Goal: Task Accomplishment & Management: Complete application form

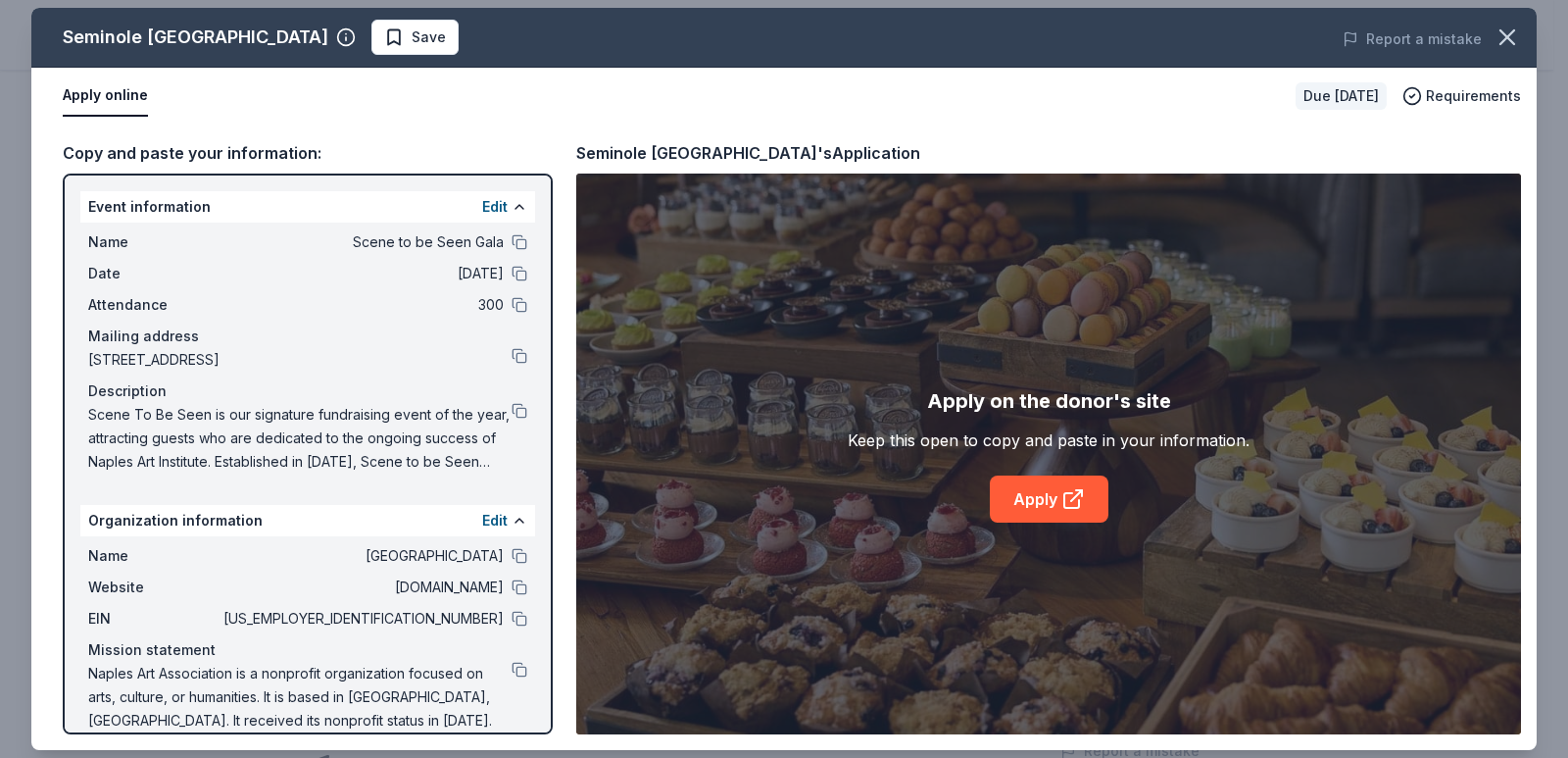
scroll to position [24, 0]
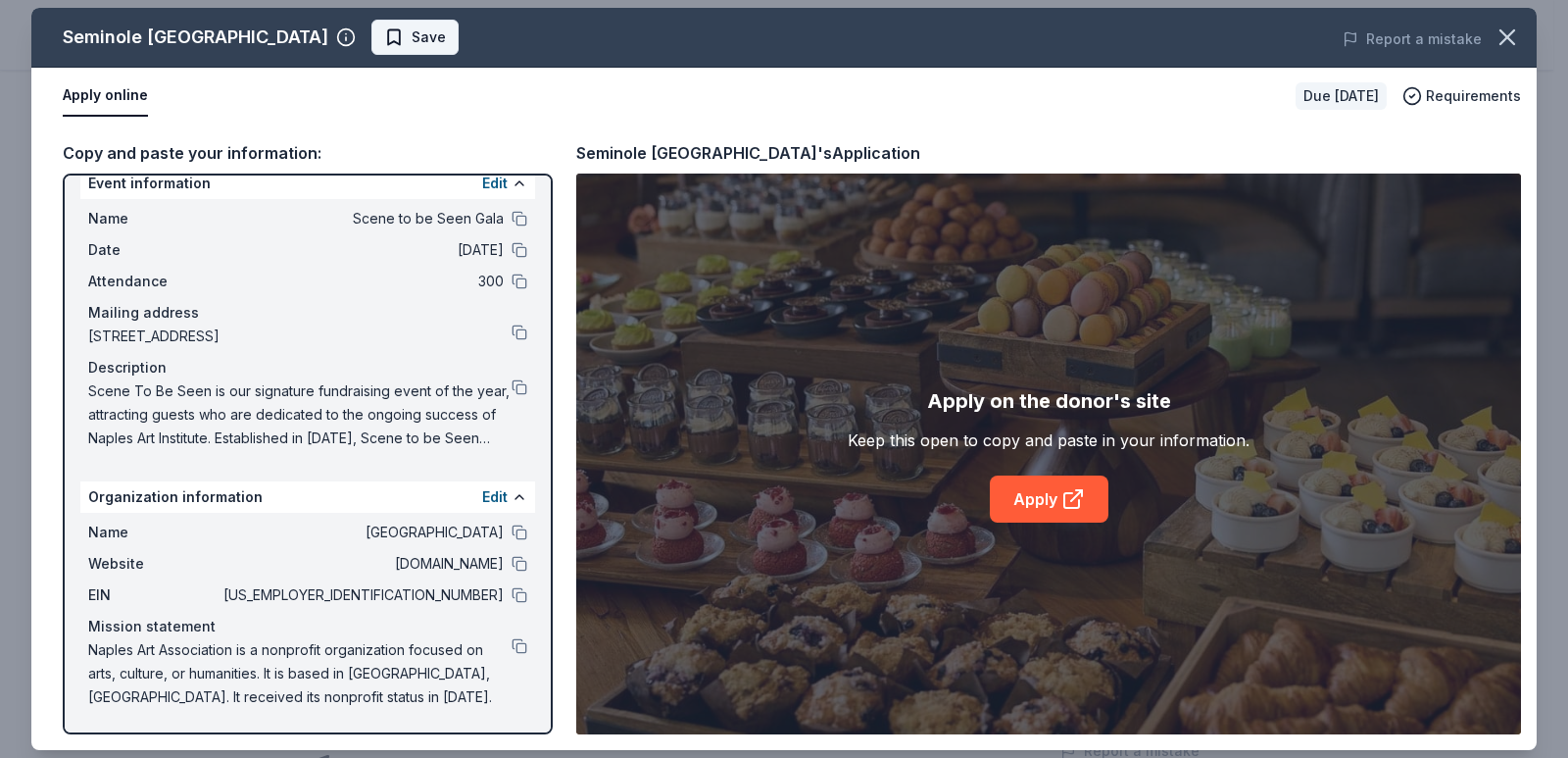
click at [458, 24] on button "Save" at bounding box center [415, 37] width 87 height 35
click at [581, 44] on body "Scene to be Seen Gala Pro trial ends on 6PM, 10/16 $10 in rewards Due in 73 day…" at bounding box center [777, 182] width 1553 height 758
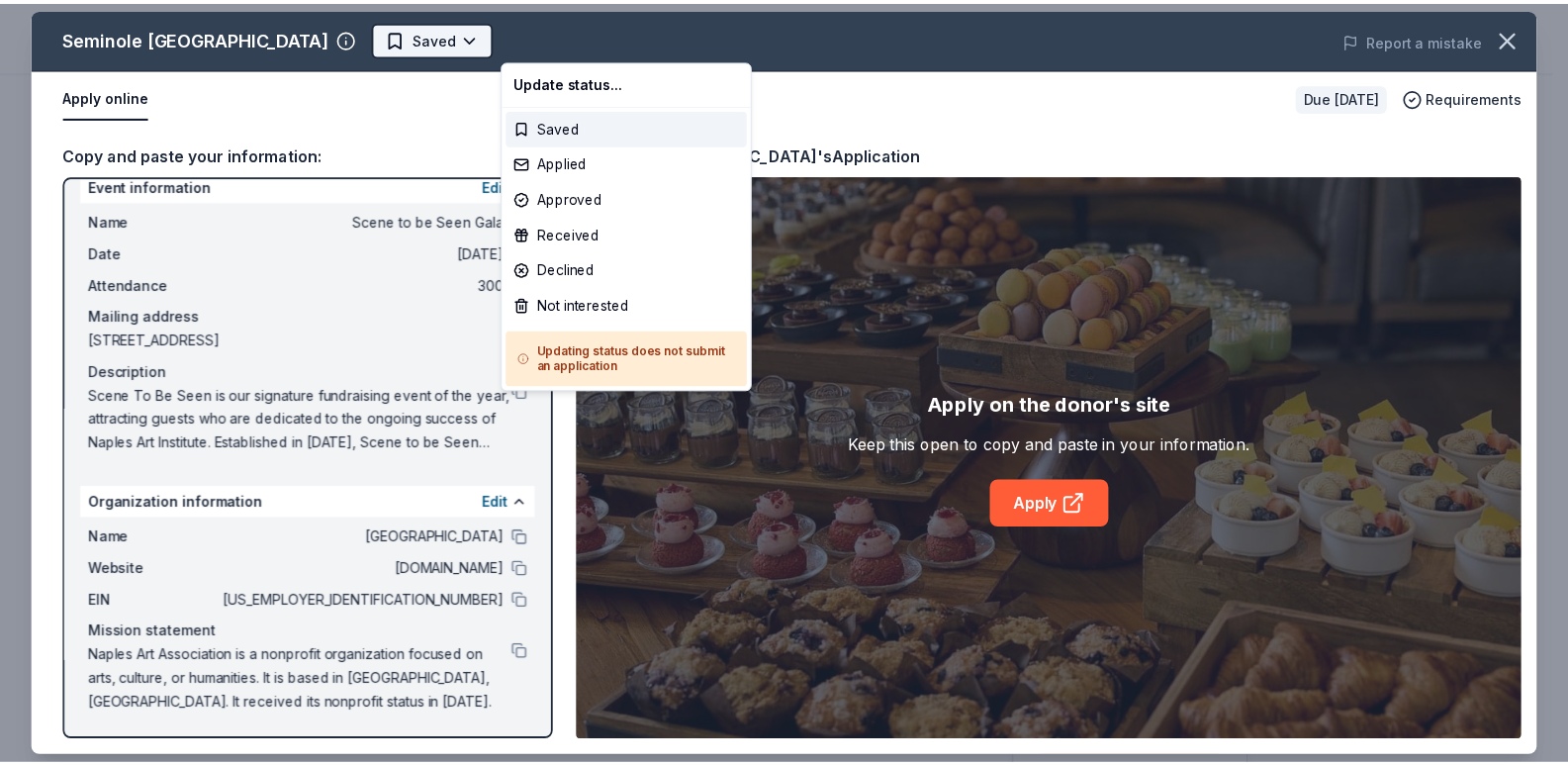
scroll to position [0, 0]
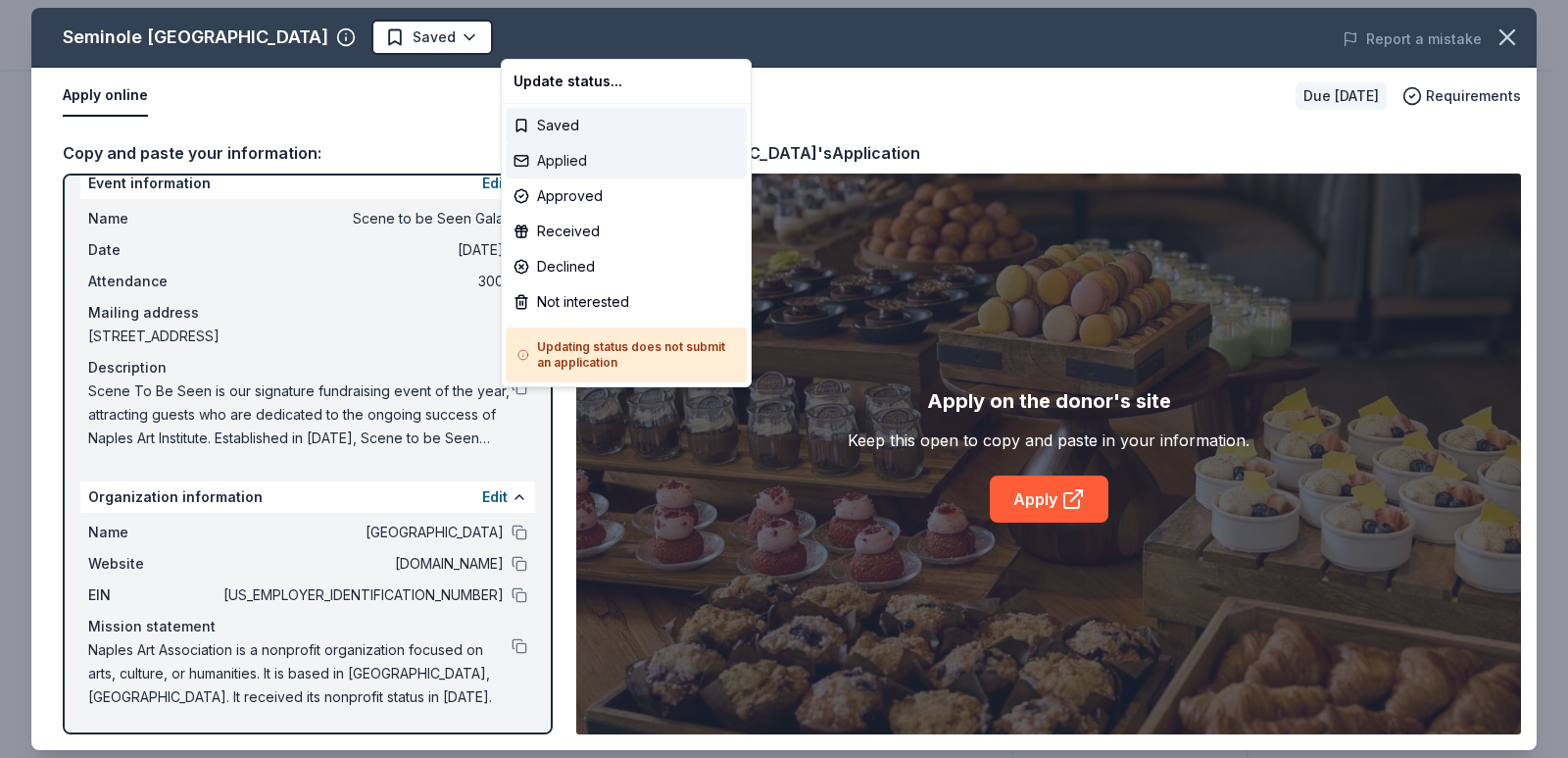
click at [564, 149] on div "Applied" at bounding box center [626, 161] width 241 height 35
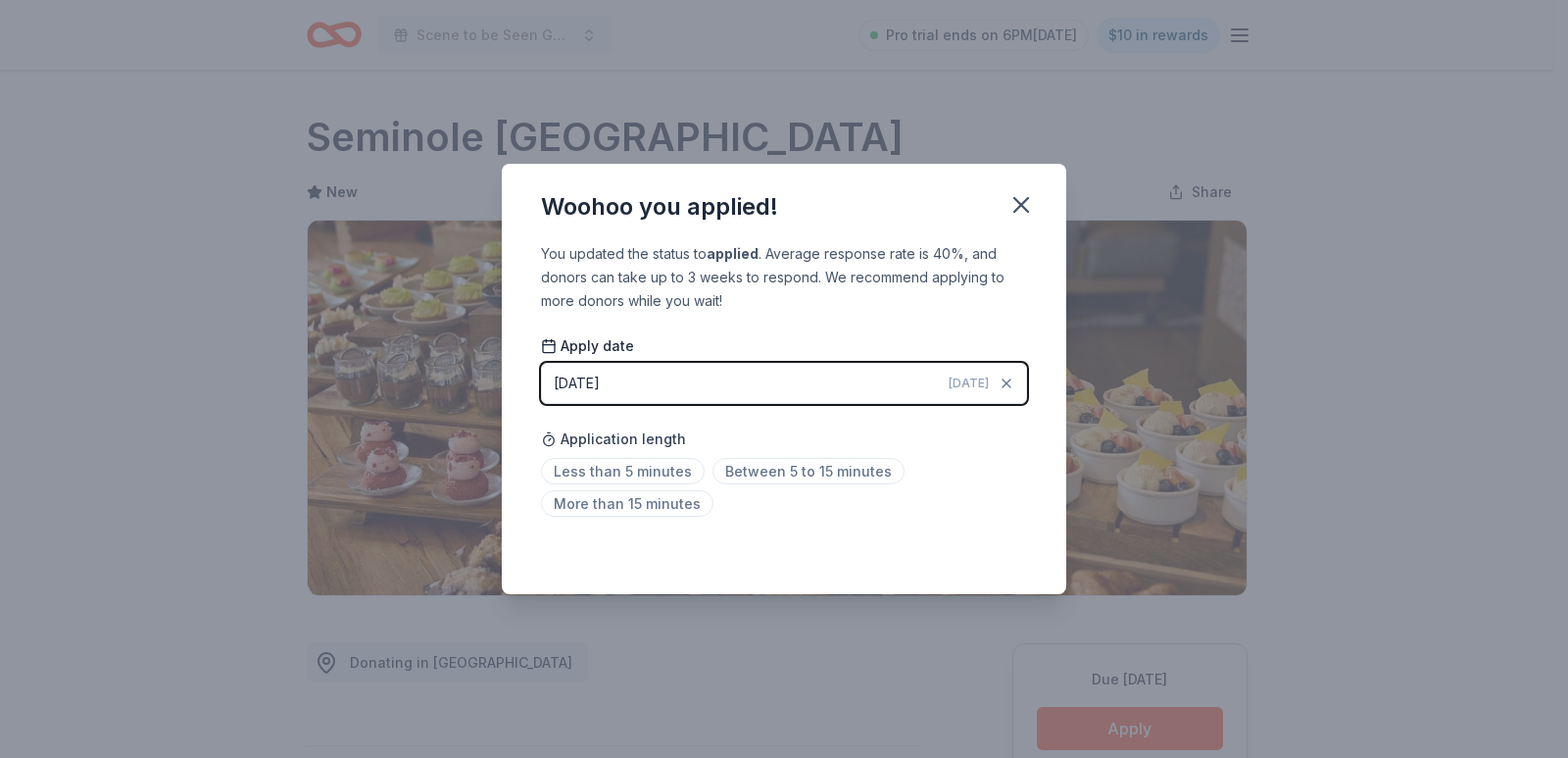
click at [673, 489] on div "Less than 5 minutes Between 5 to 15 minutes More than 15 minutes" at bounding box center [784, 491] width 486 height 65
click at [672, 505] on span "More than 15 minutes" at bounding box center [627, 503] width 172 height 27
click at [986, 555] on div "Saved" at bounding box center [784, 551] width 486 height 24
click at [1026, 218] on icon "button" at bounding box center [1021, 205] width 28 height 28
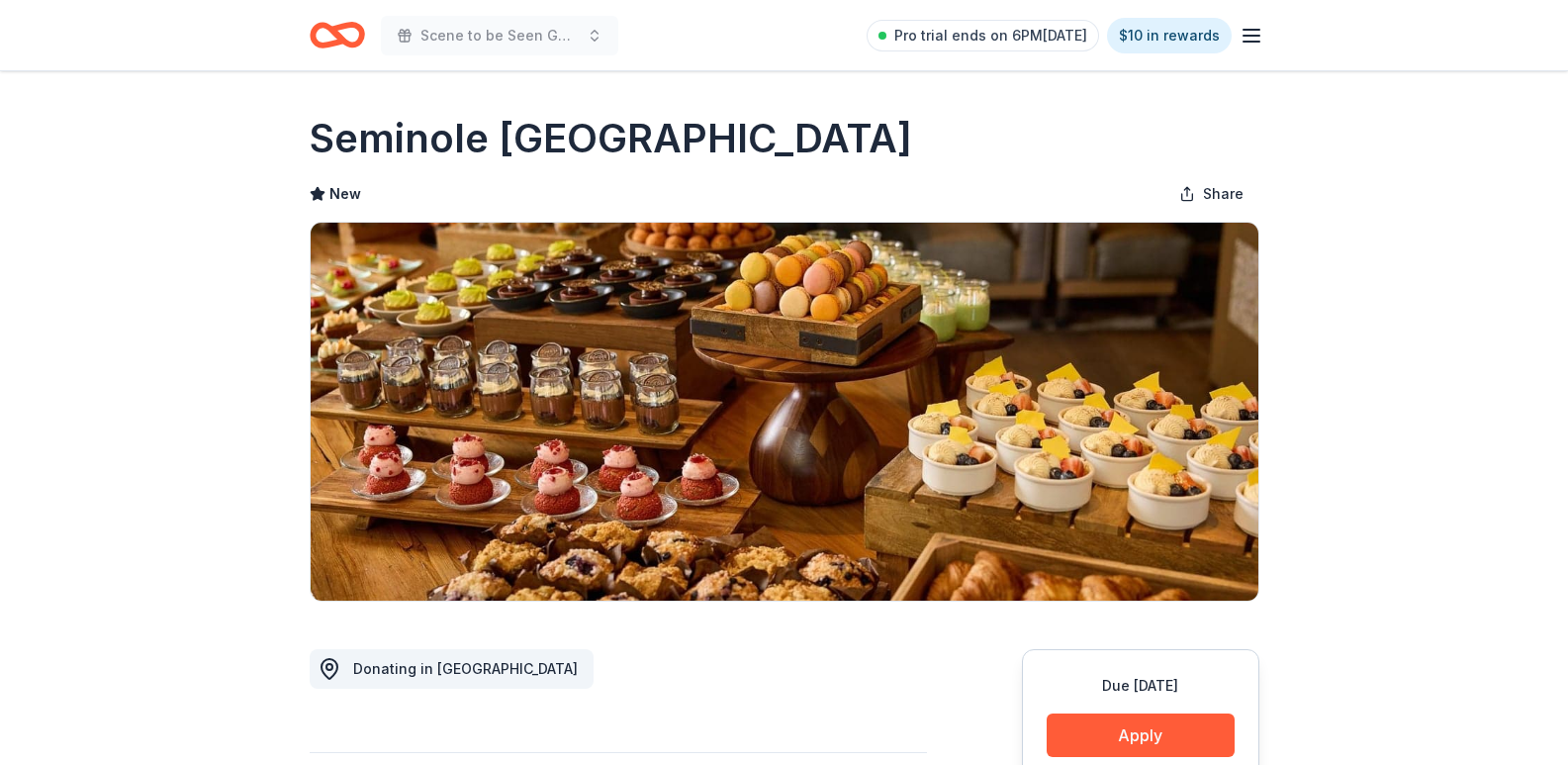
click at [369, 51] on div "Scene to be Seen Gala" at bounding box center [464, 35] width 308 height 47
click at [346, 26] on icon "Home" at bounding box center [345, 35] width 31 height 20
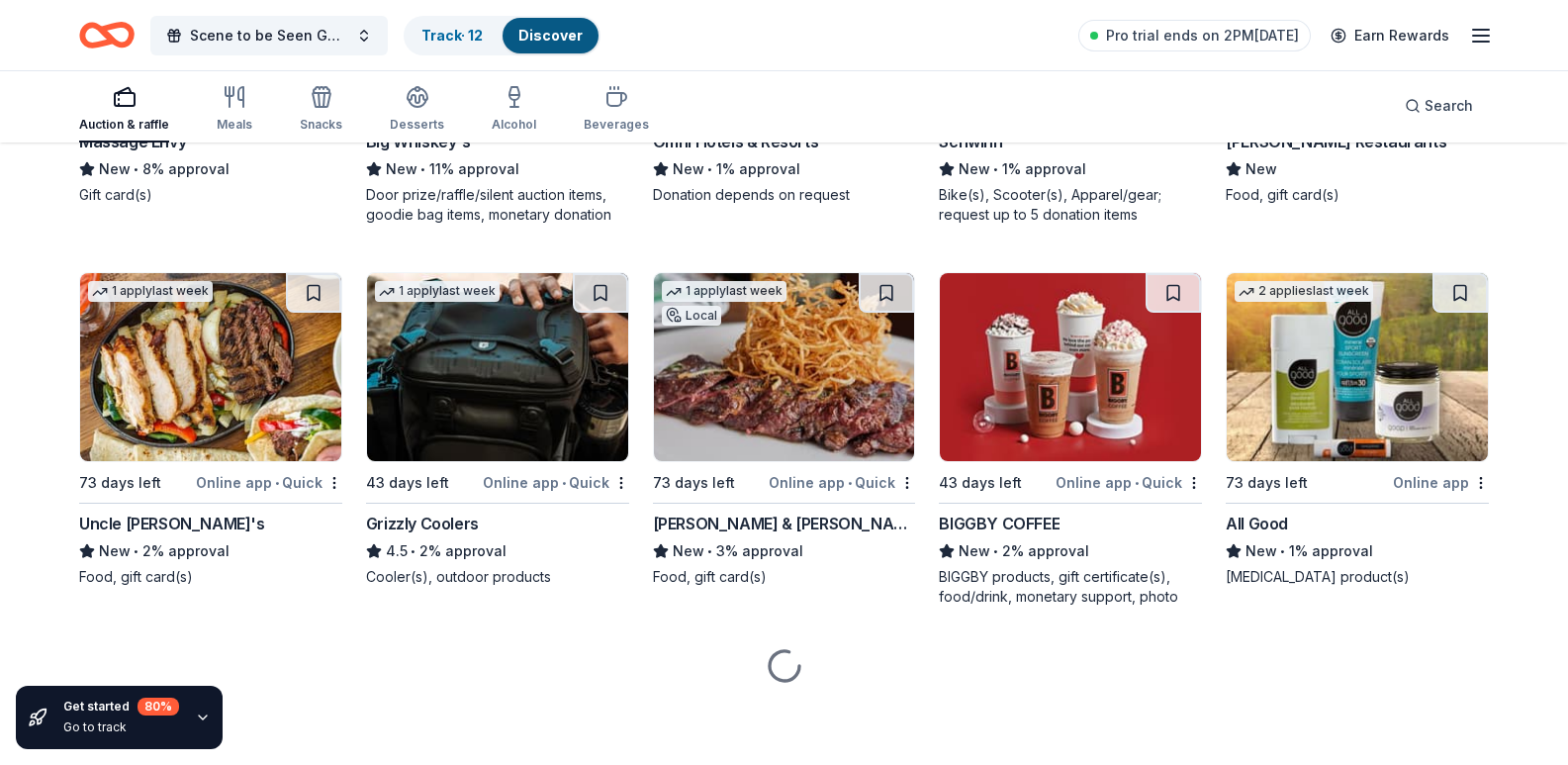
scroll to position [18540, 0]
click at [529, 46] on div "Discover" at bounding box center [550, 36] width 96 height 36
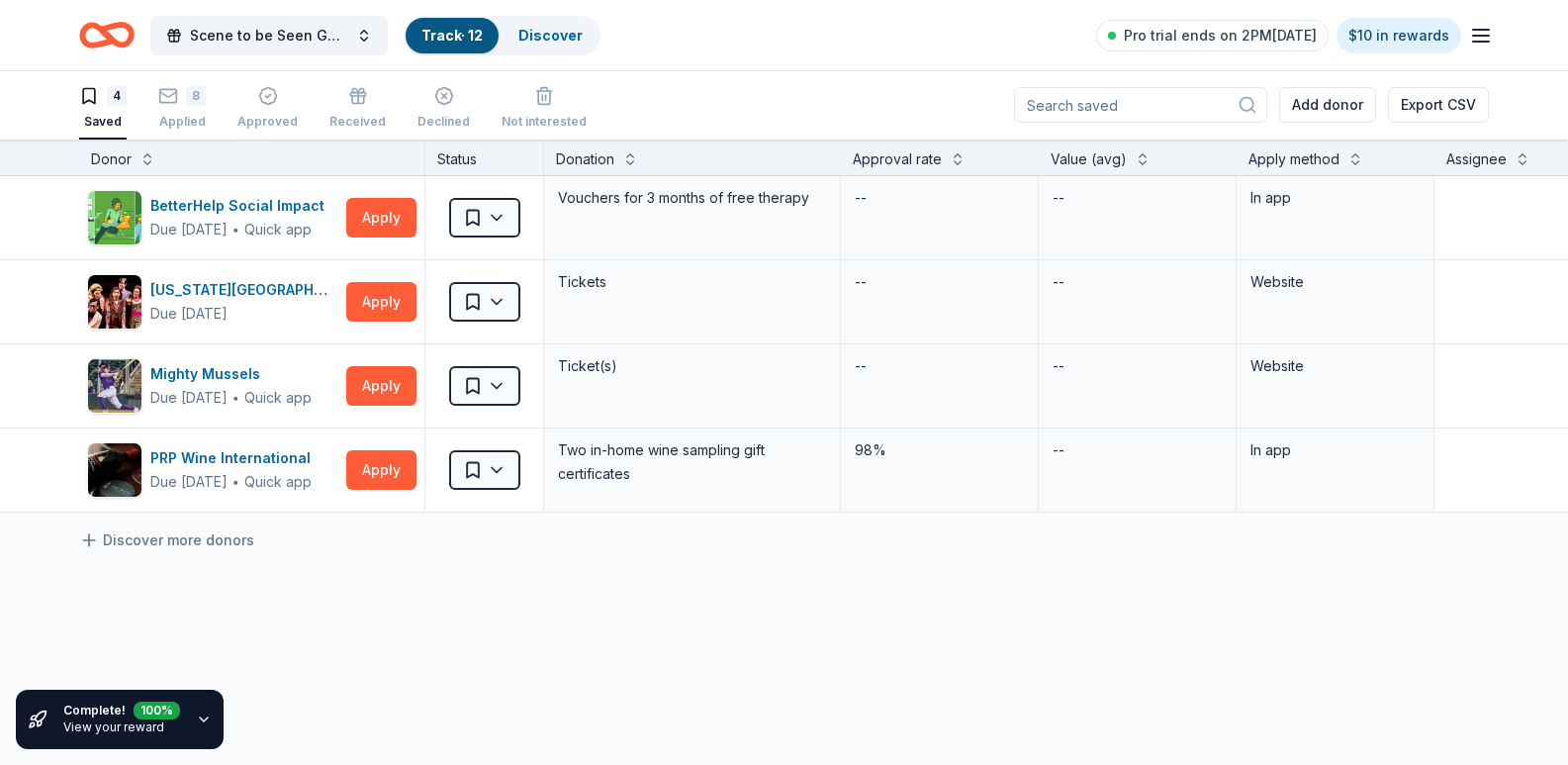
click at [94, 45] on icon "Home" at bounding box center [98, 35] width 31 height 20
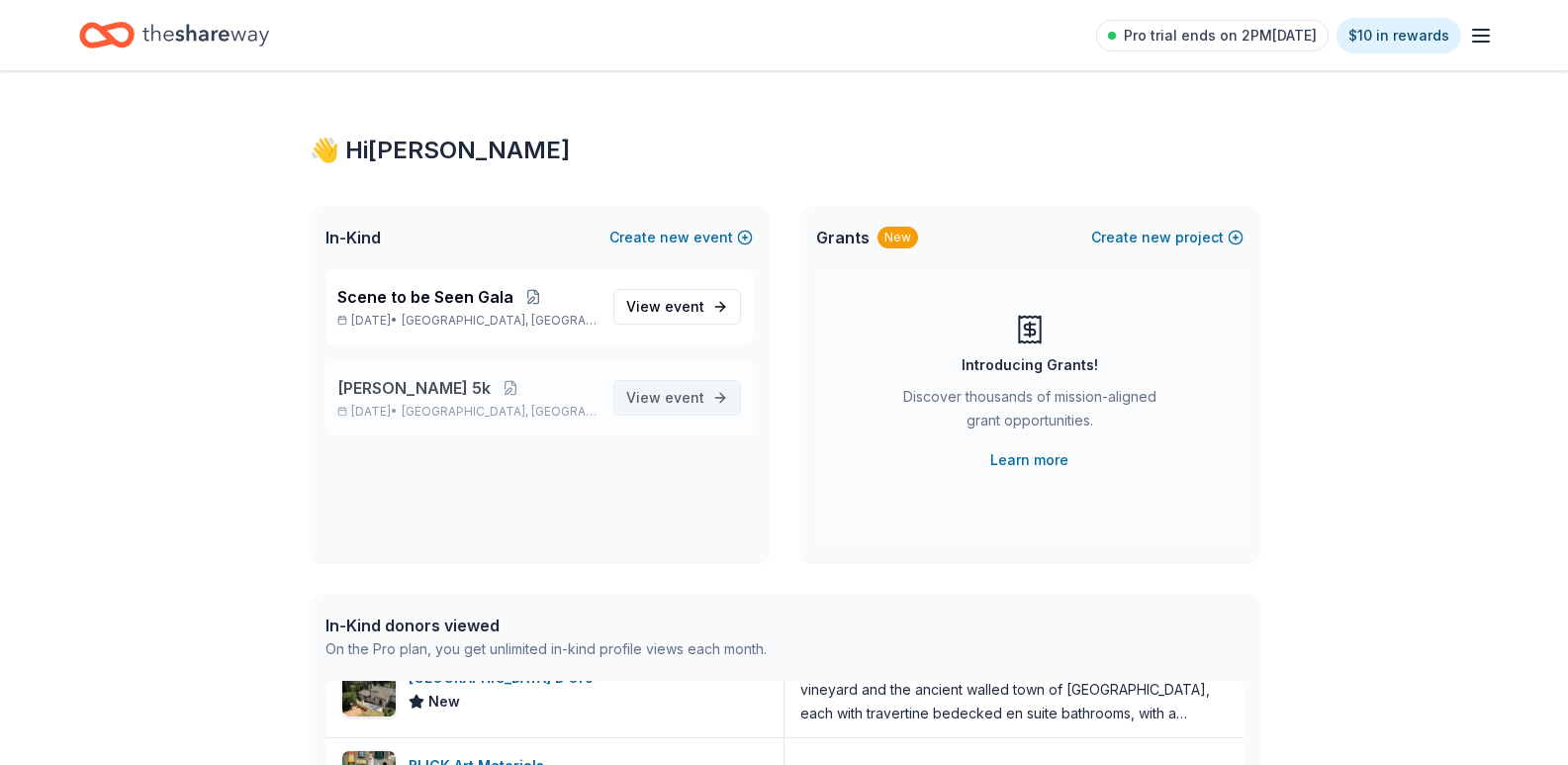
click at [652, 397] on span "View event" at bounding box center [665, 398] width 79 height 24
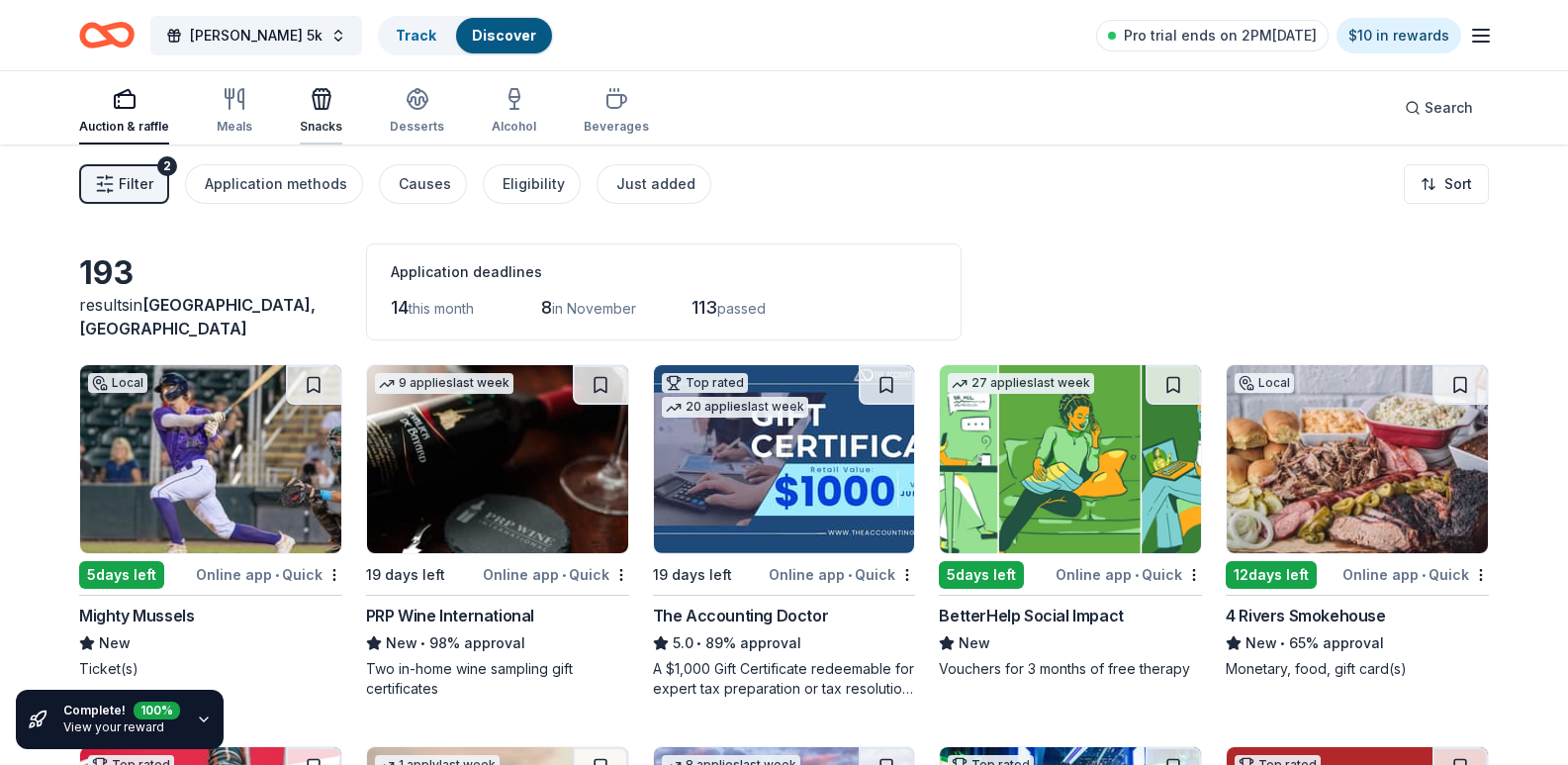
click at [334, 102] on div "button" at bounding box center [320, 99] width 43 height 24
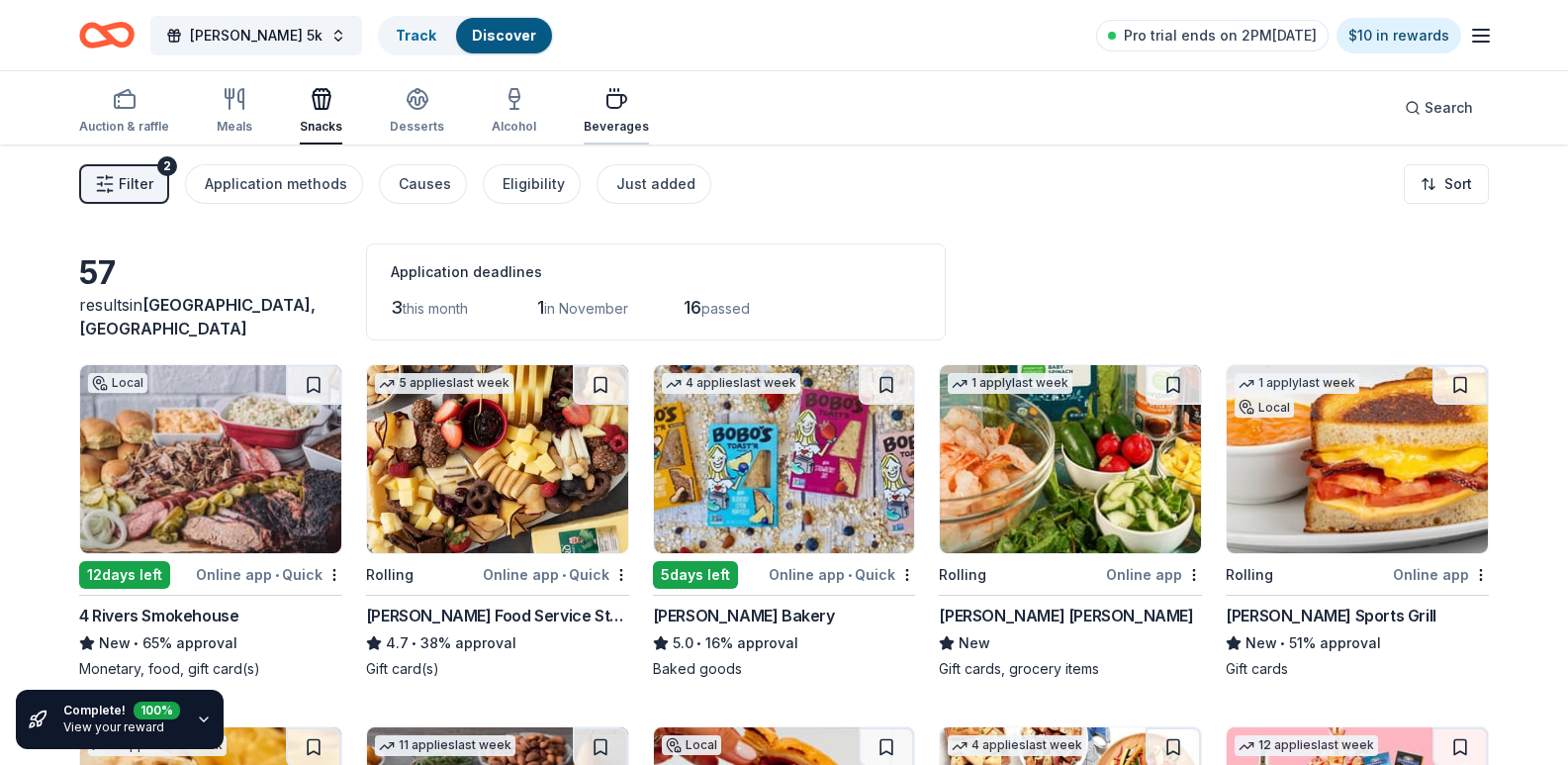
click at [605, 97] on icon "button" at bounding box center [617, 99] width 24 height 24
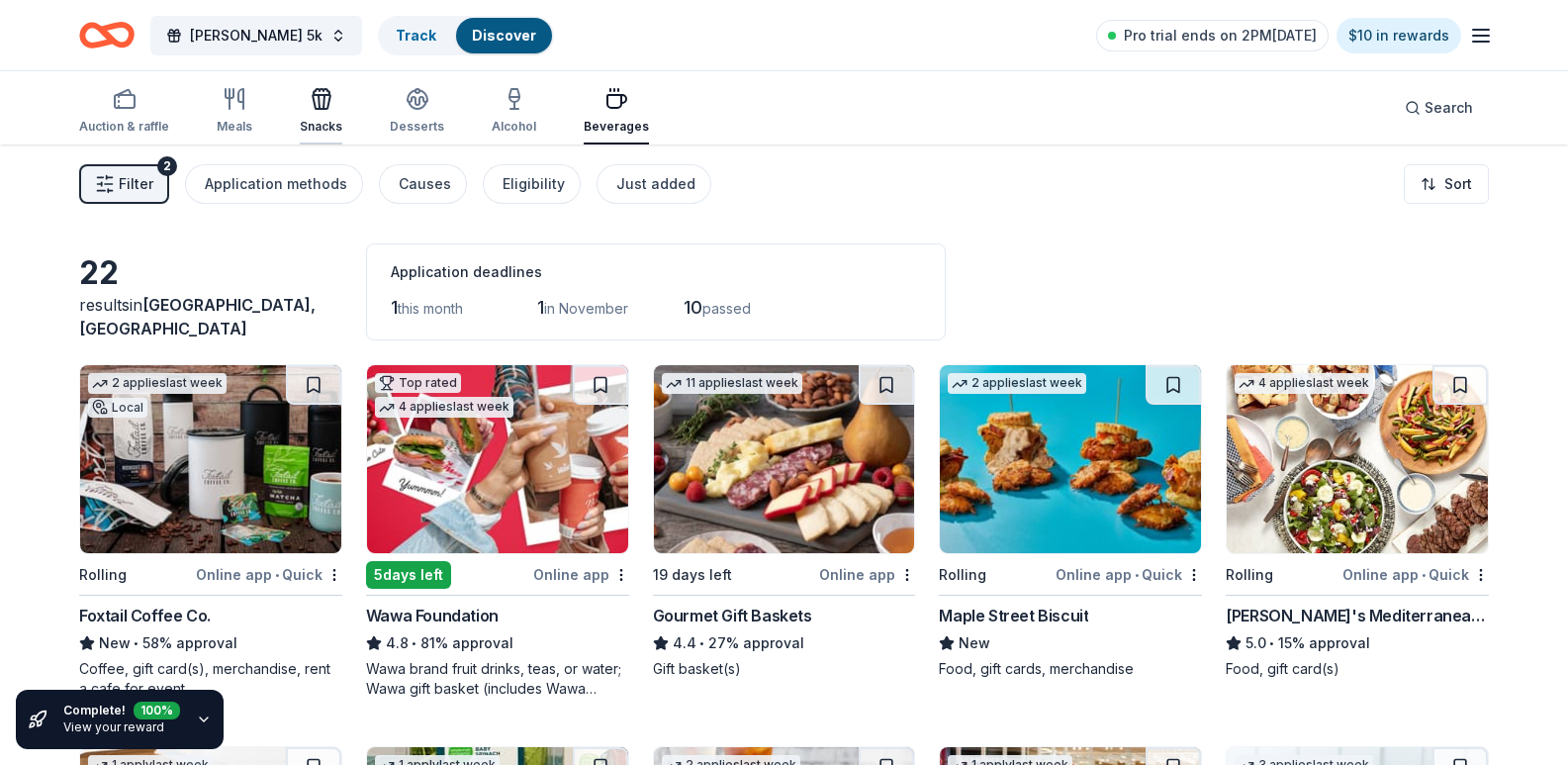
click at [318, 110] on div "Snacks" at bounding box center [320, 111] width 43 height 48
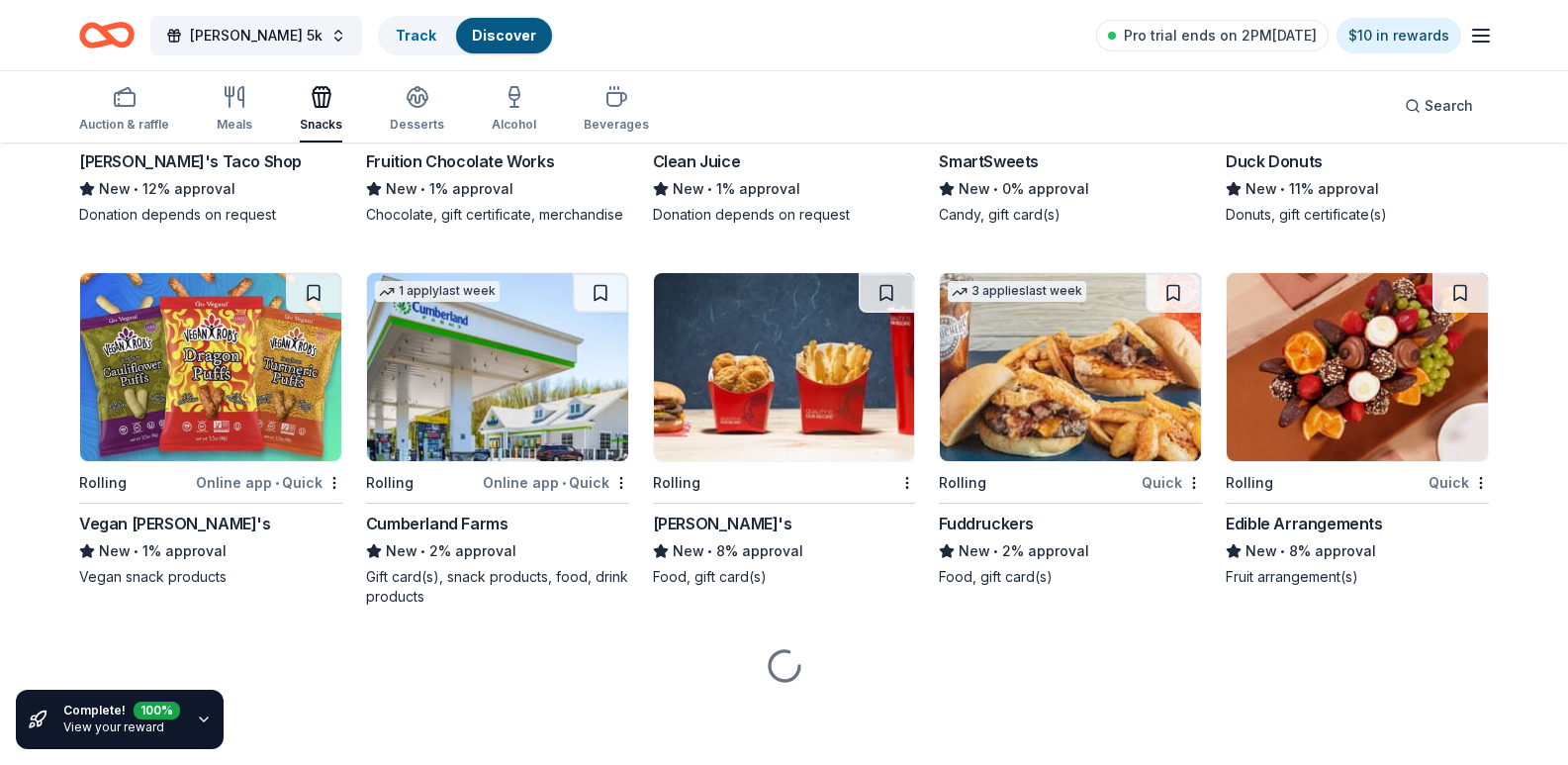
scroll to position [3580, 0]
click at [1102, 98] on img at bounding box center [1071, 5] width 262 height 188
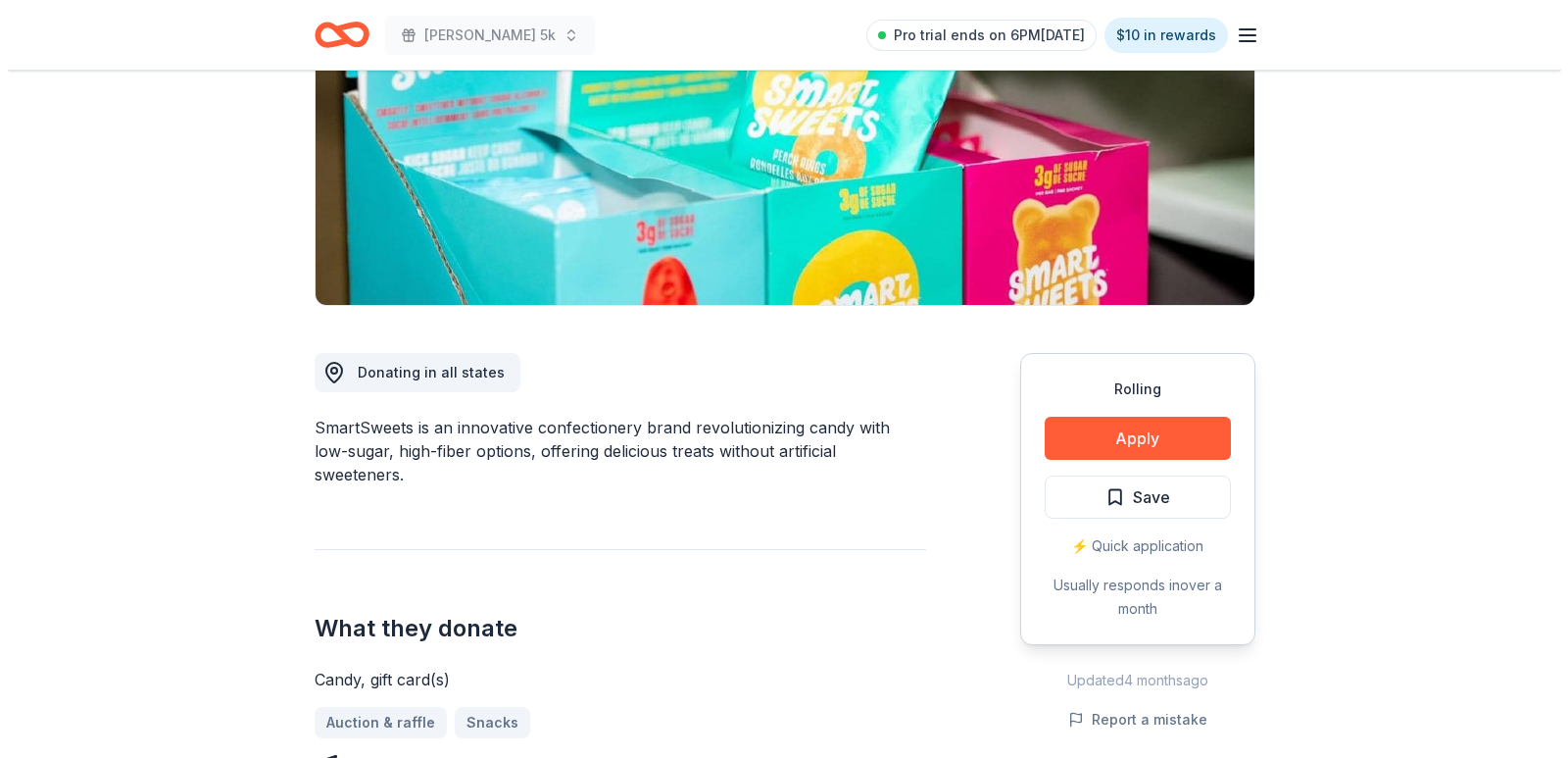
scroll to position [294, 0]
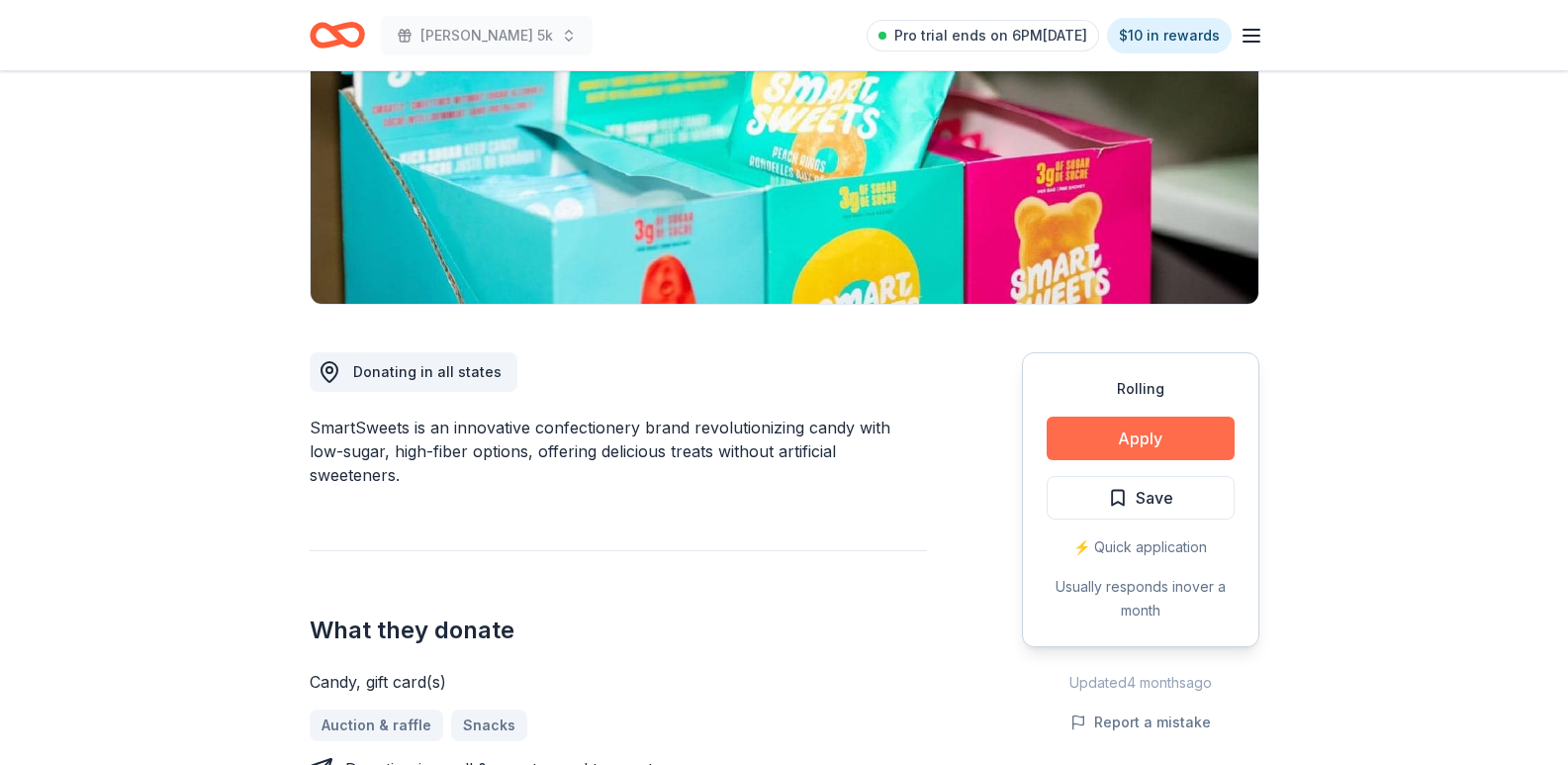
click at [1110, 434] on button "Apply" at bounding box center [1140, 439] width 188 height 44
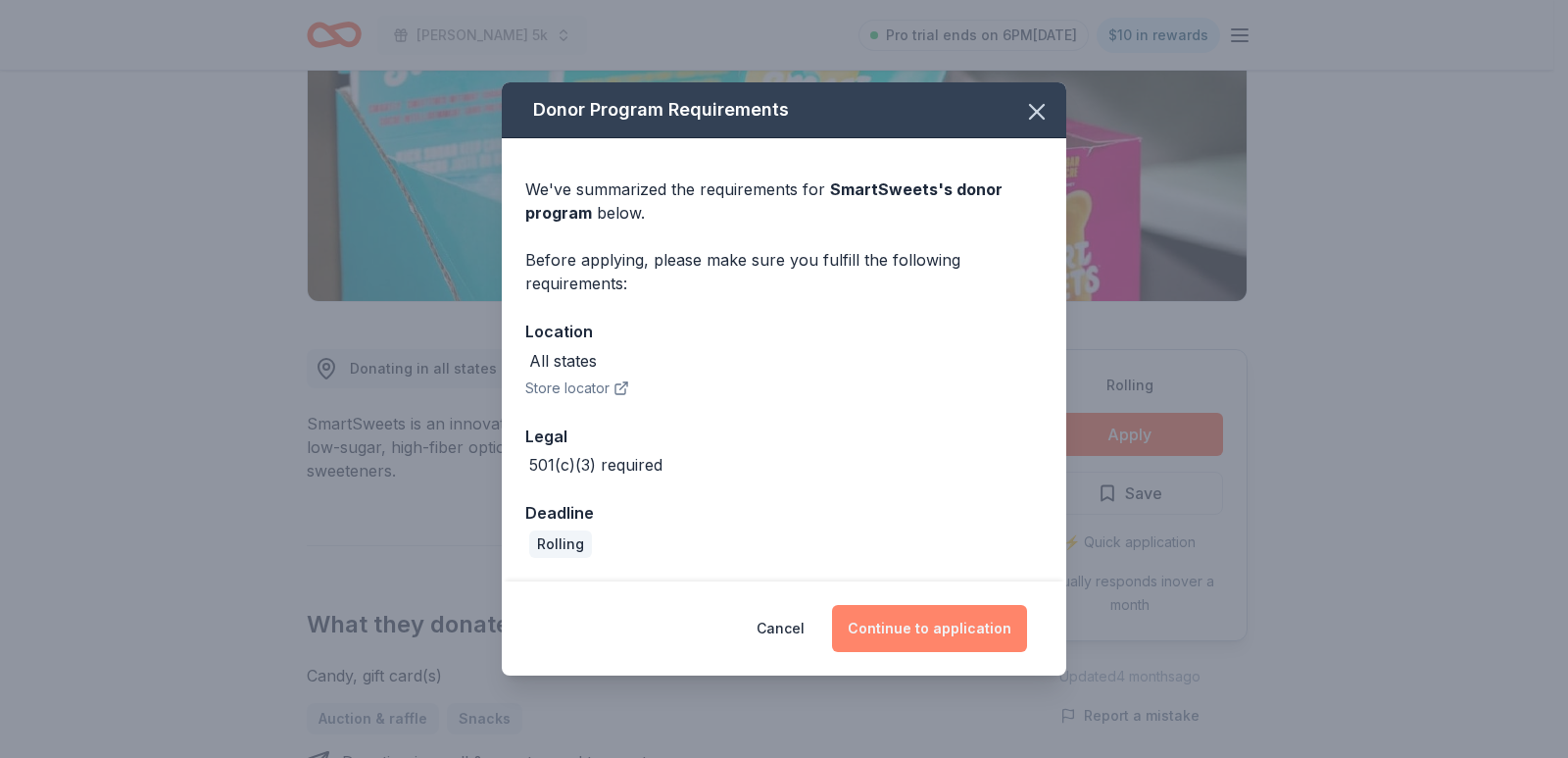
click at [950, 608] on button "Continue to application" at bounding box center [929, 629] width 195 height 47
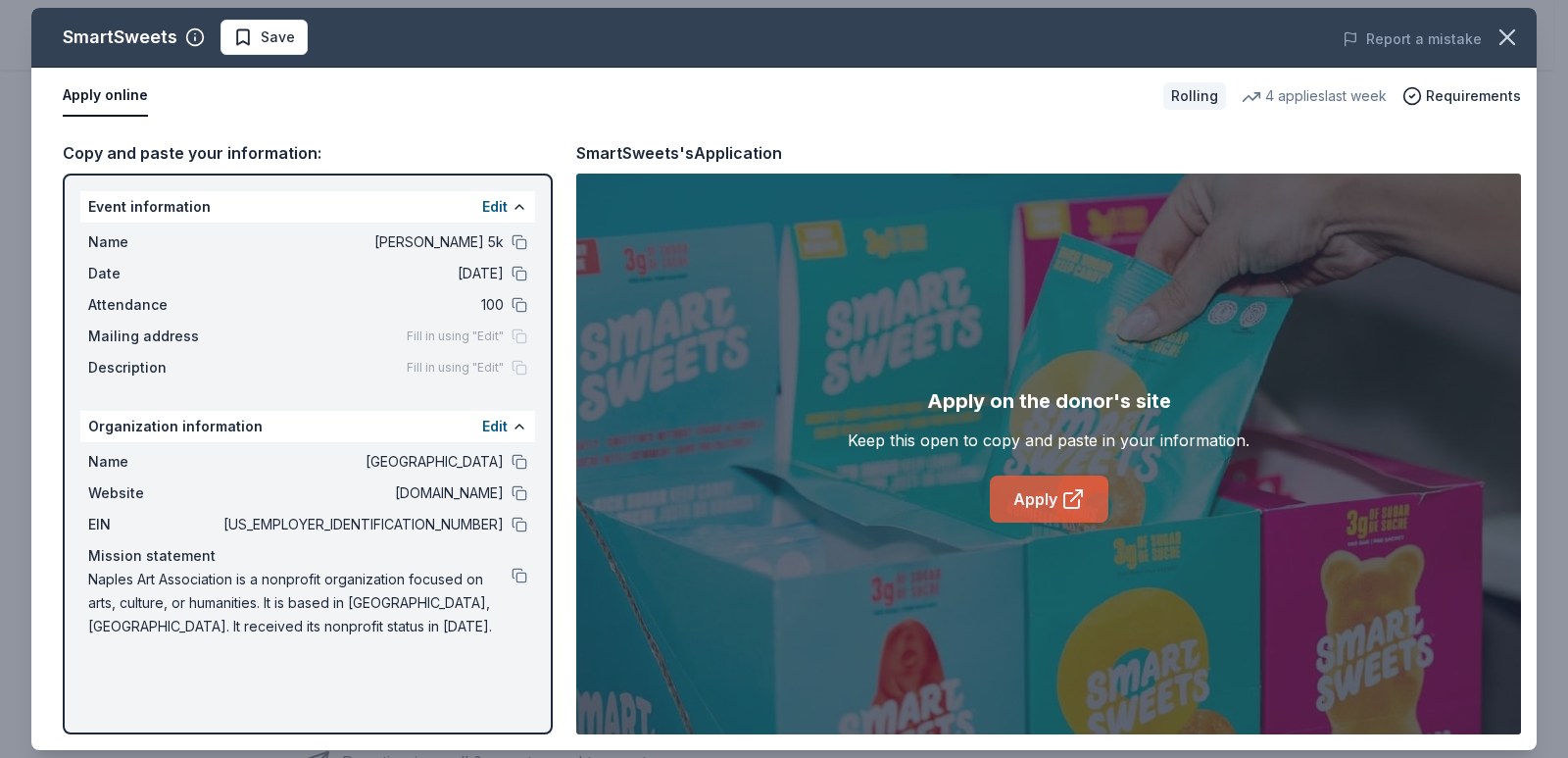
click at [1022, 499] on link "Apply" at bounding box center [1049, 499] width 118 height 47
click at [244, 29] on span "Save" at bounding box center [264, 37] width 62 height 24
click at [305, 36] on html "Dale Dash 5k Pro trial ends on 6PM, 10/16 $10 in rewards Rolling Share SmartSwe…" at bounding box center [784, 85] width 1568 height 758
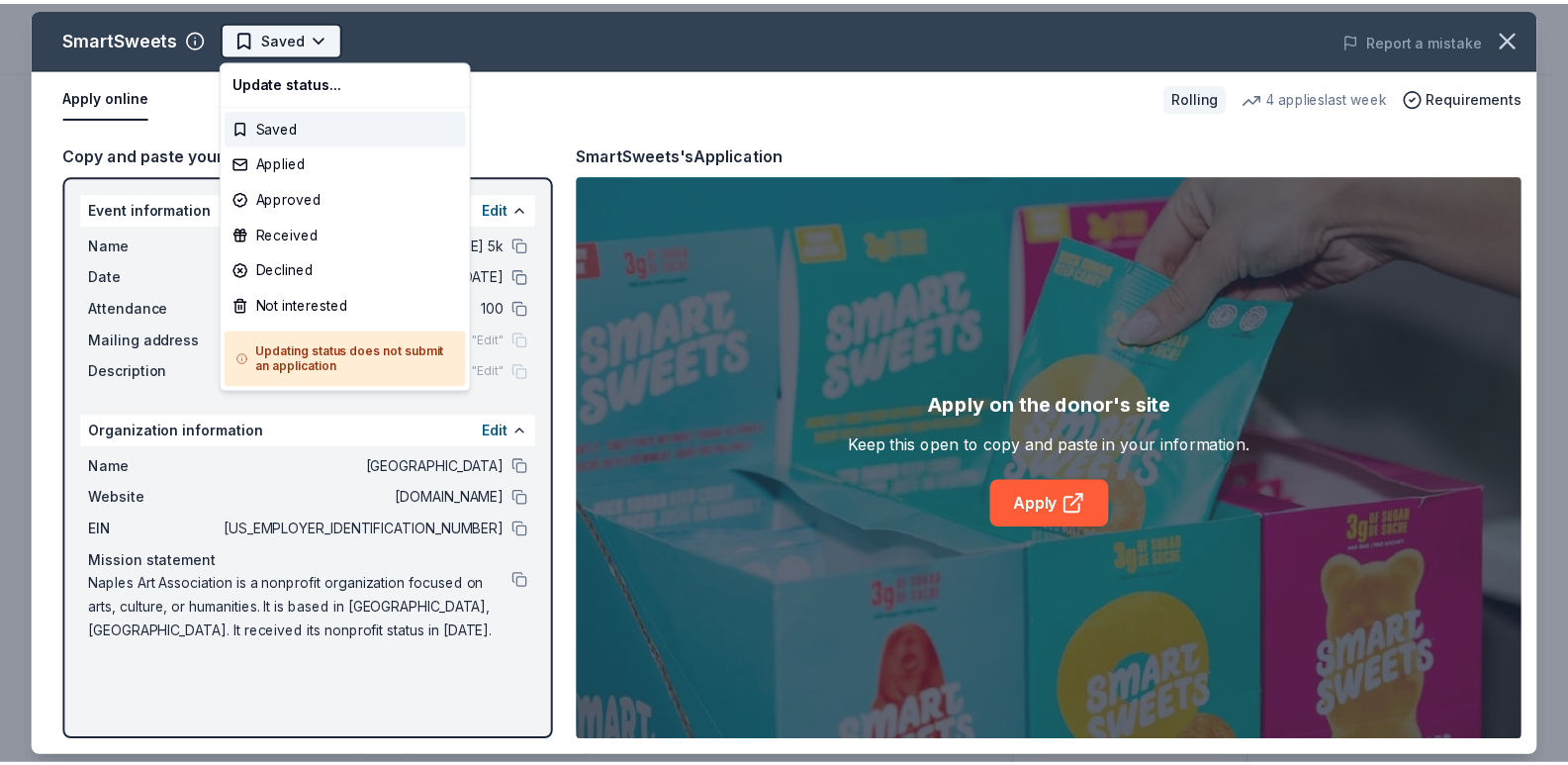
scroll to position [0, 0]
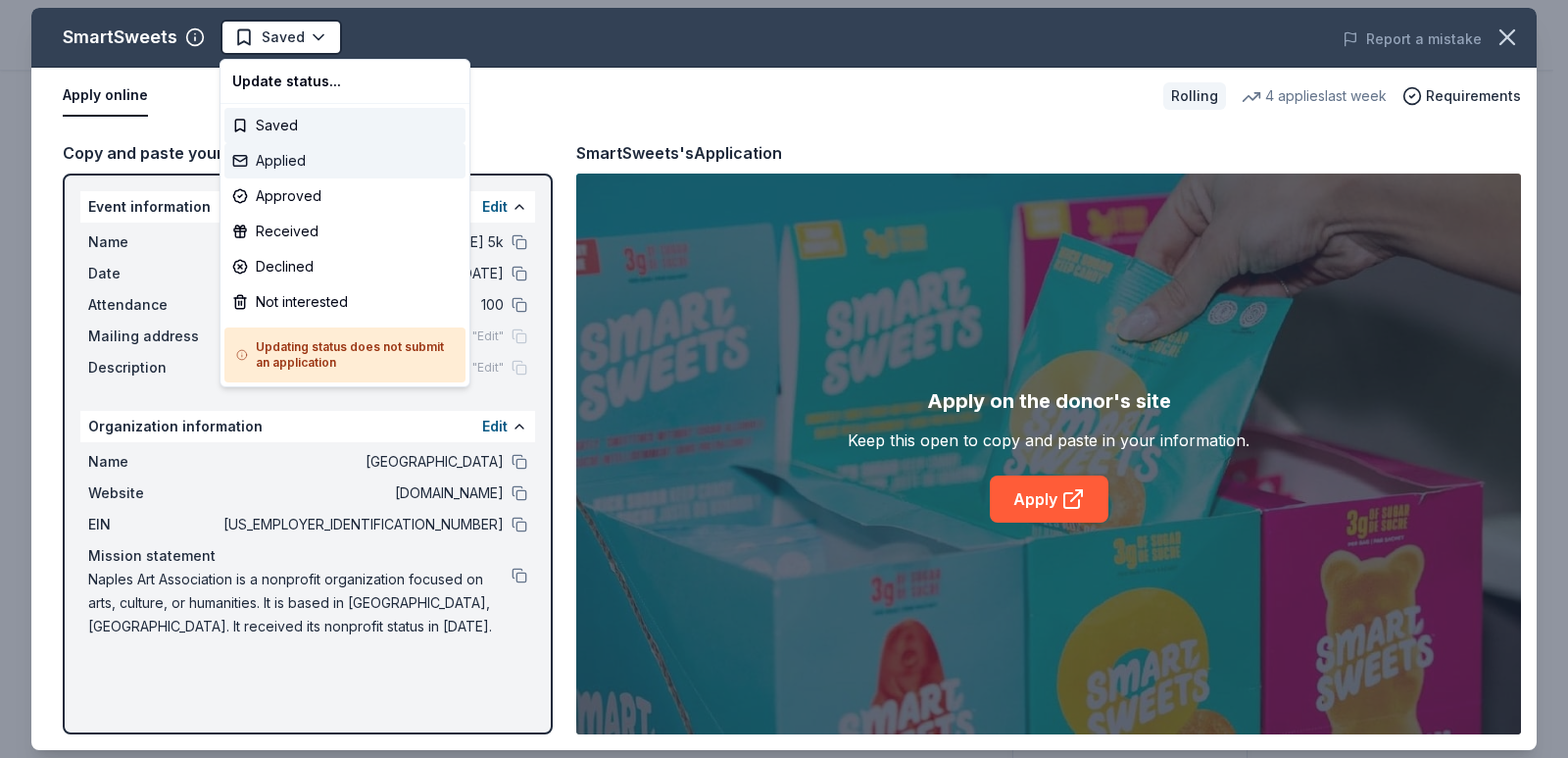
click at [318, 165] on div "Applied" at bounding box center [345, 161] width 241 height 35
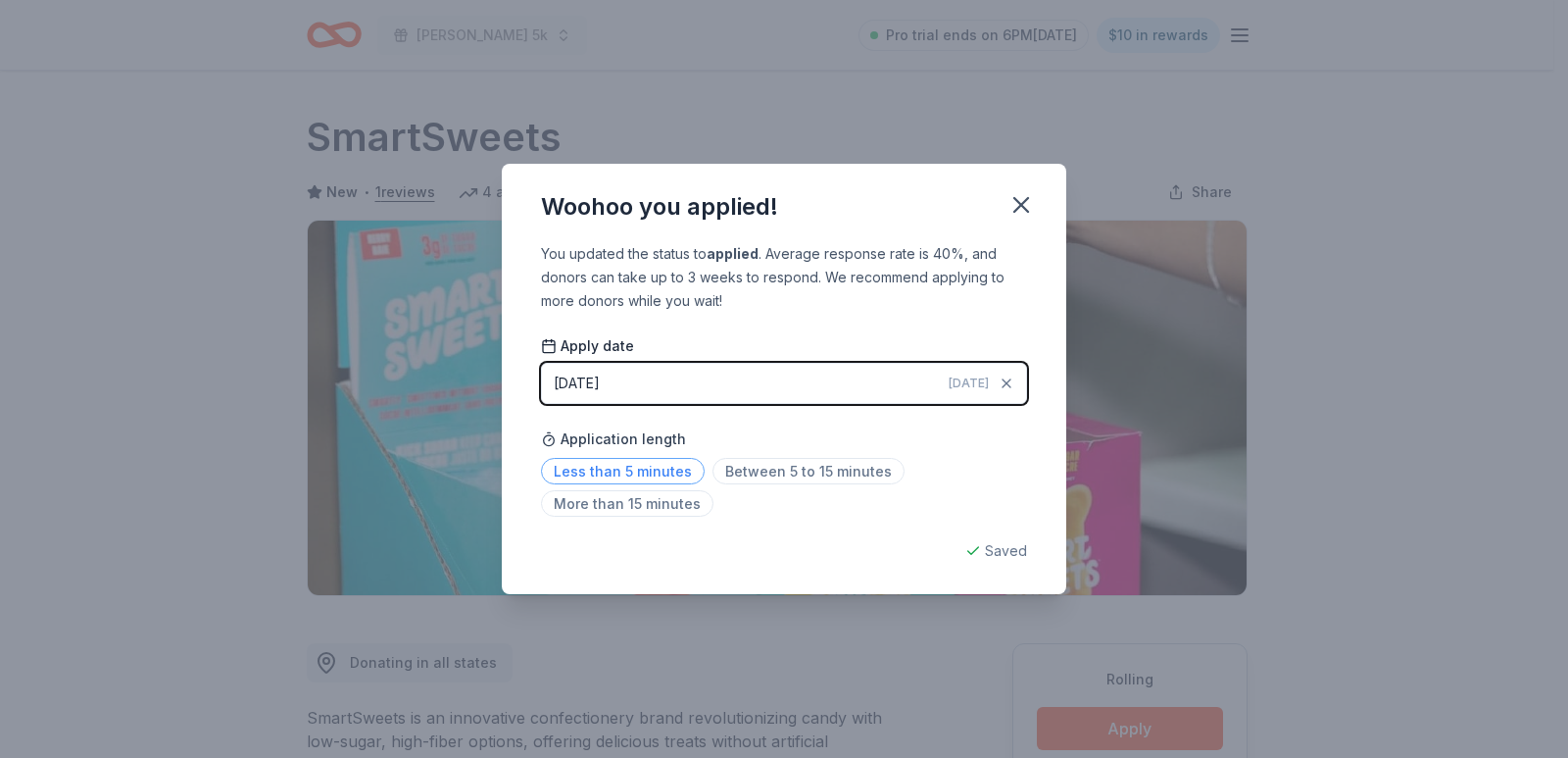
click at [676, 477] on span "Less than 5 minutes" at bounding box center [623, 470] width 164 height 27
click at [999, 543] on div "Saved" at bounding box center [784, 551] width 486 height 24
click at [1025, 210] on icon "button" at bounding box center [1021, 205] width 14 height 14
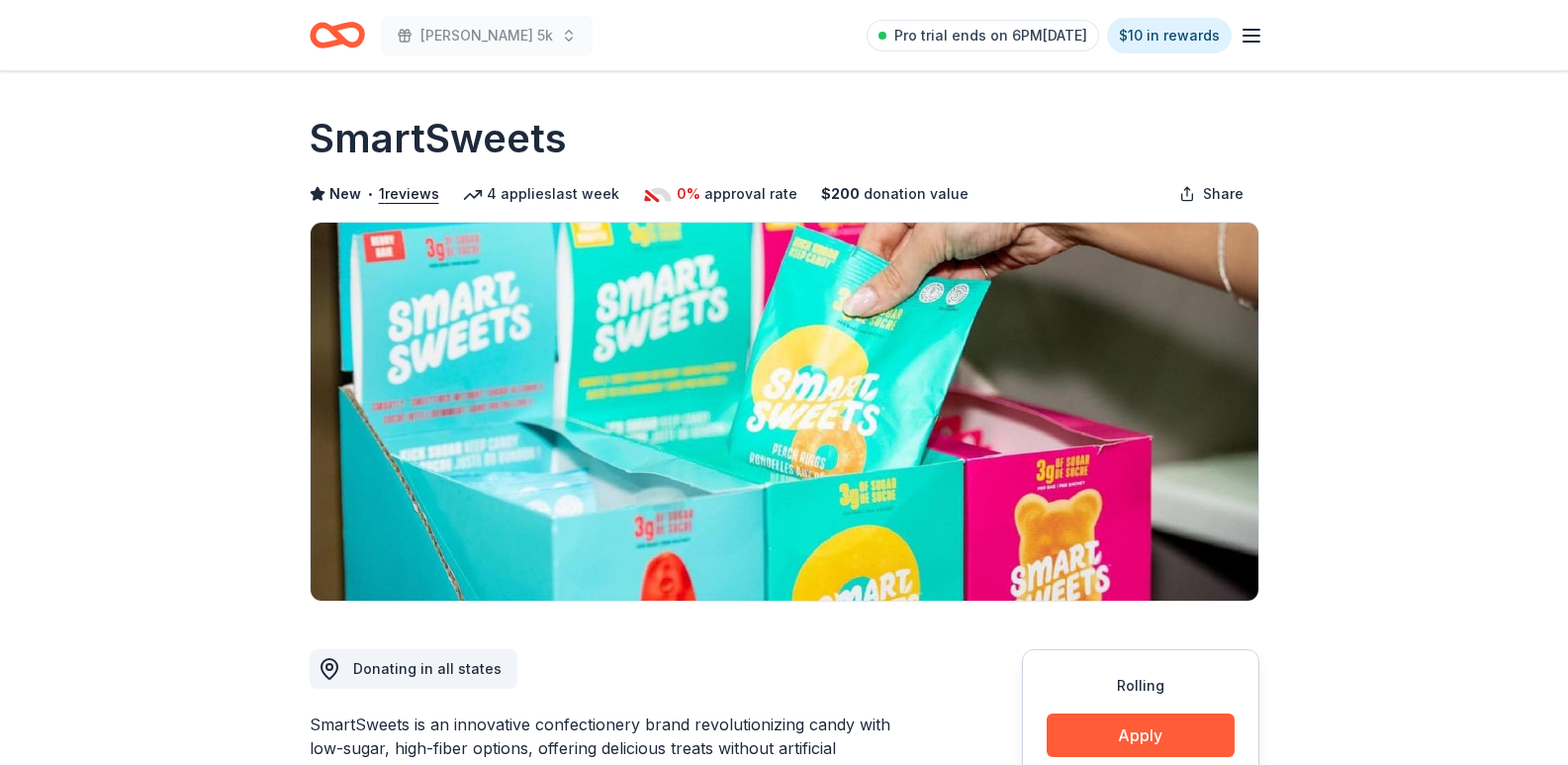
click at [329, 43] on icon "Home" at bounding box center [327, 35] width 31 height 20
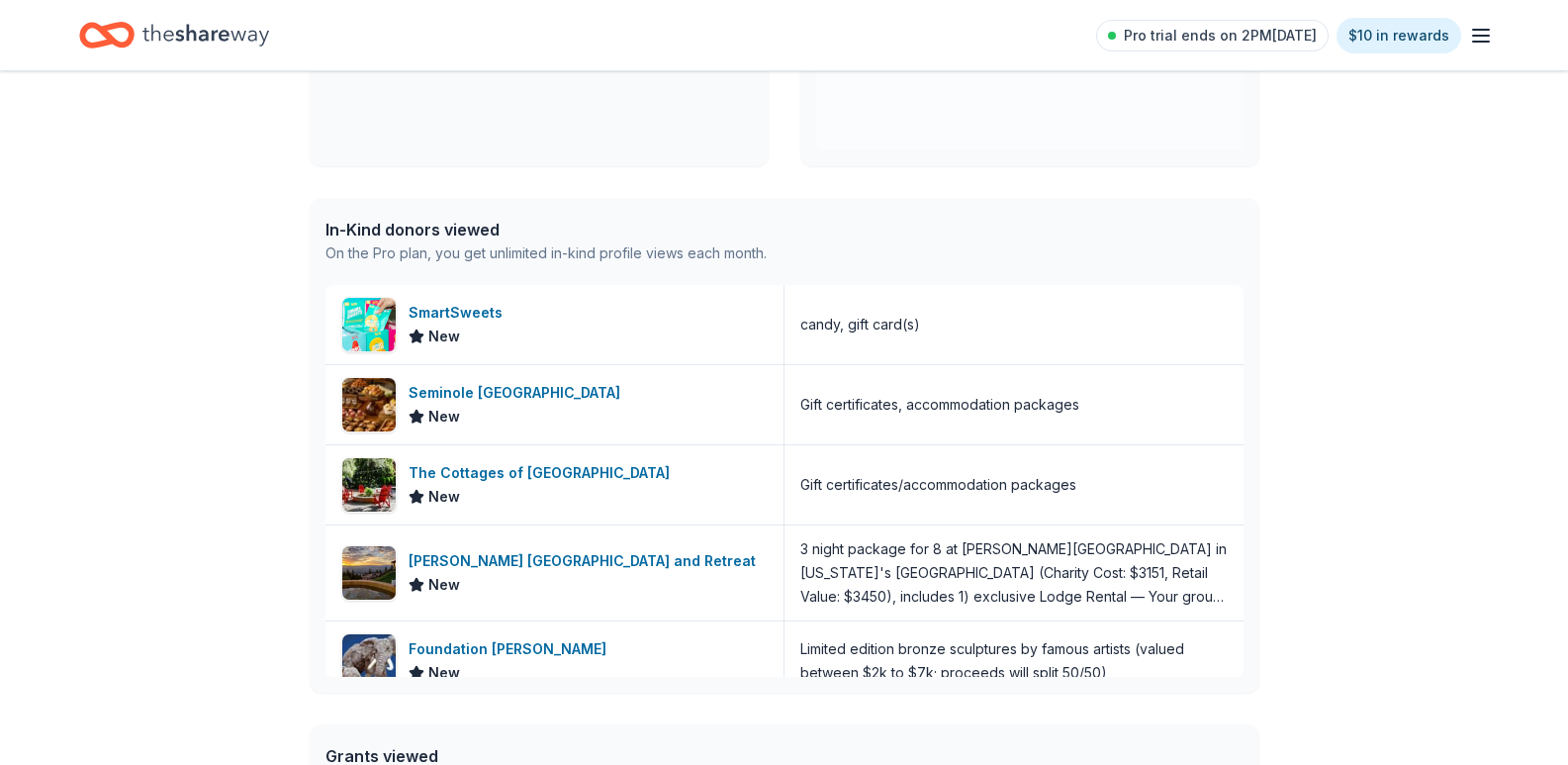
scroll to position [98, 0]
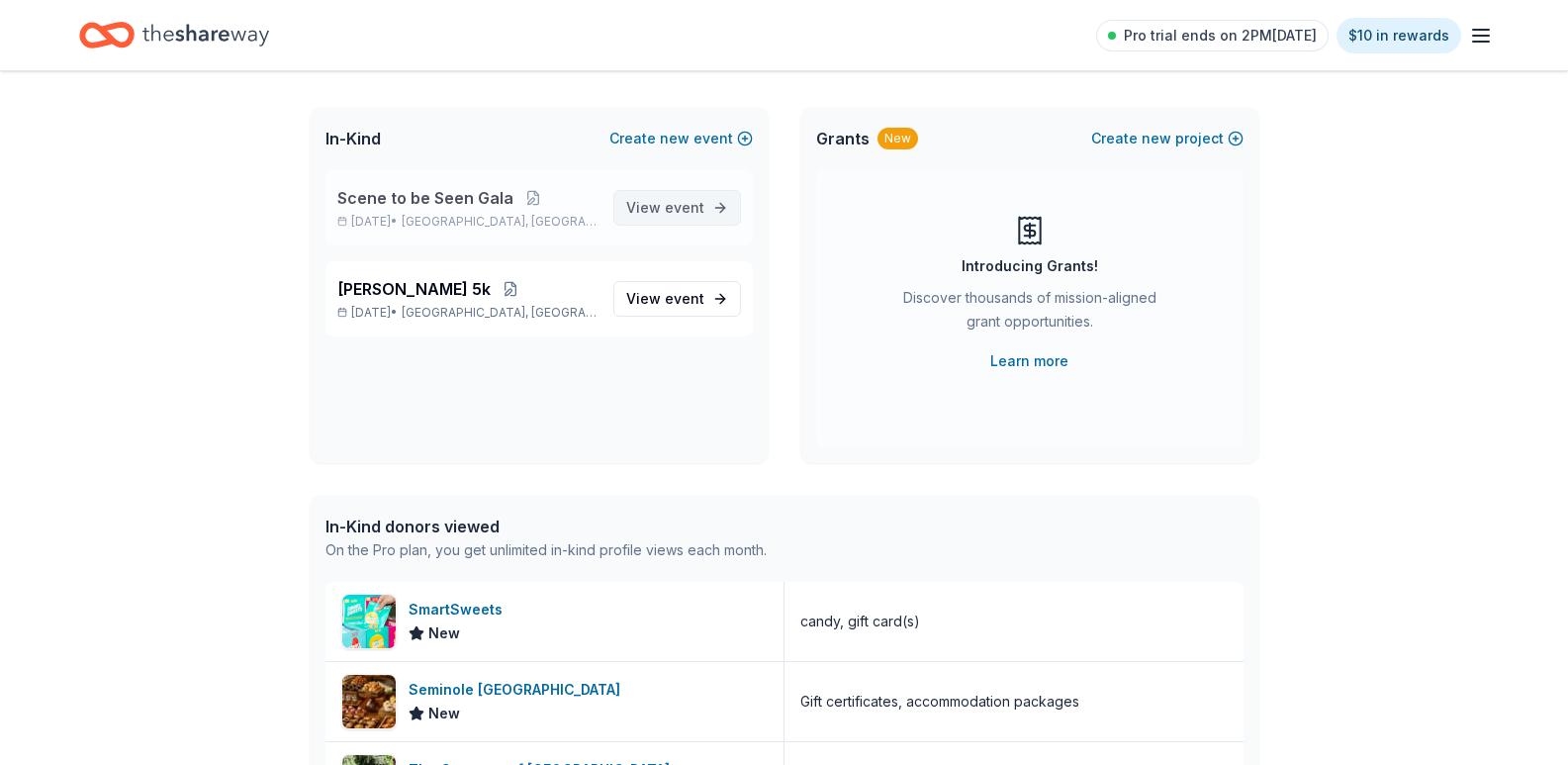
click at [697, 211] on span "event" at bounding box center [685, 207] width 40 height 17
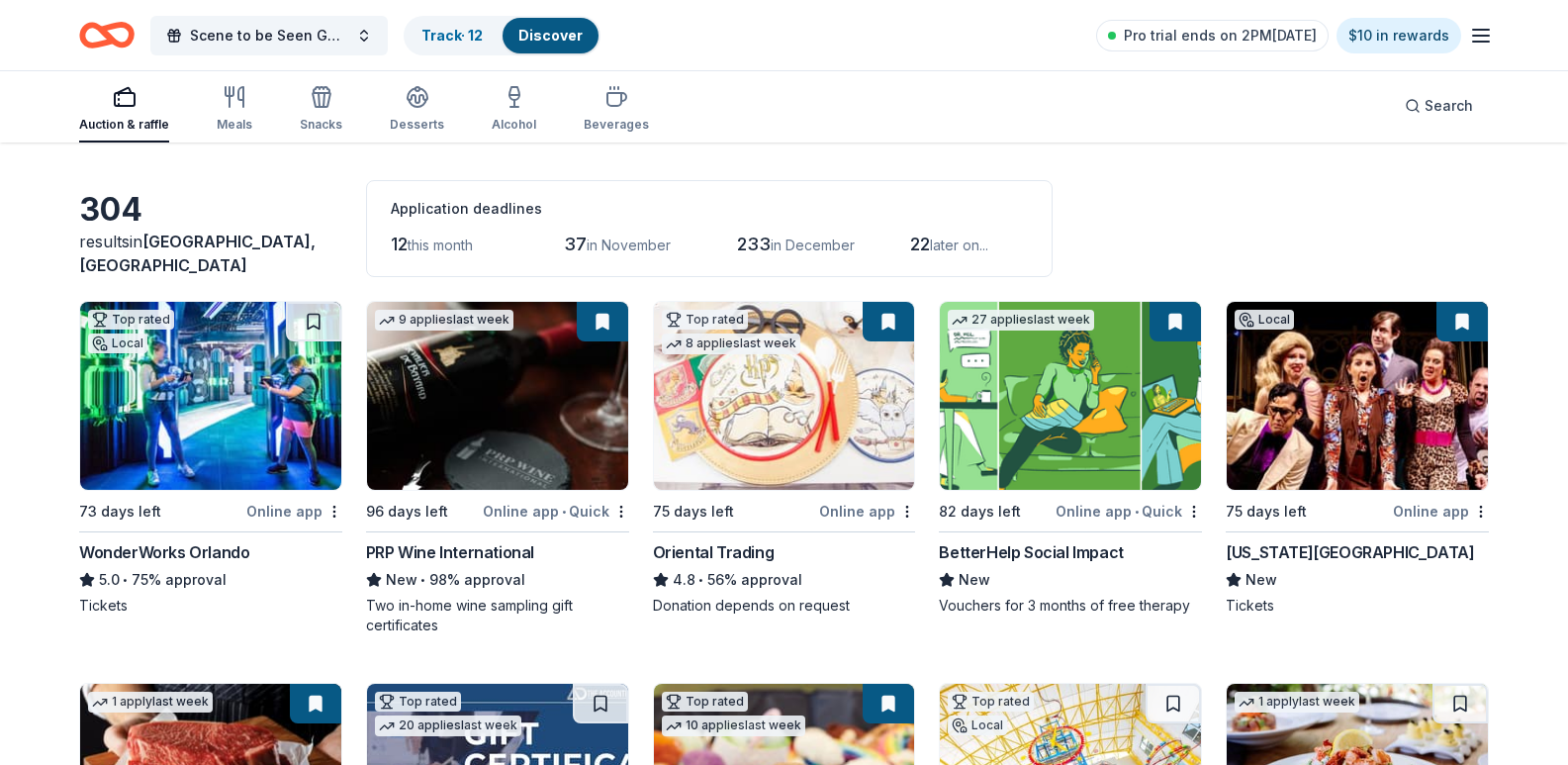
scroll to position [98, 0]
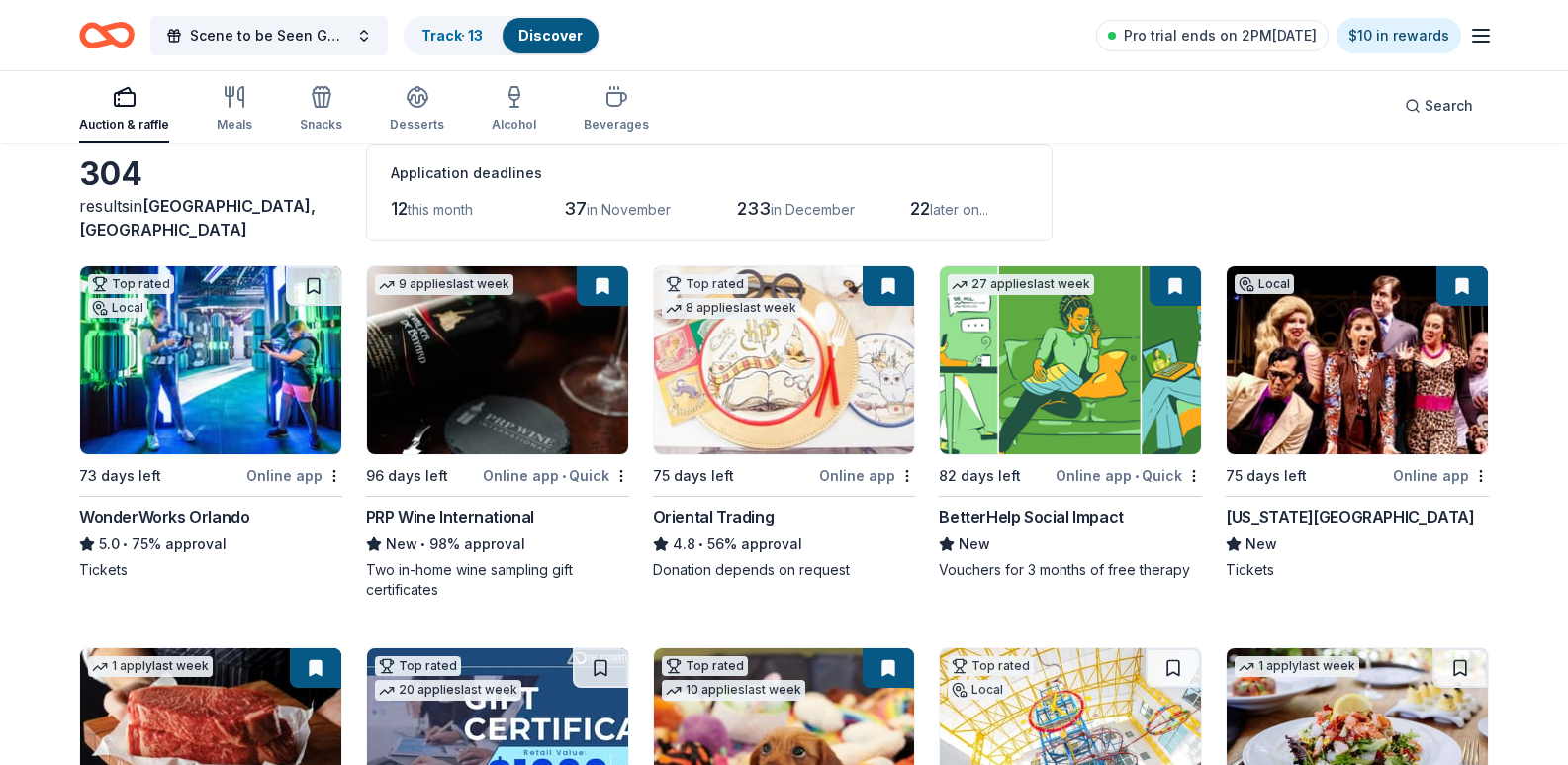
click at [88, 37] on icon "Home" at bounding box center [107, 35] width 56 height 47
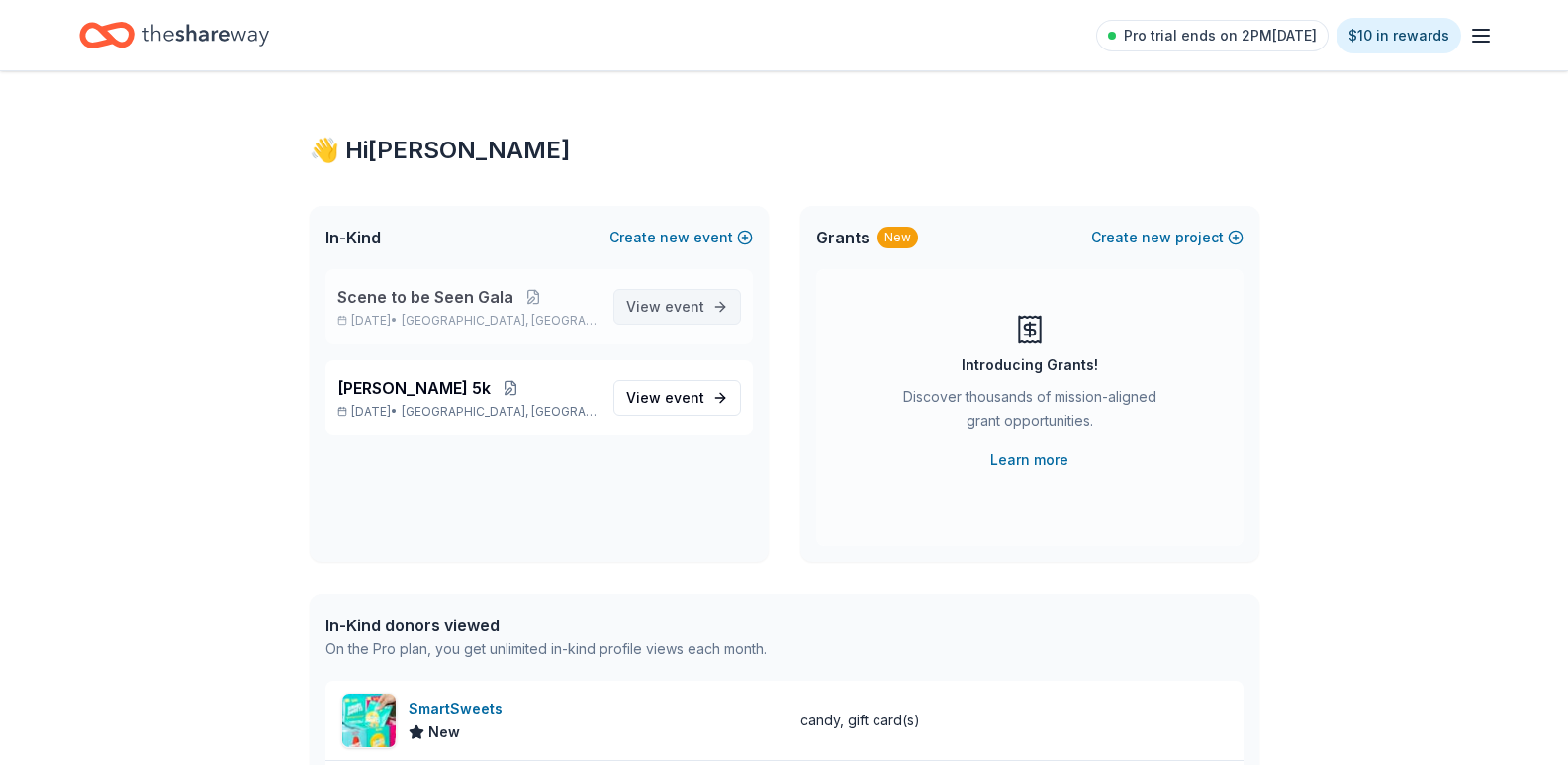
click at [686, 304] on span "event" at bounding box center [685, 305] width 40 height 17
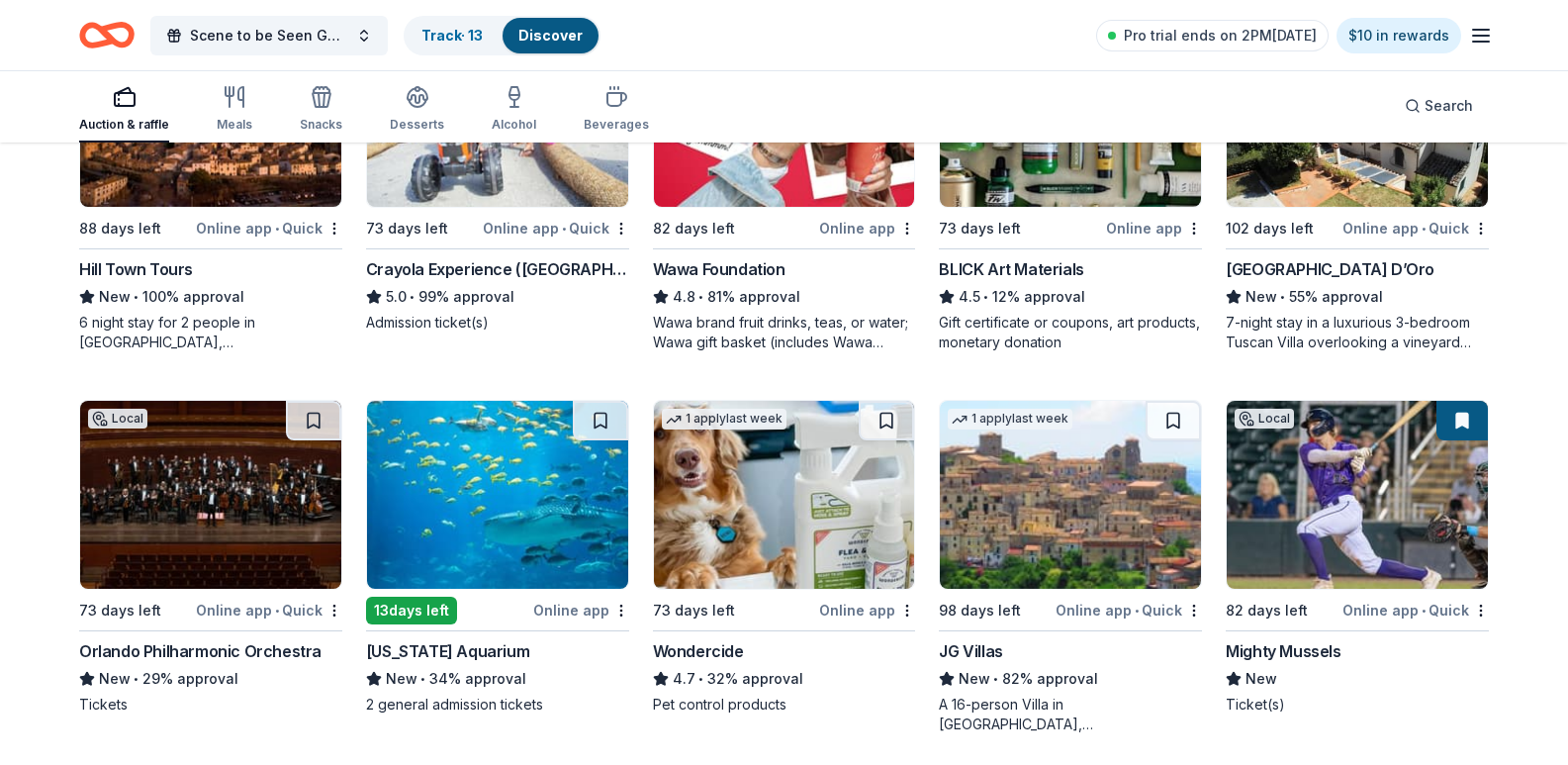
scroll to position [1526, 0]
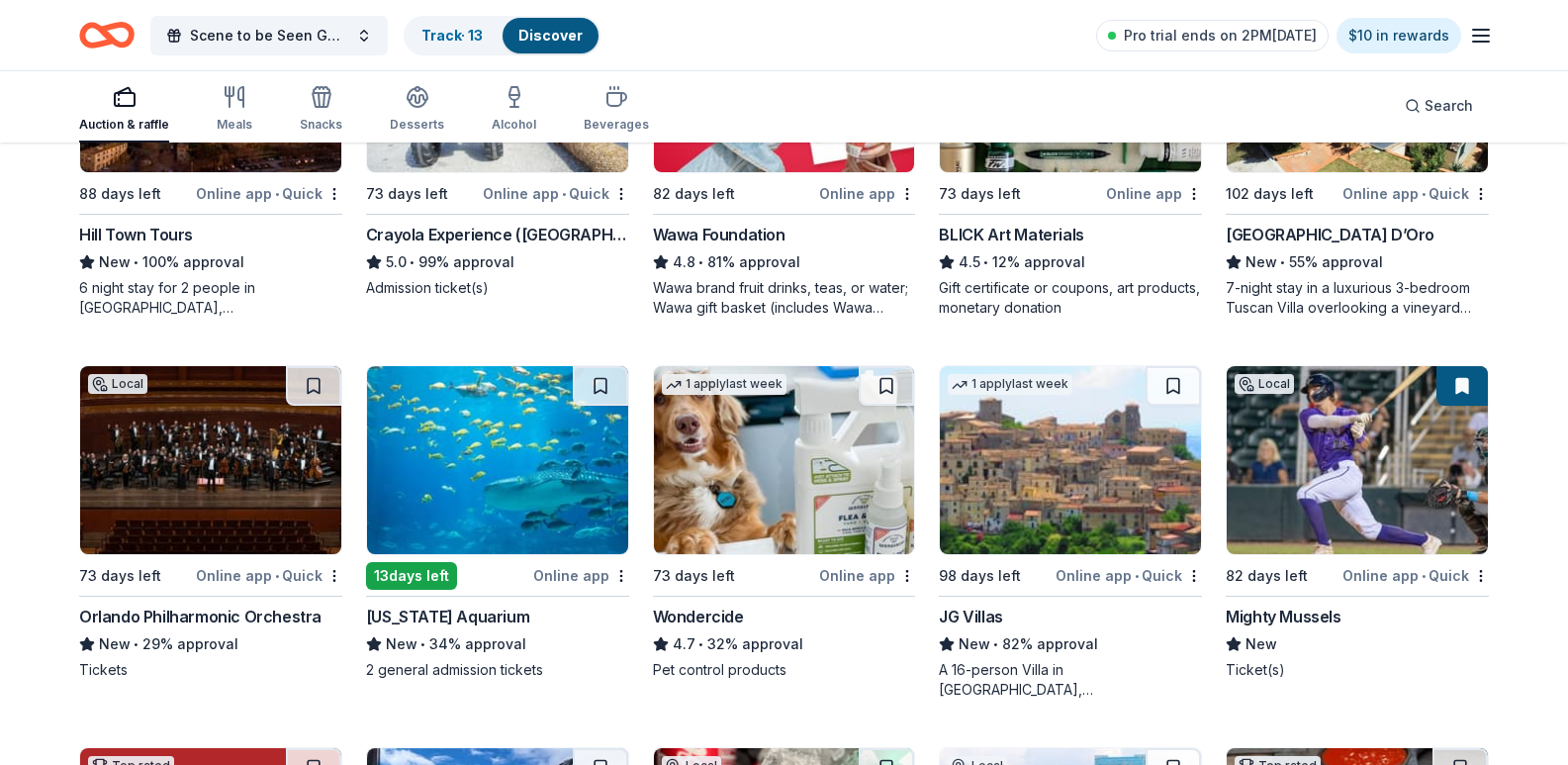
click at [175, 172] on img at bounding box center [211, 78] width 262 height 188
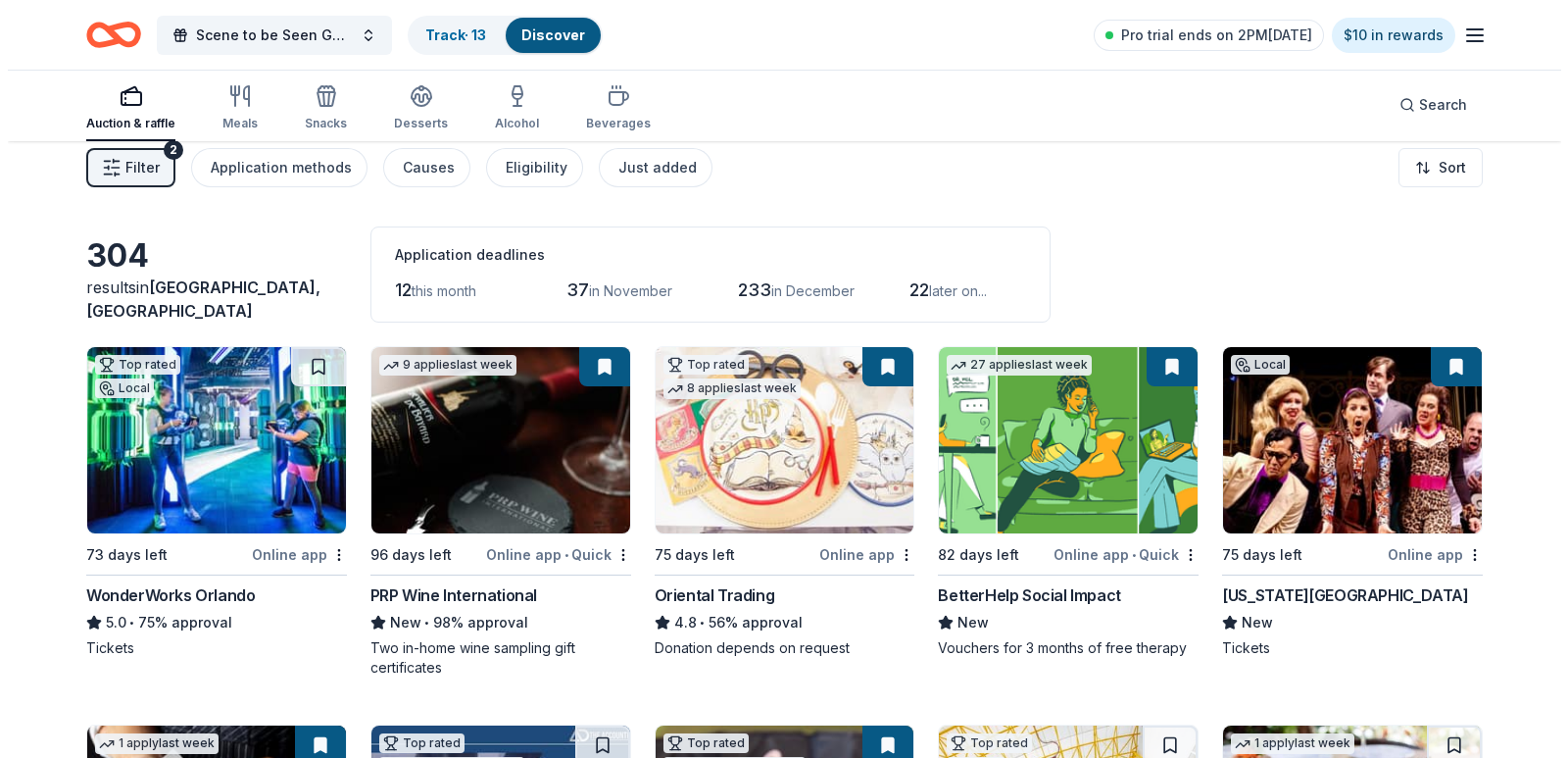
scroll to position [0, 0]
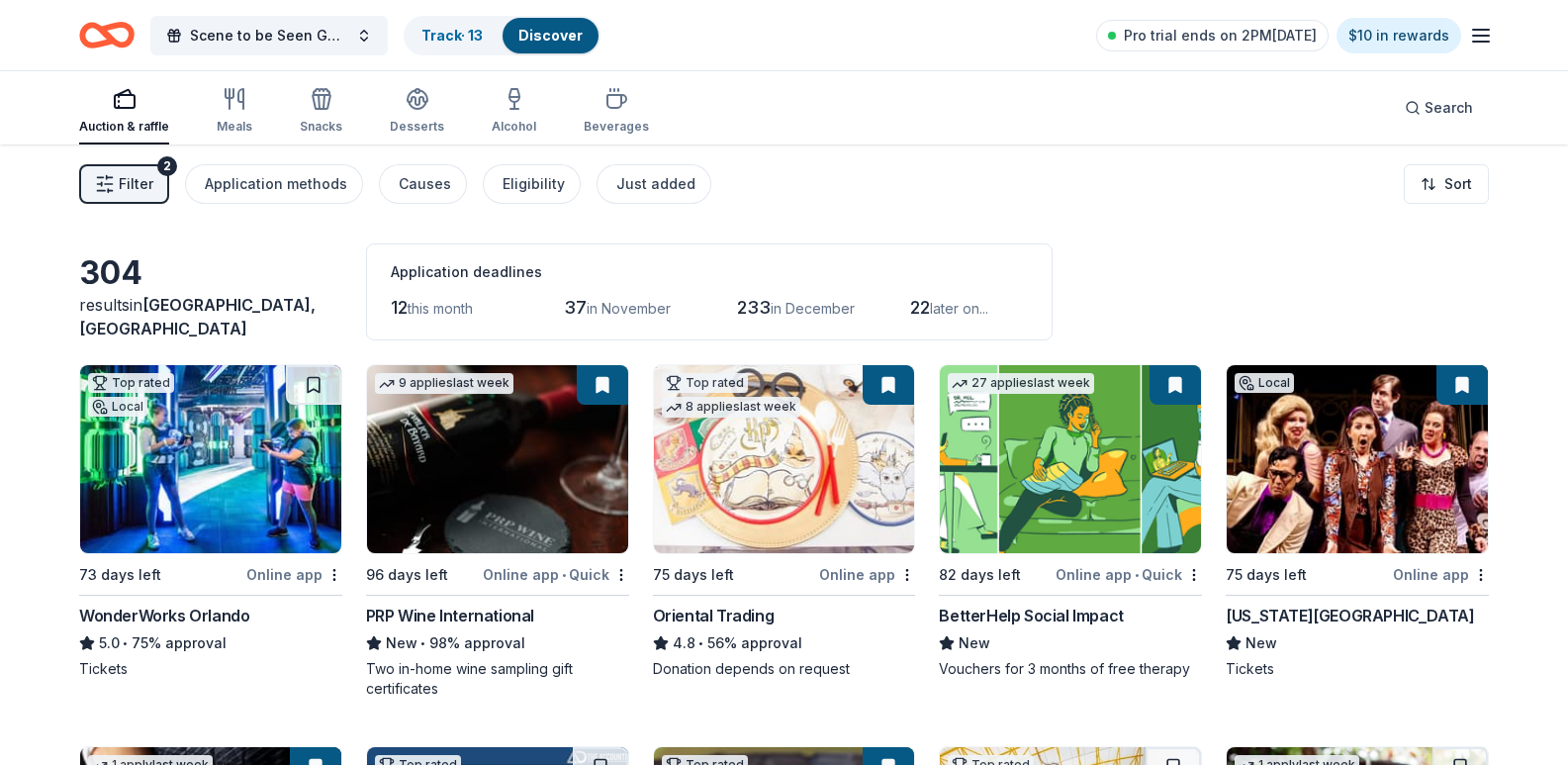
click at [110, 179] on icon "button" at bounding box center [104, 184] width 20 height 20
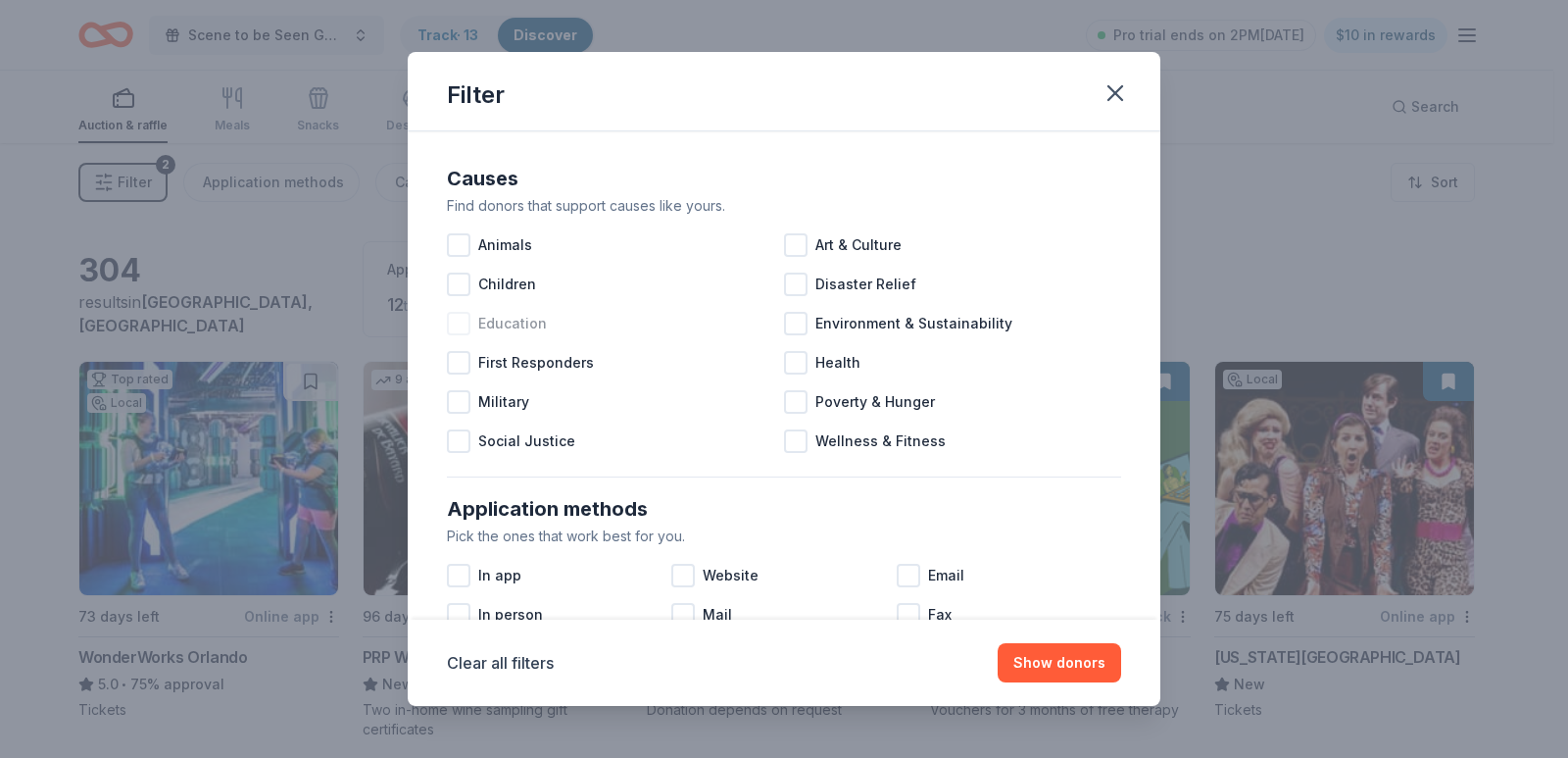
click at [512, 325] on span "Education" at bounding box center [512, 323] width 69 height 24
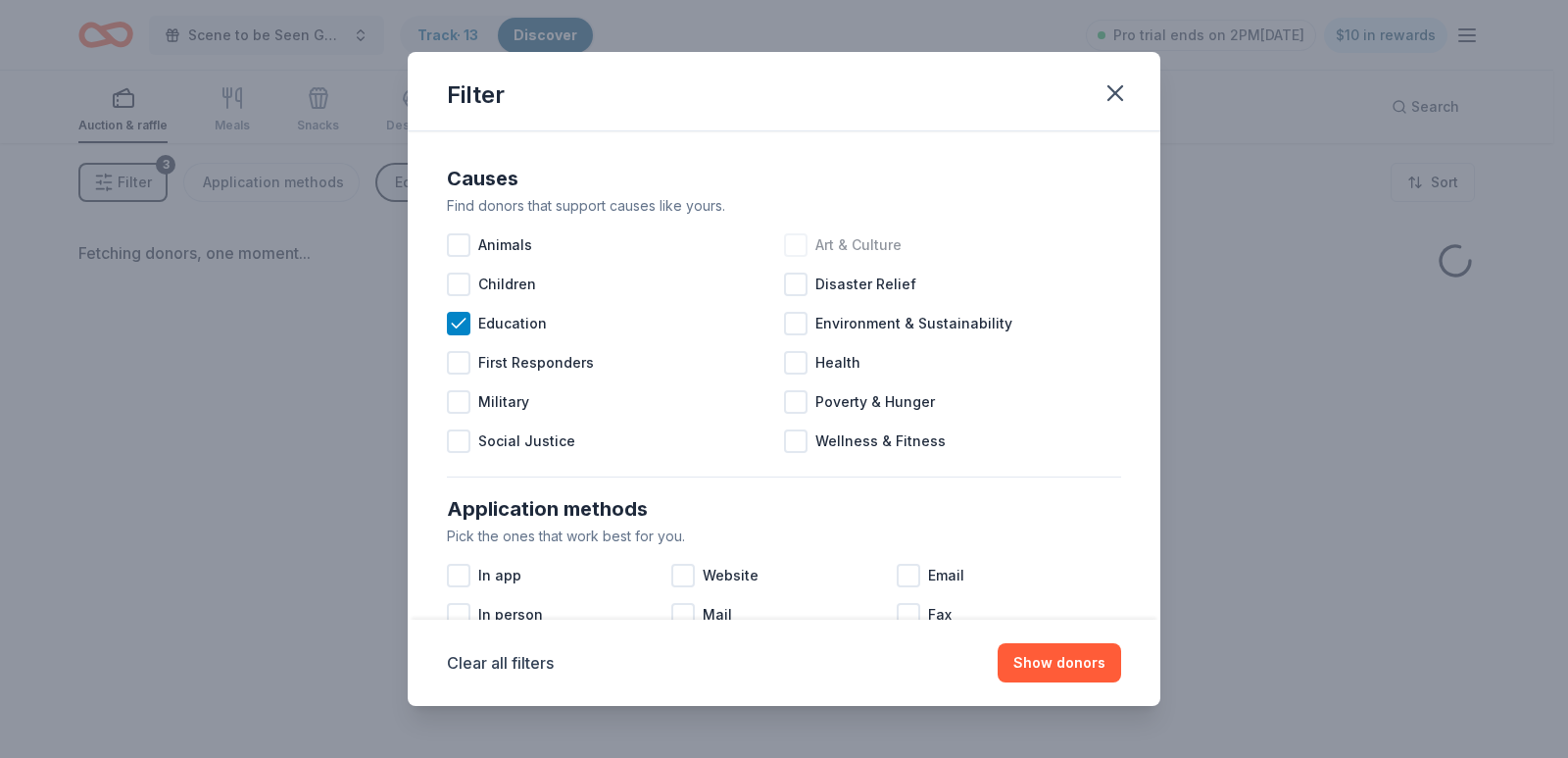
click at [801, 254] on div "Art & Culture" at bounding box center [952, 245] width 337 height 39
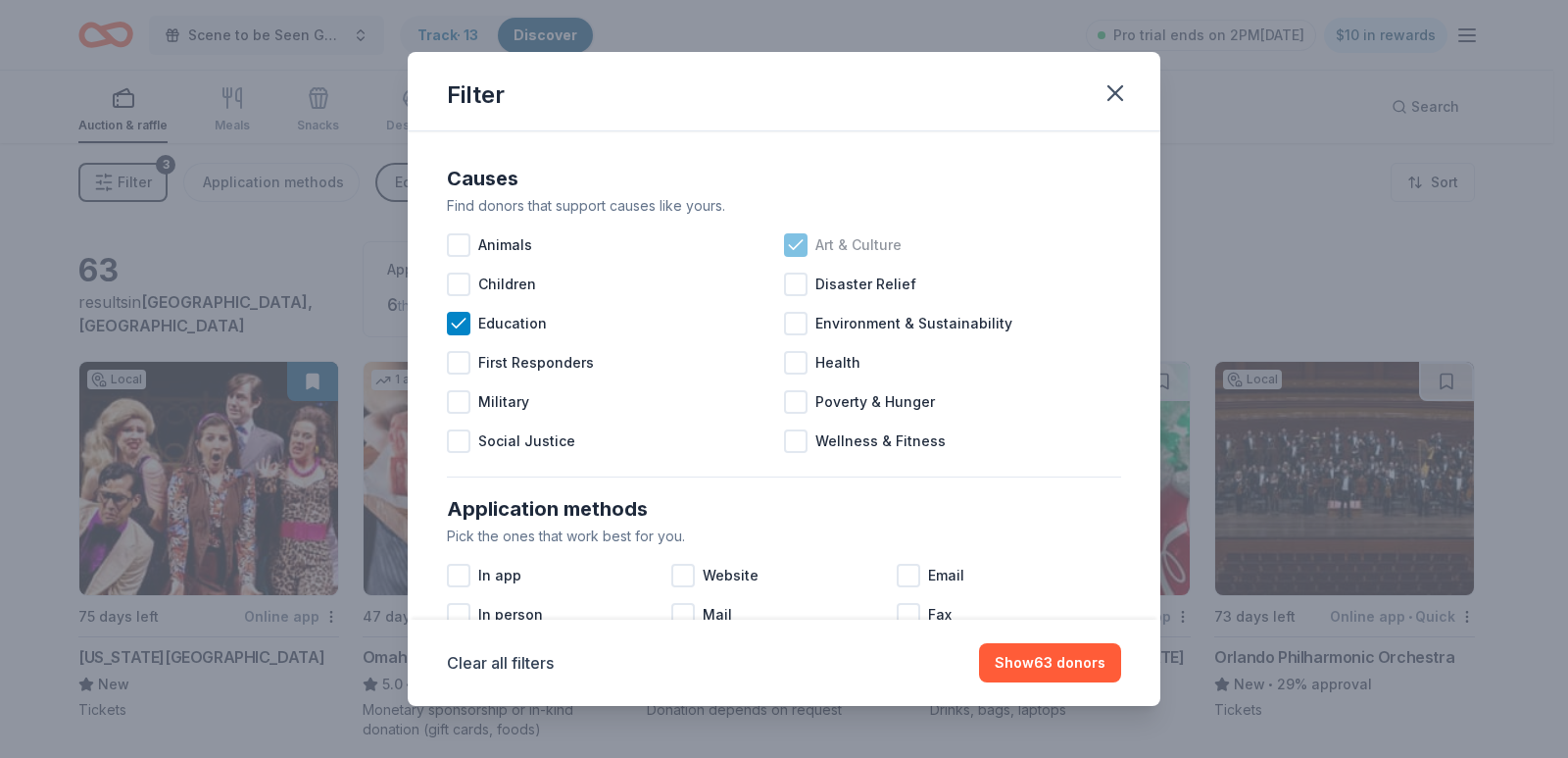
click at [815, 236] on span "Art & Culture" at bounding box center [858, 245] width 87 height 24
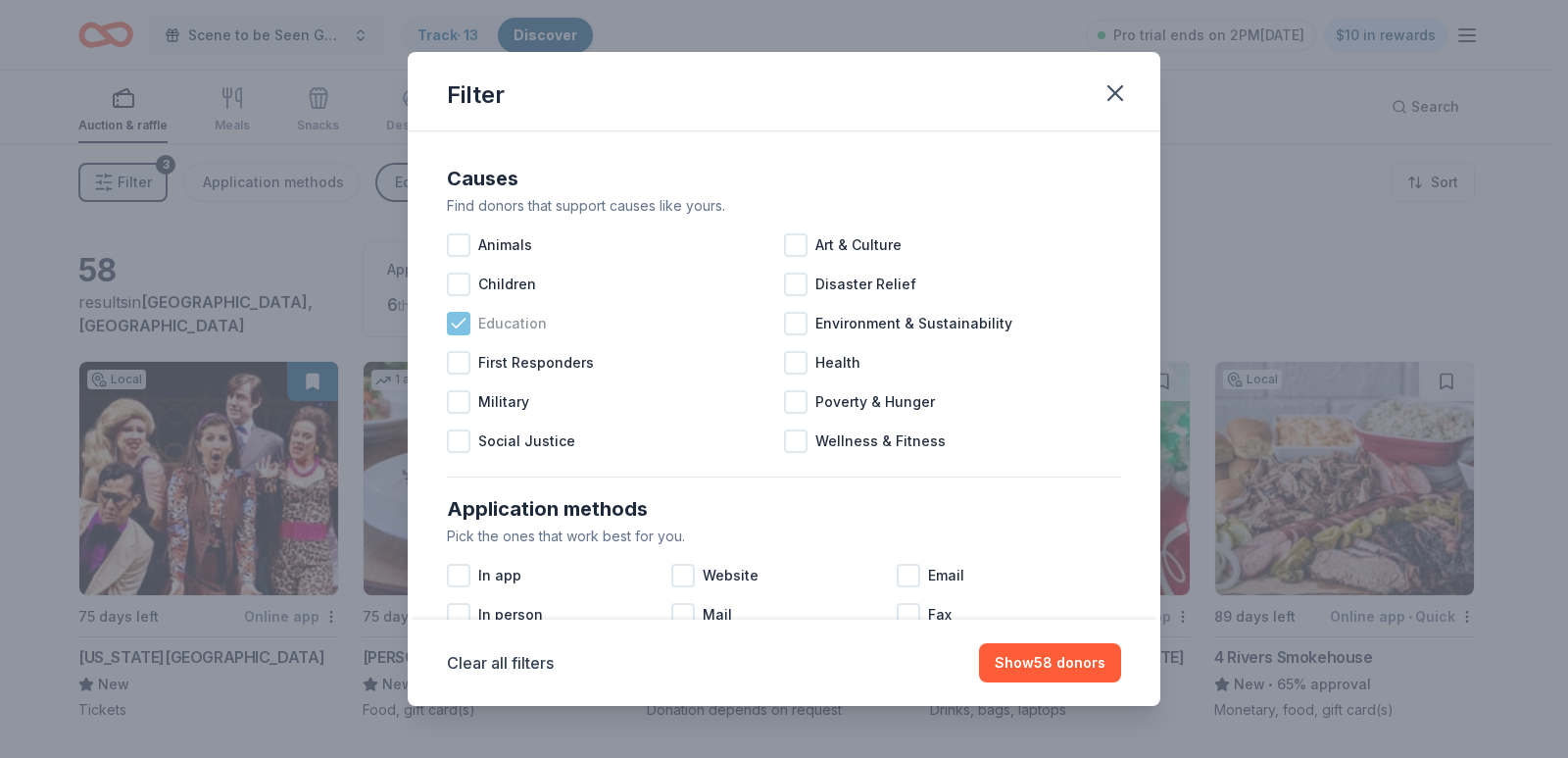
click at [468, 324] on div at bounding box center [458, 323] width 24 height 24
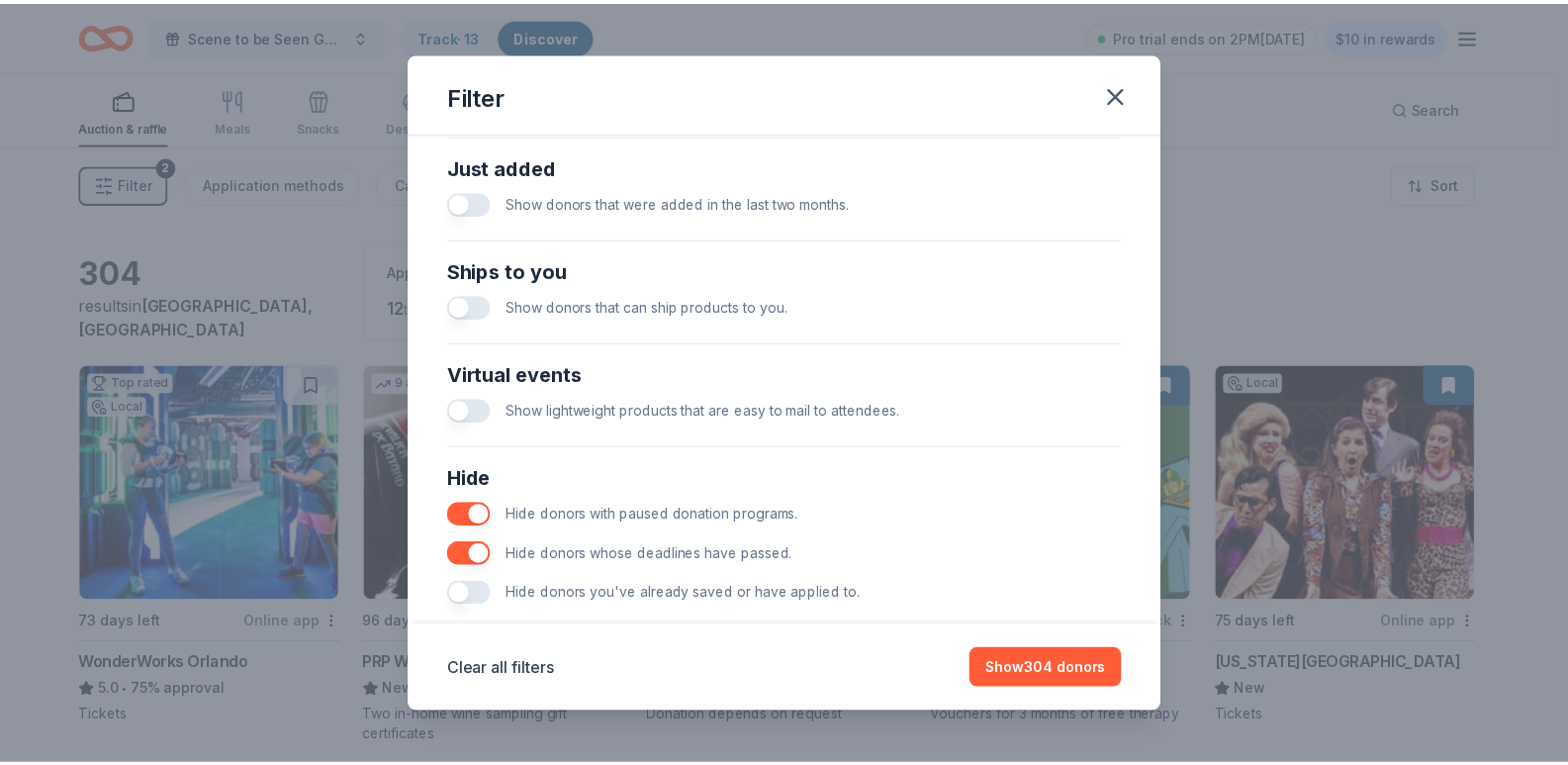
scroll to position [791, 0]
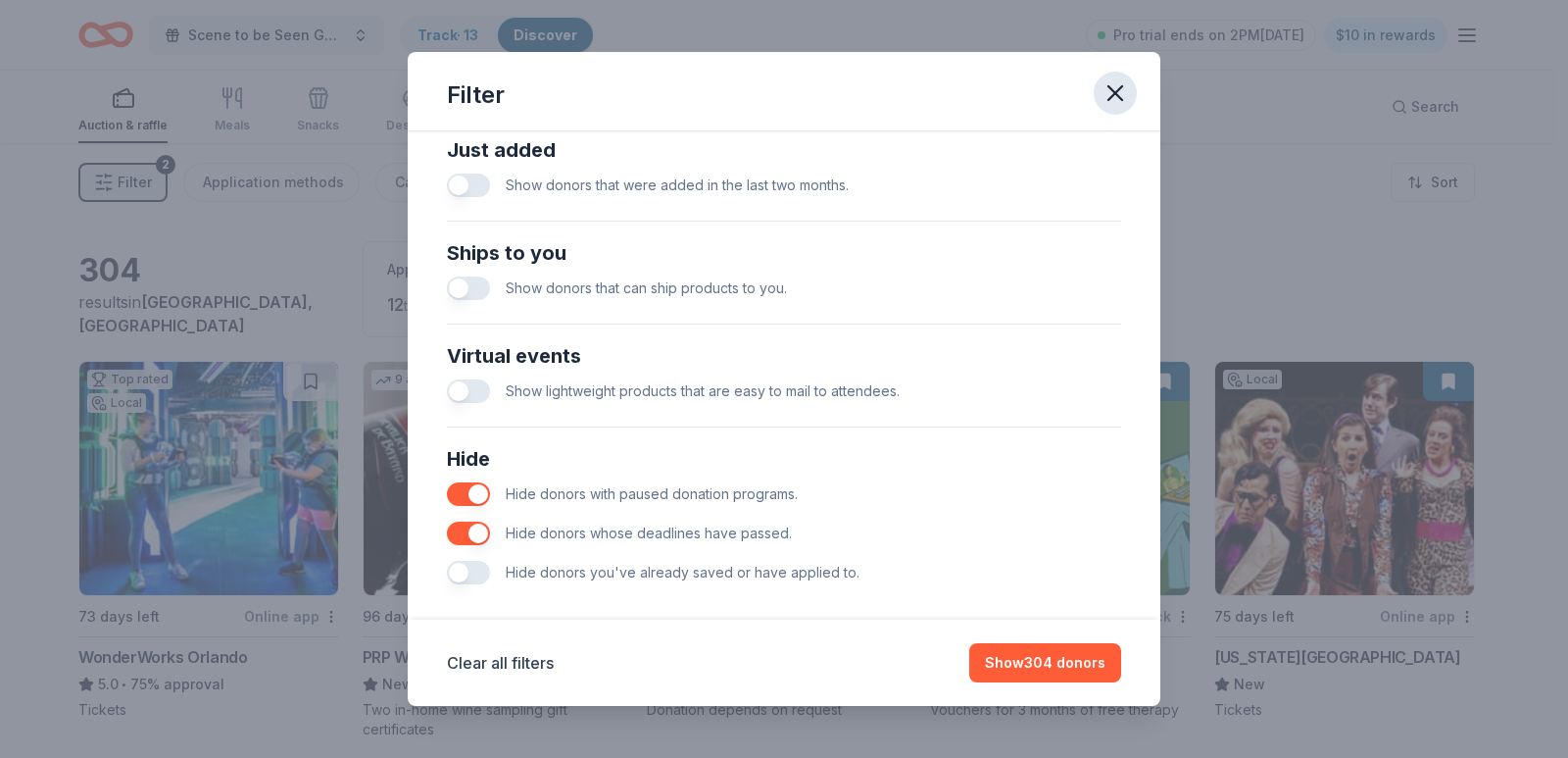
click at [1123, 89] on icon "button" at bounding box center [1116, 94] width 28 height 28
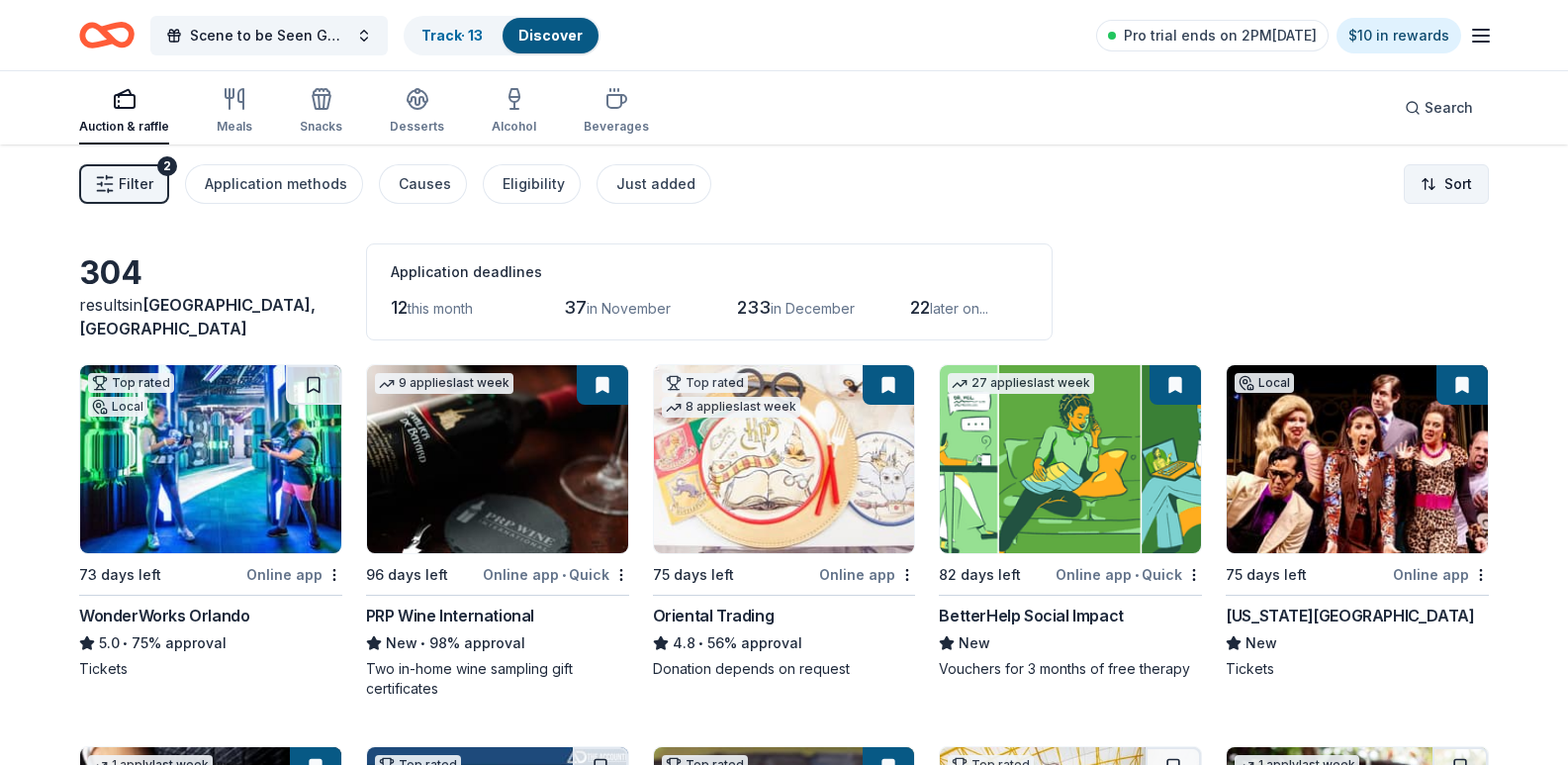
click at [1411, 200] on html "100% Scene to be Seen Gala Track · 13 Discover Pro trial ends on 2PM, 10/16 $10…" at bounding box center [784, 382] width 1568 height 765
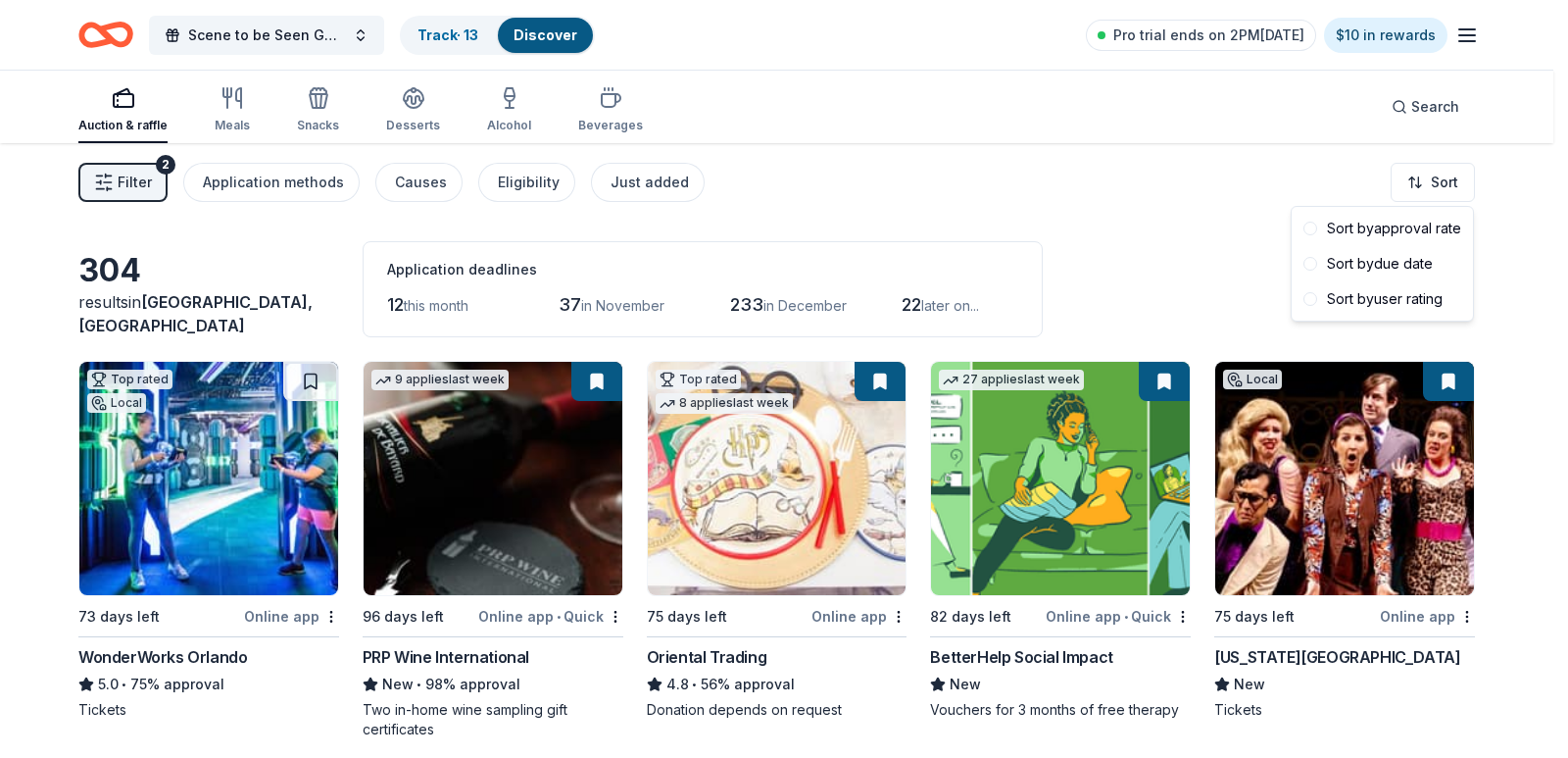
click at [1045, 190] on html "100% Scene to be Seen Gala Track · 13 Discover Pro trial ends on 2PM, 10/16 $10…" at bounding box center [784, 379] width 1568 height 758
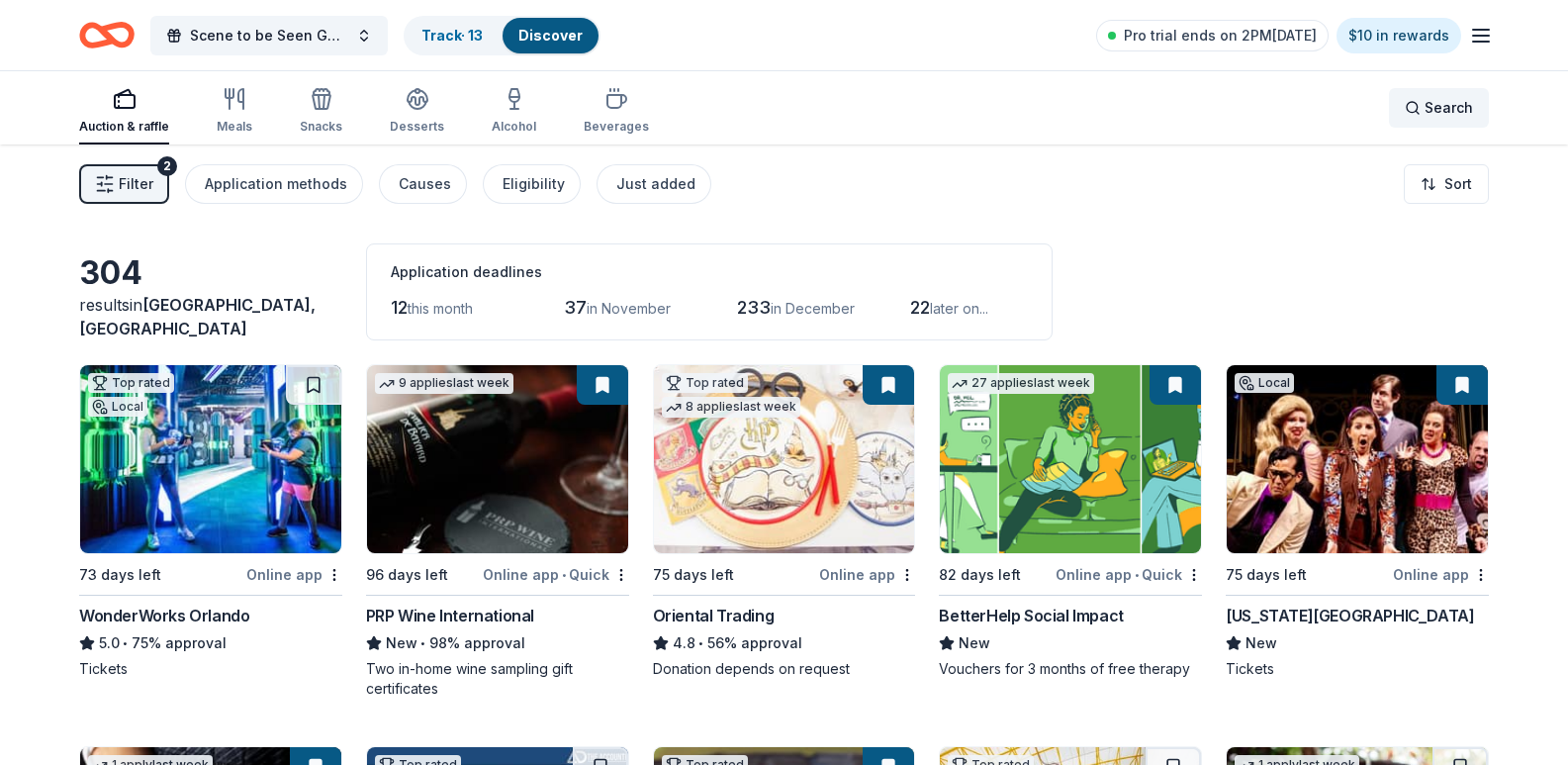
click at [1428, 115] on span "Search" at bounding box center [1449, 107] width 49 height 24
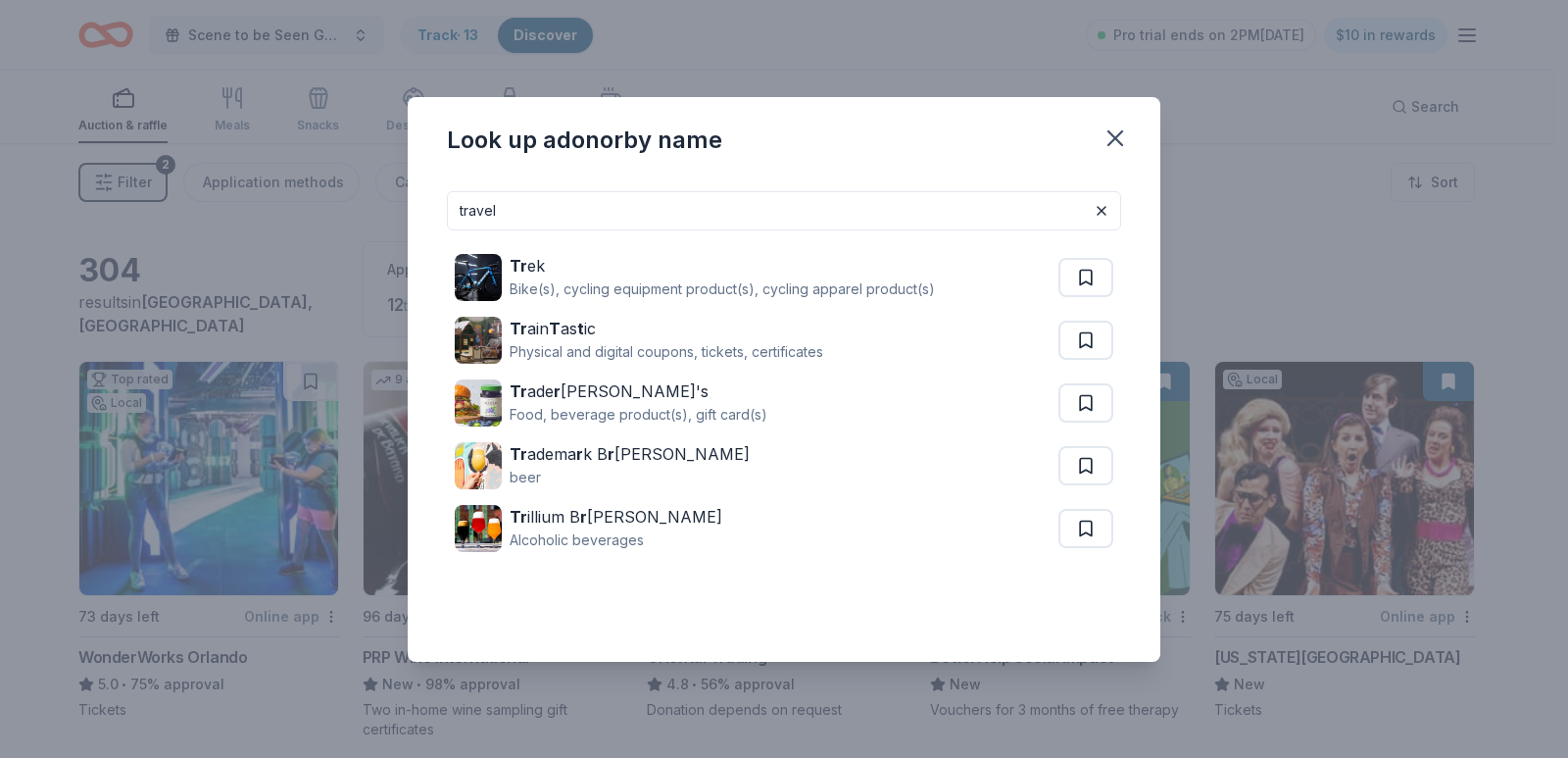
type input "travel"
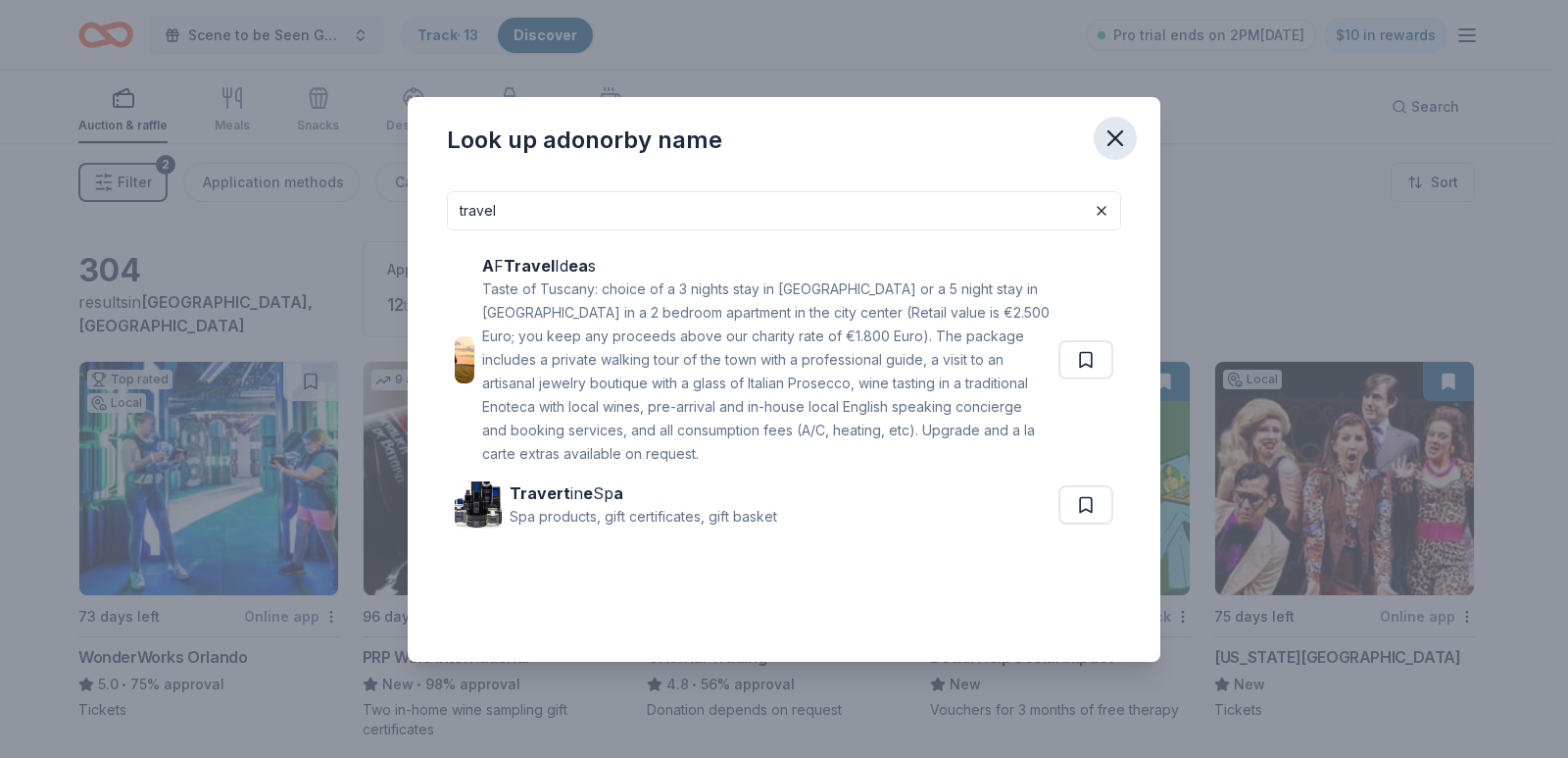
click at [1134, 138] on button "button" at bounding box center [1116, 138] width 43 height 43
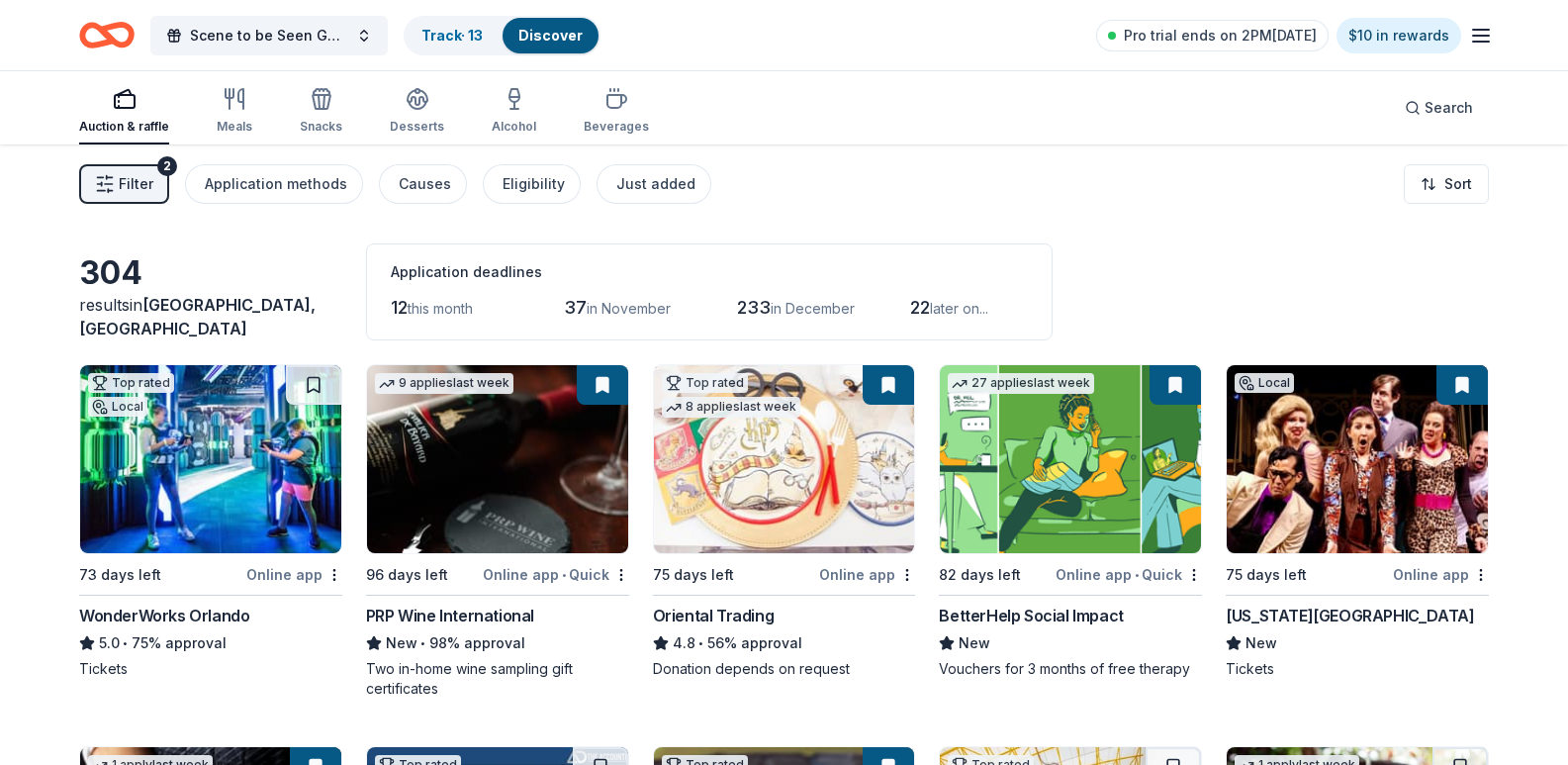
click at [1047, 254] on div "Application deadlines 12 this month 37 in November 233 in December 22 later on.…" at bounding box center [709, 291] width 686 height 96
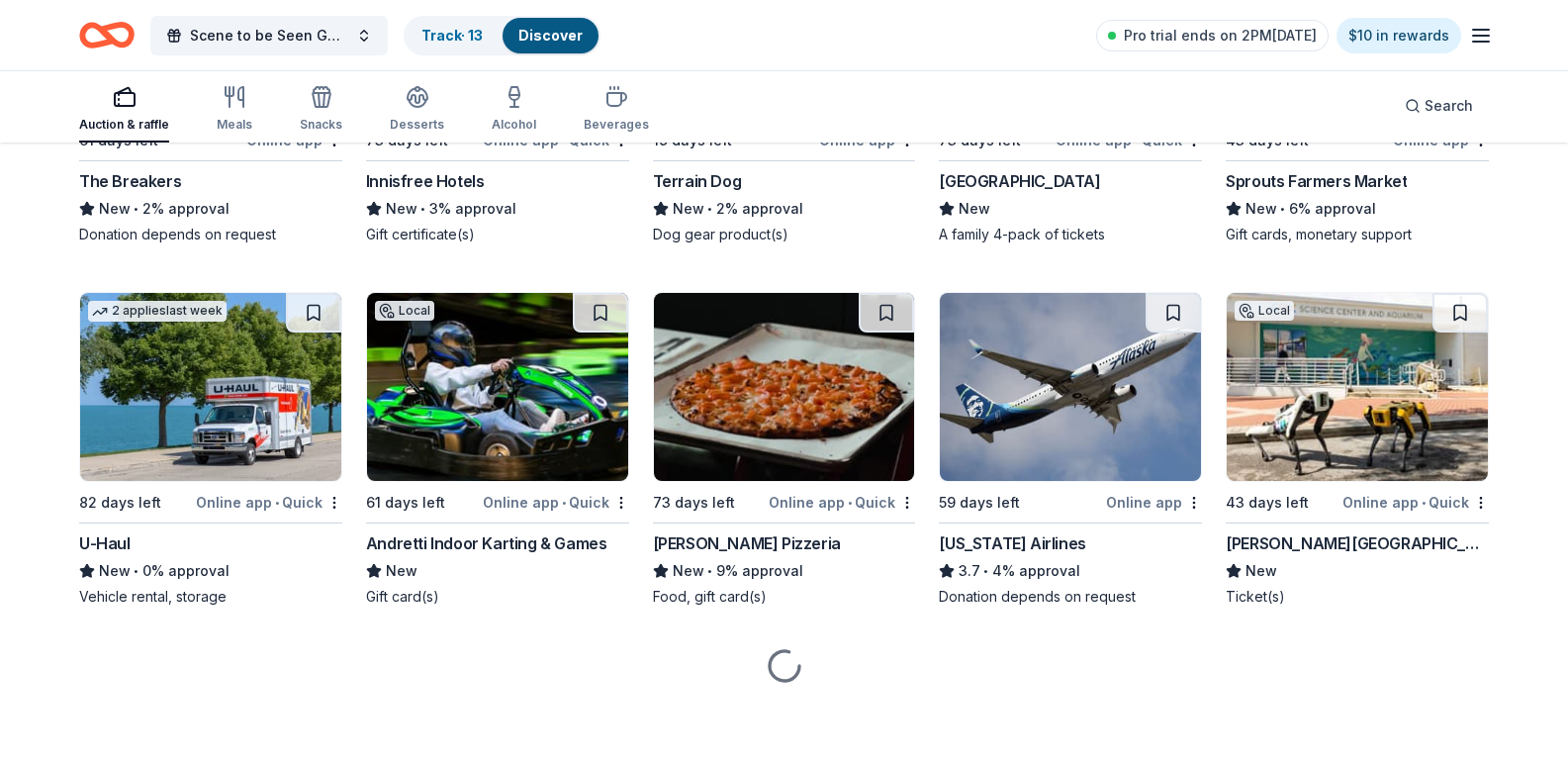
scroll to position [12051, 0]
click at [260, 118] on img at bounding box center [211, 24] width 262 height 188
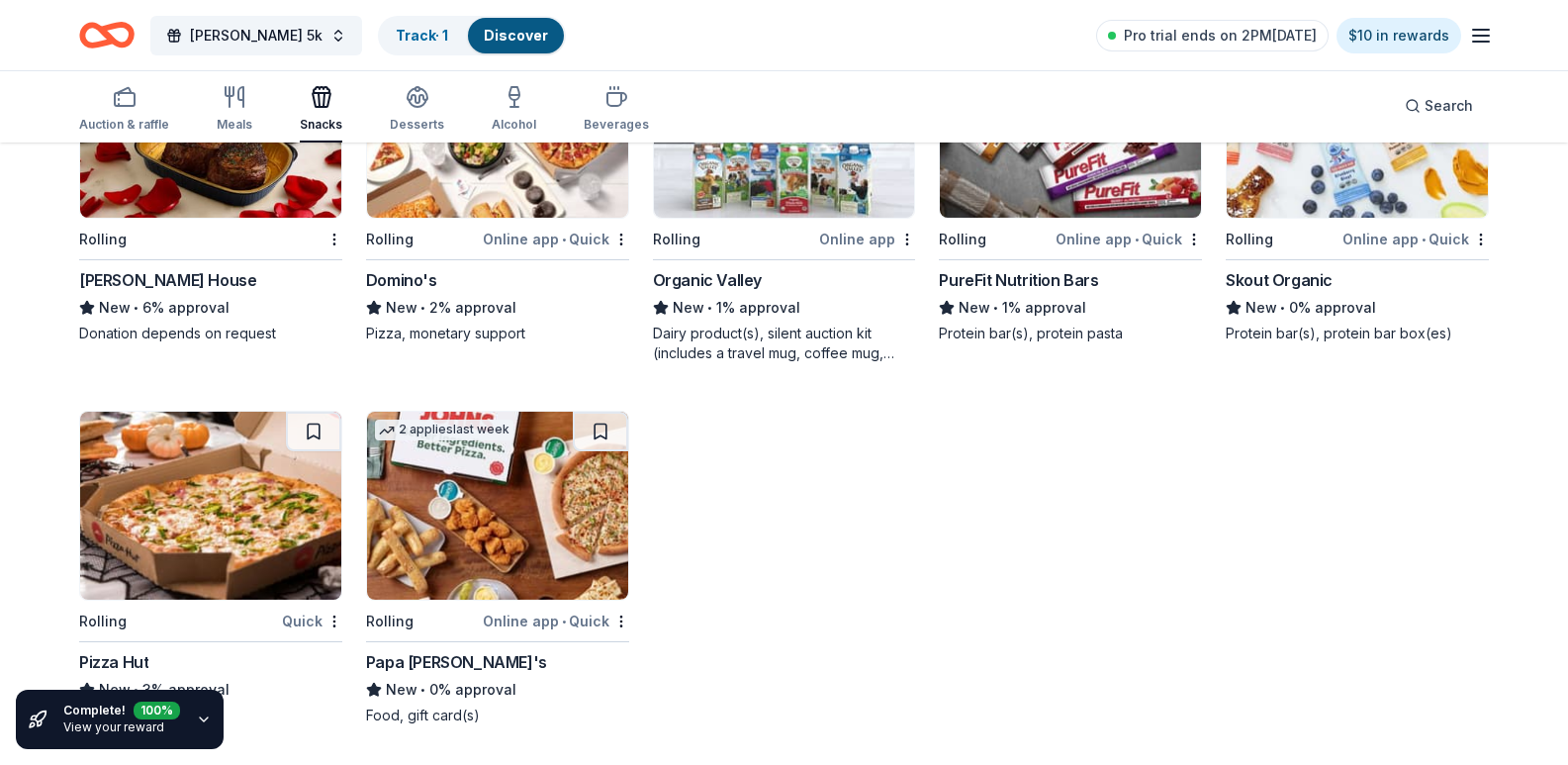
scroll to position [4347, 0]
click at [1100, 218] on img at bounding box center [1071, 123] width 262 height 188
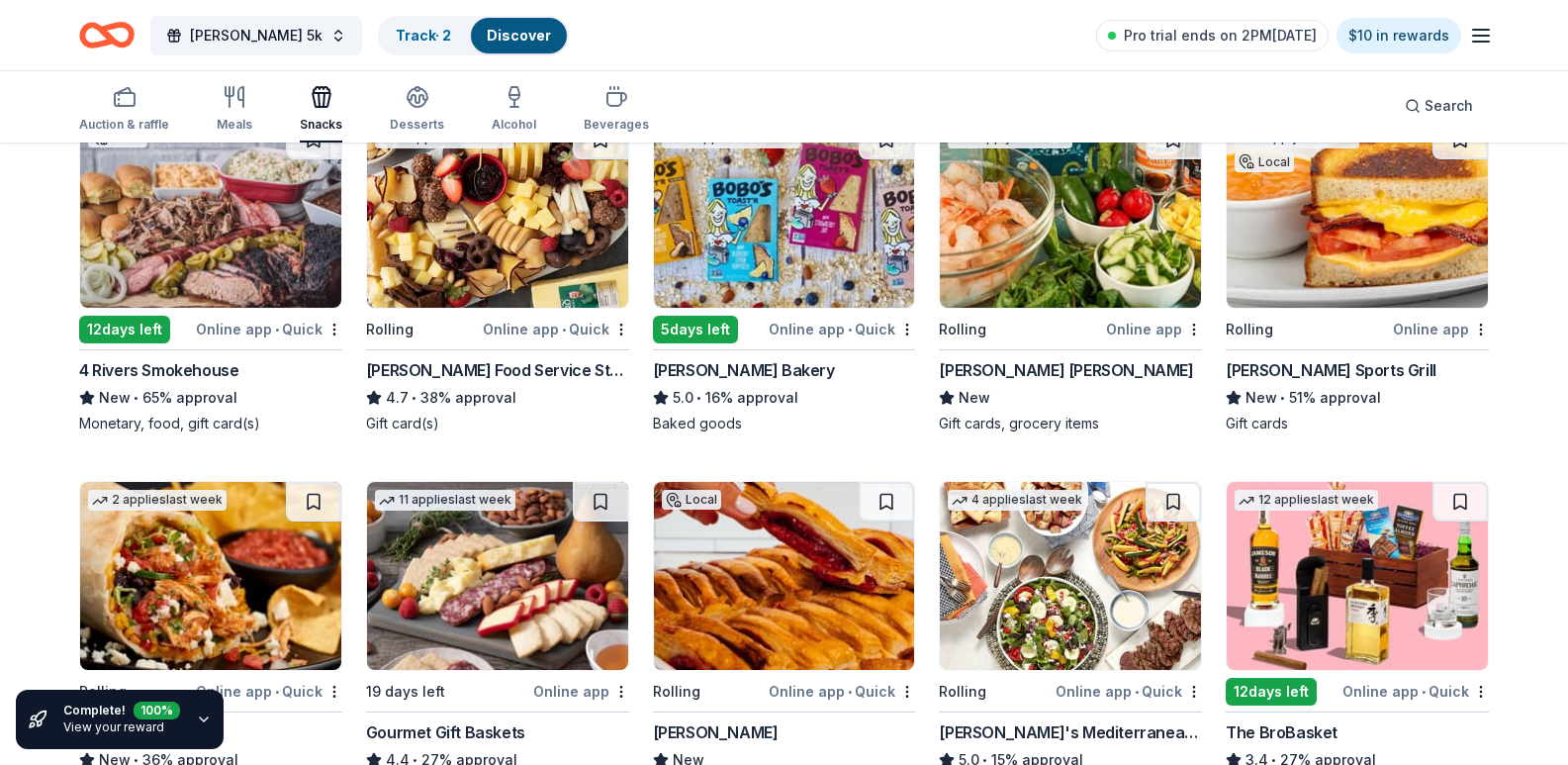
scroll to position [0, 0]
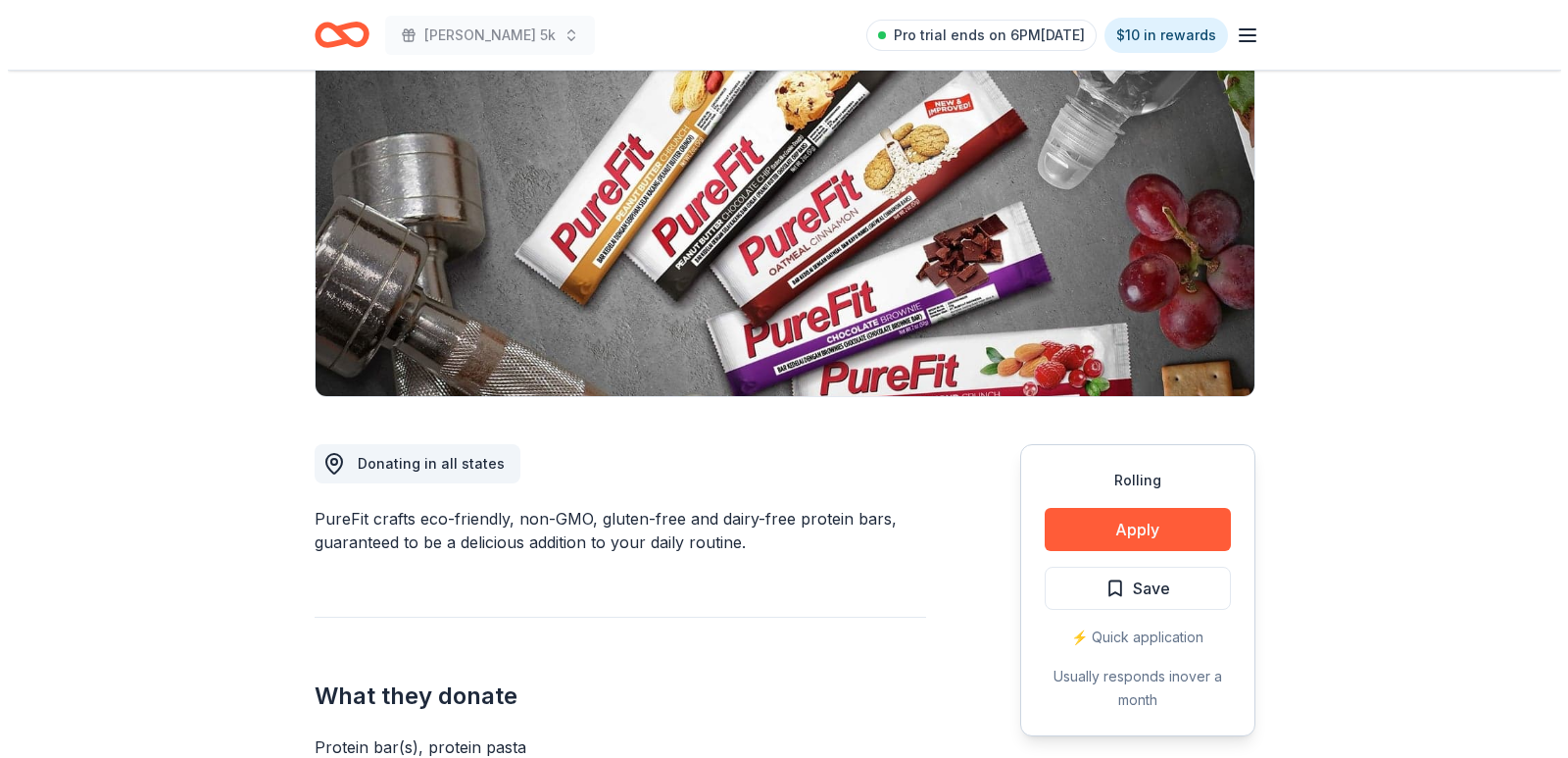
scroll to position [392, 0]
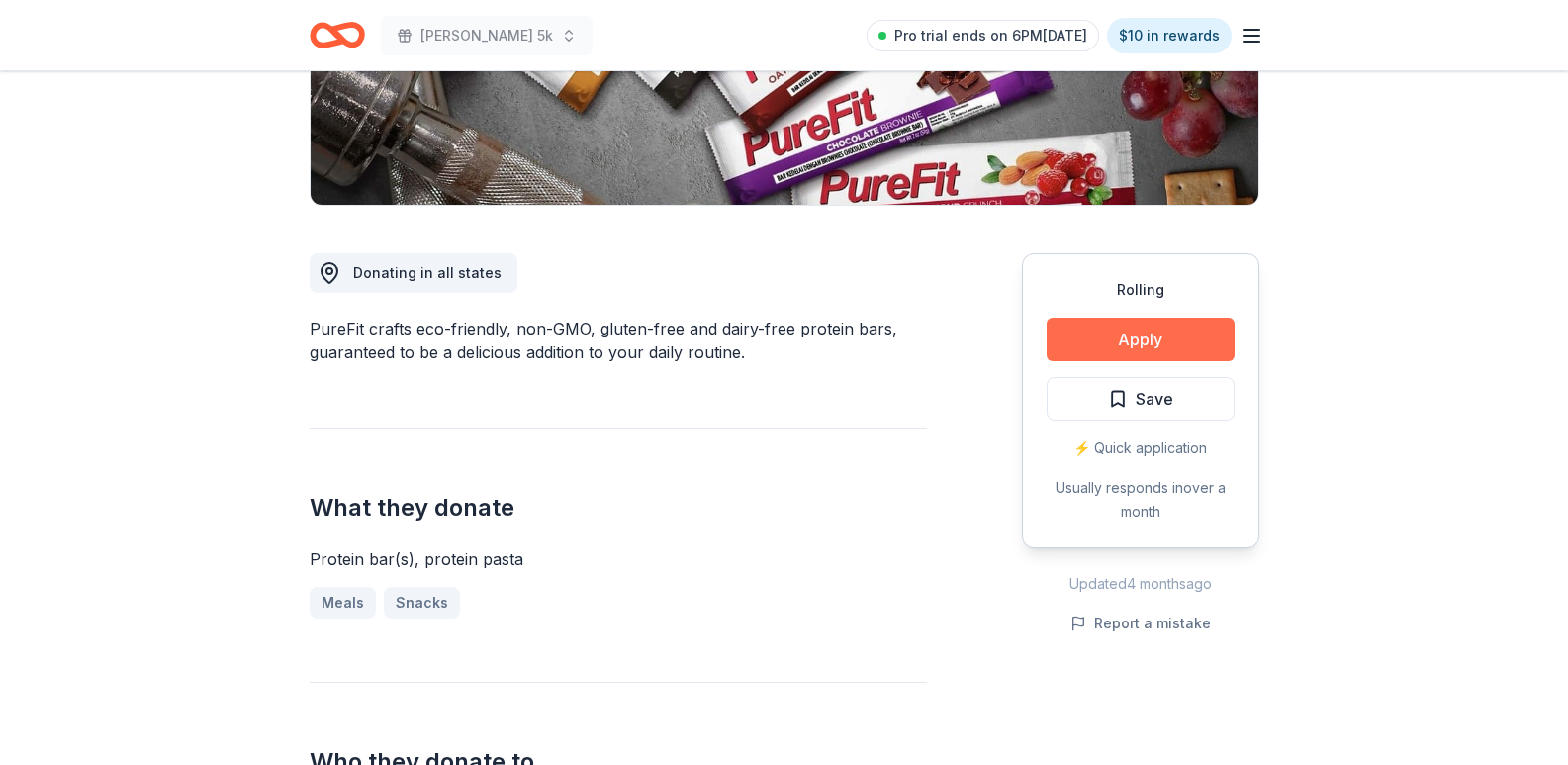
click at [1136, 351] on button "Apply" at bounding box center [1140, 339] width 188 height 44
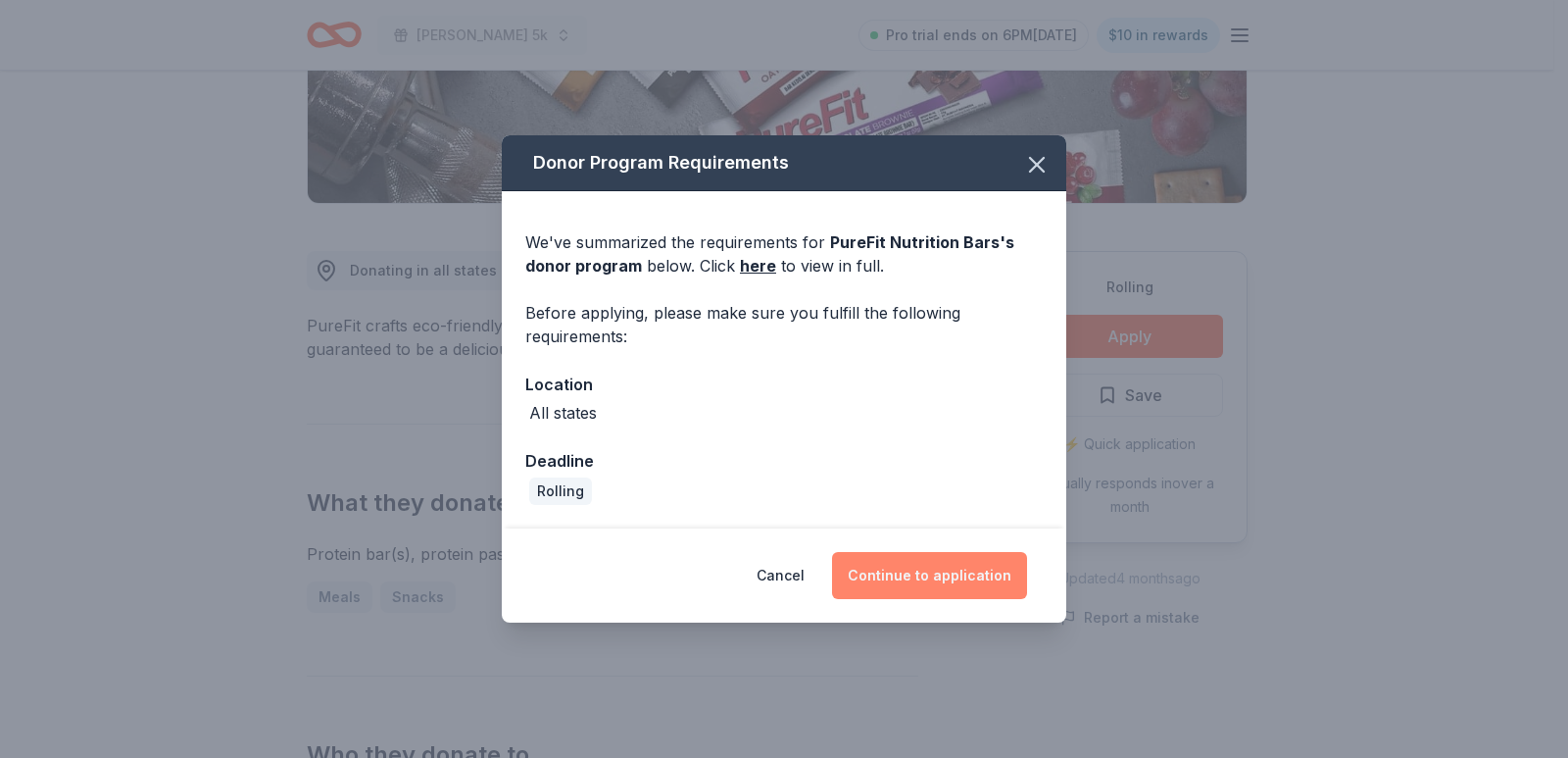
click at [899, 567] on button "Continue to application" at bounding box center [929, 576] width 195 height 47
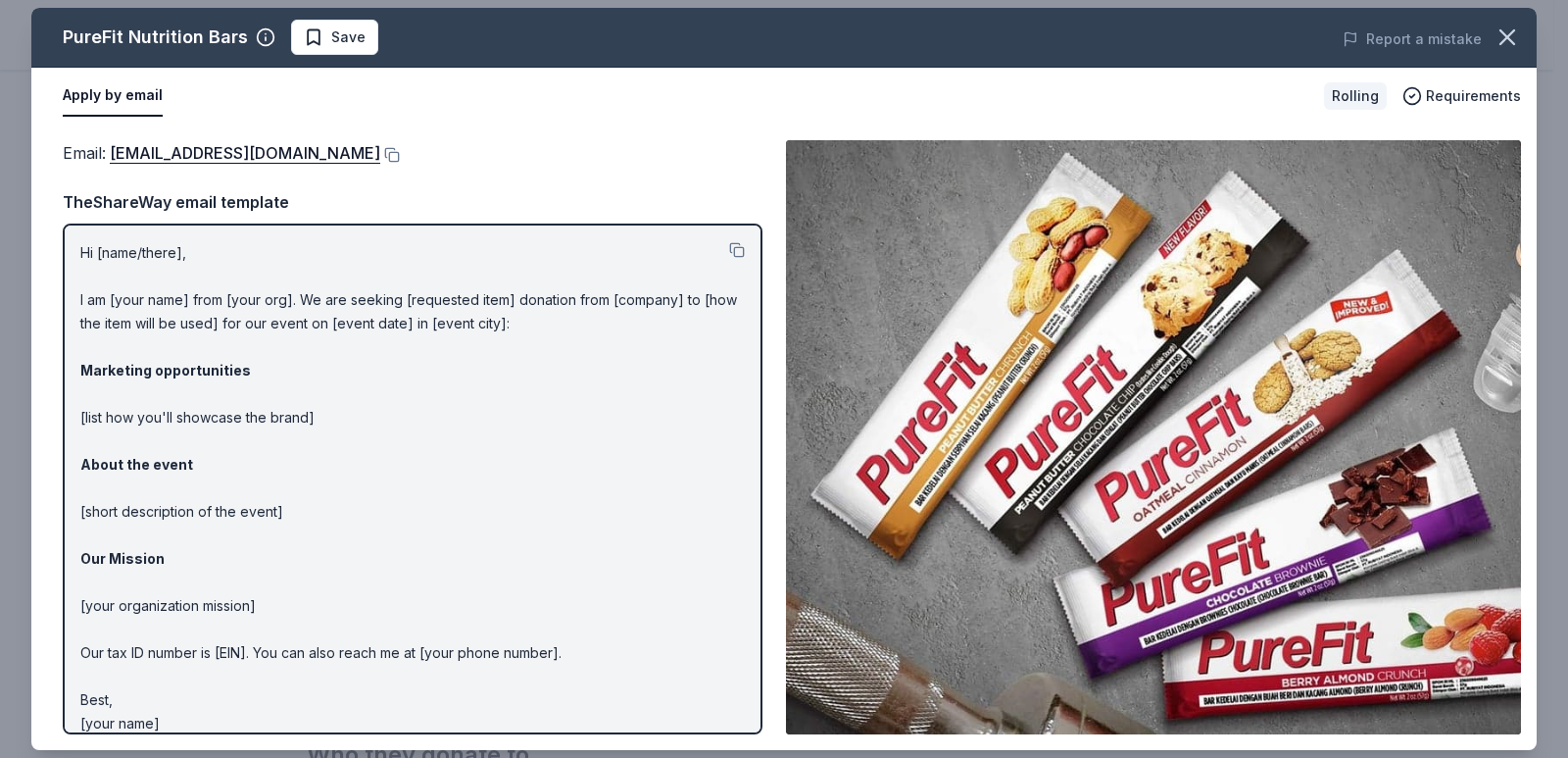
scroll to position [19, 0]
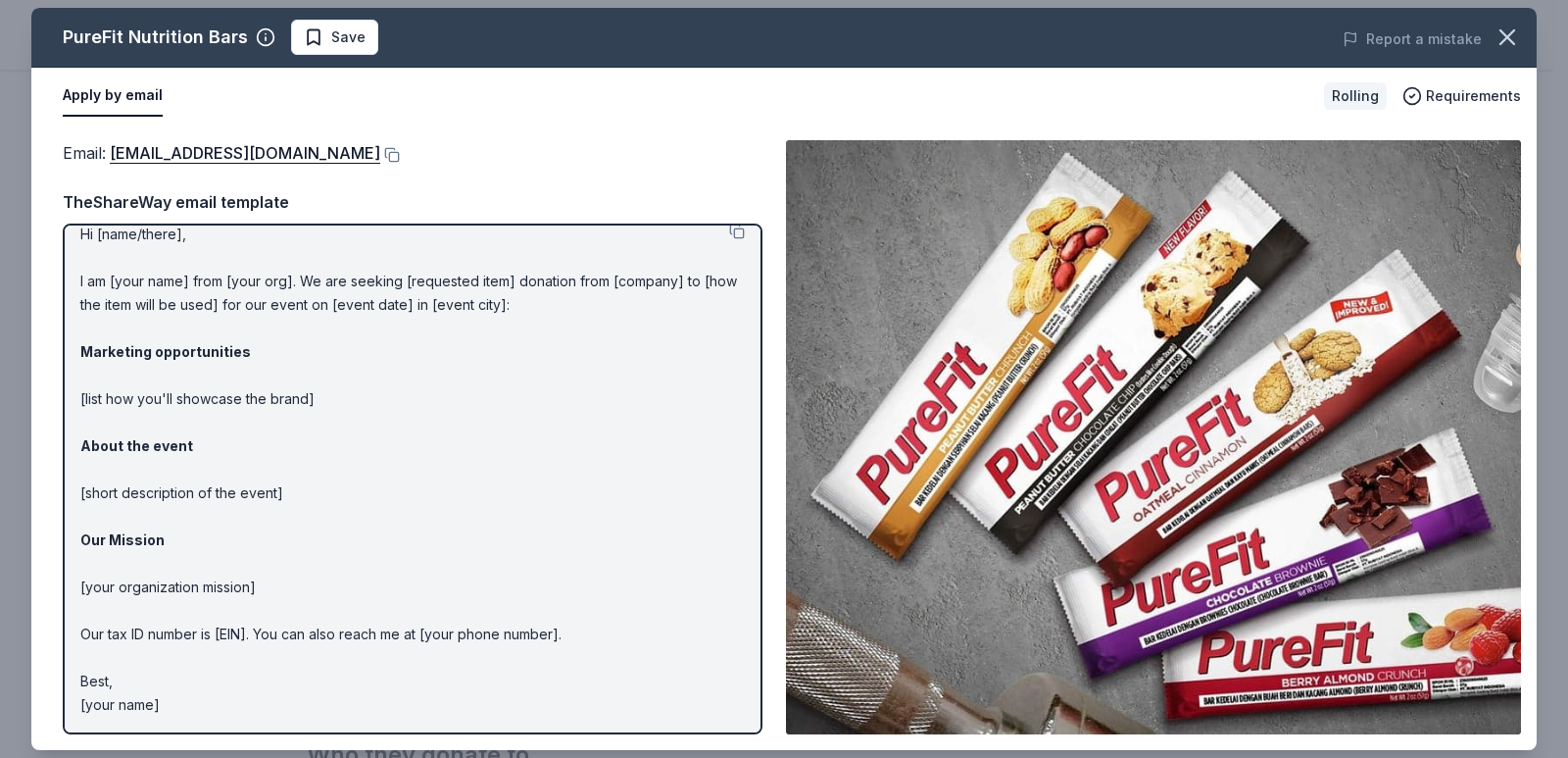
drag, startPoint x: 104, startPoint y: 150, endPoint x: 719, endPoint y: 221, distance: 619.1
click at [719, 221] on div "Email : info@purefit.com TheShareWay email template Hi [name/there], I am [your…" at bounding box center [413, 437] width 700 height 594
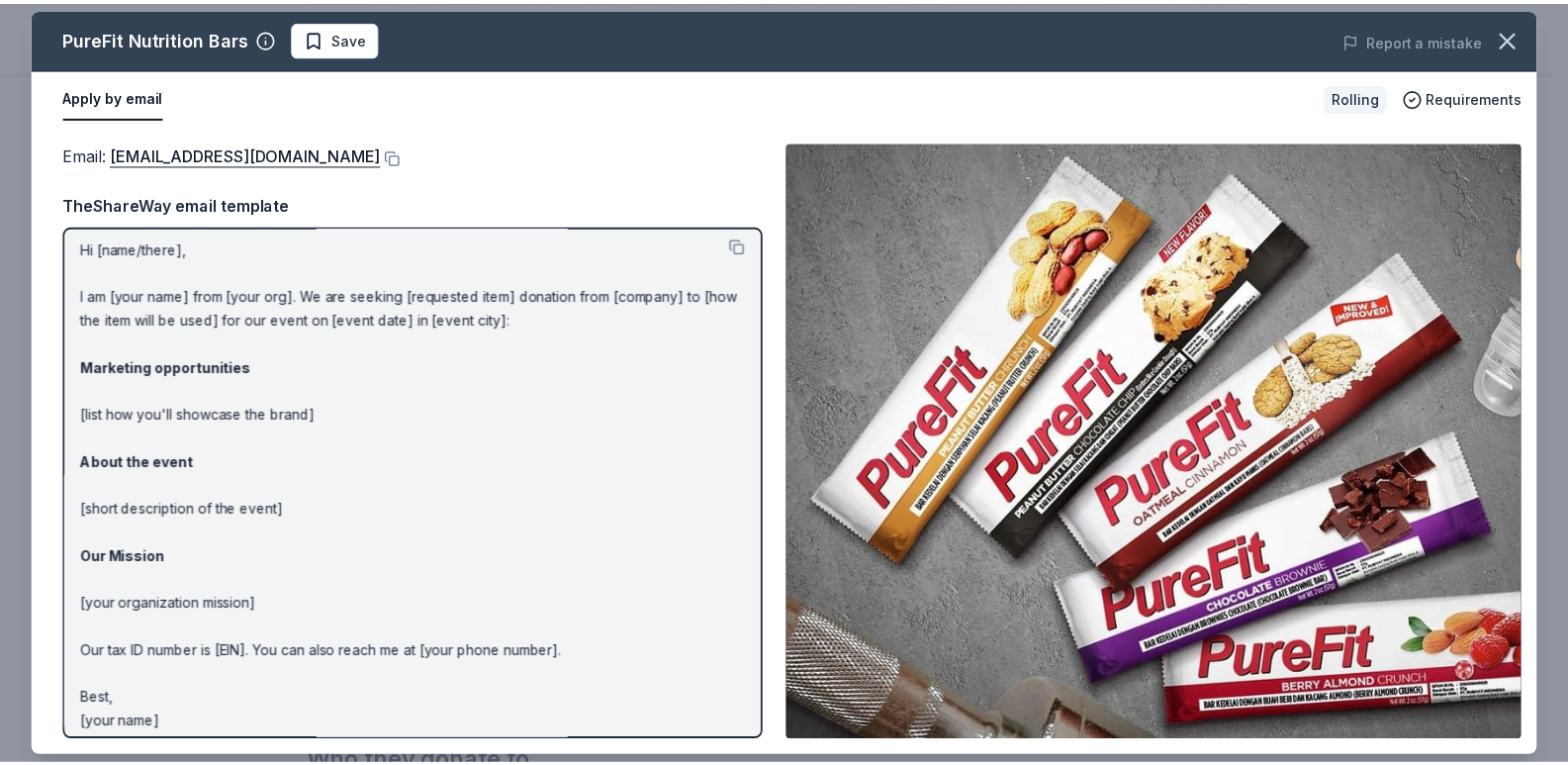
scroll to position [0, 0]
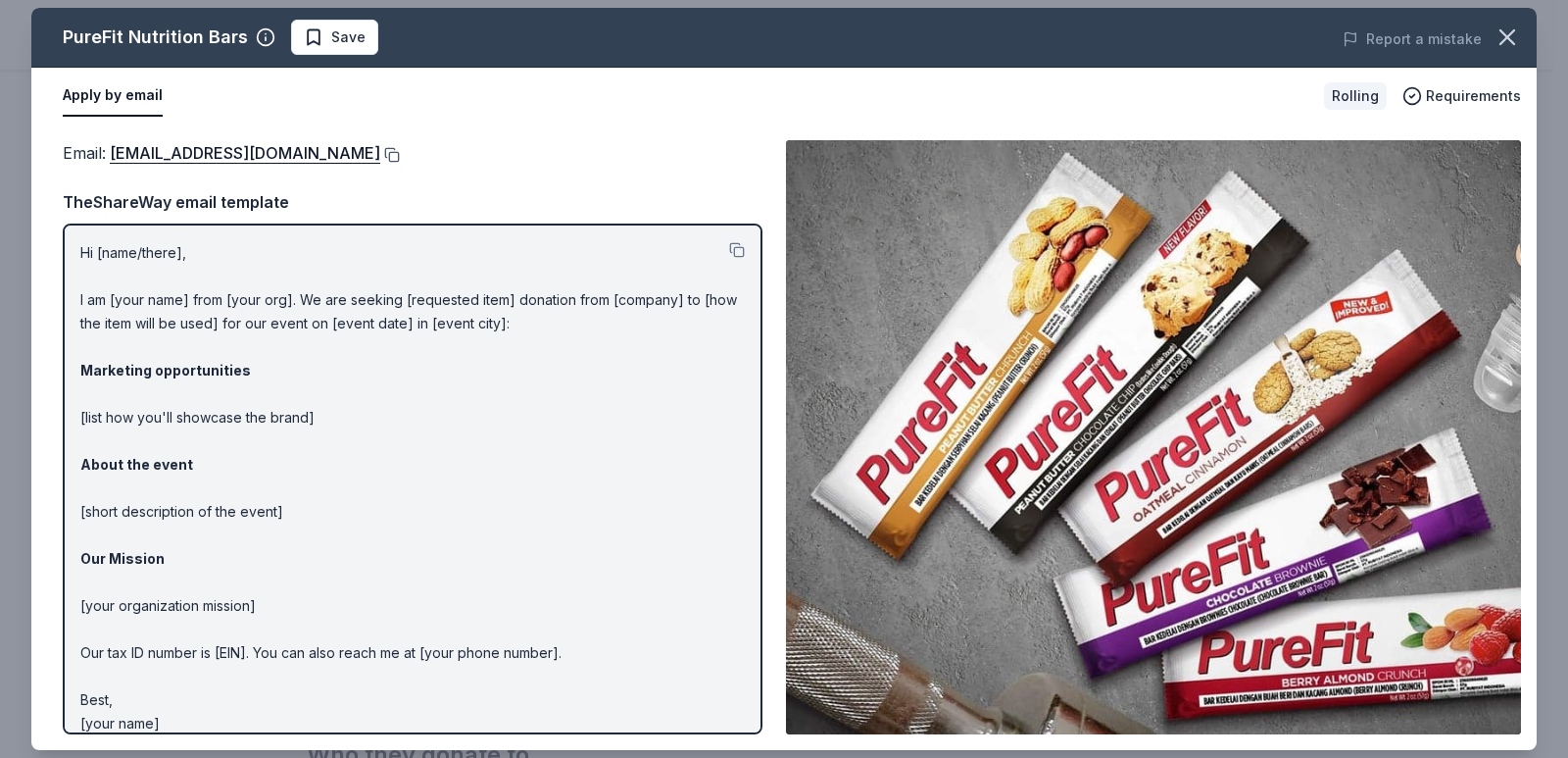
click at [380, 153] on button at bounding box center [390, 155] width 20 height 16
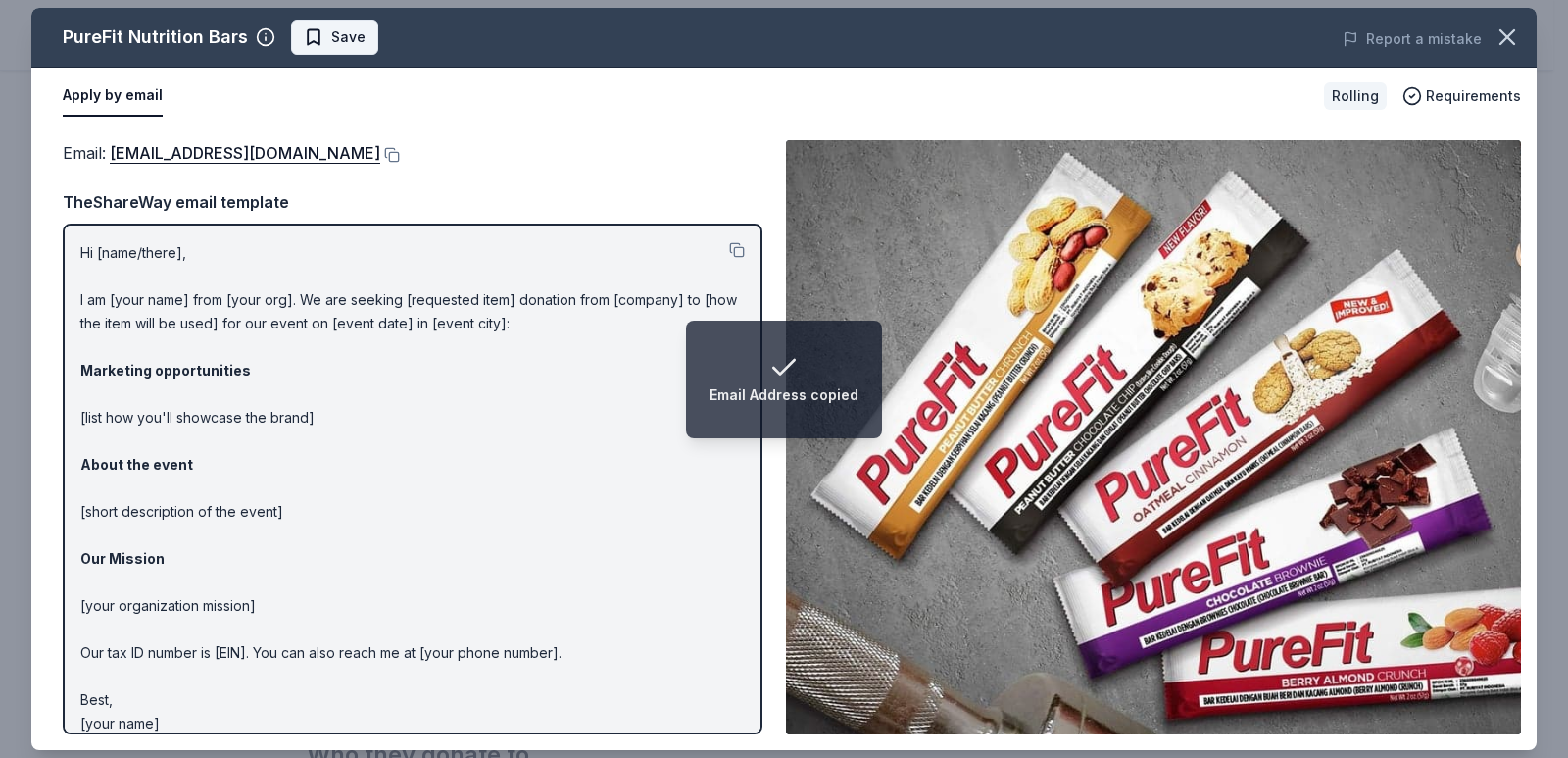
click at [322, 26] on span "Save" at bounding box center [334, 37] width 62 height 24
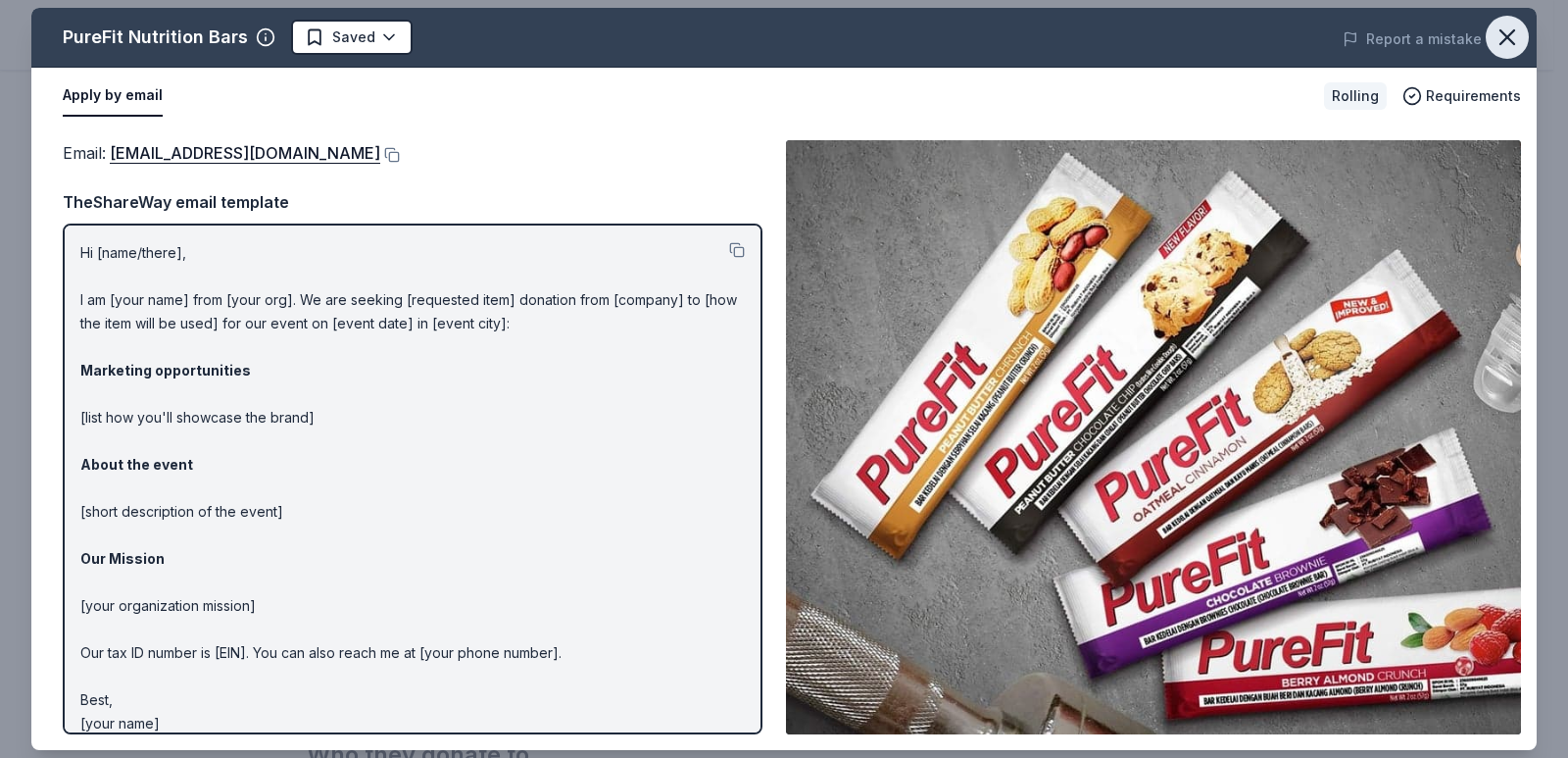
click at [1511, 34] on icon "button" at bounding box center [1507, 37] width 14 height 14
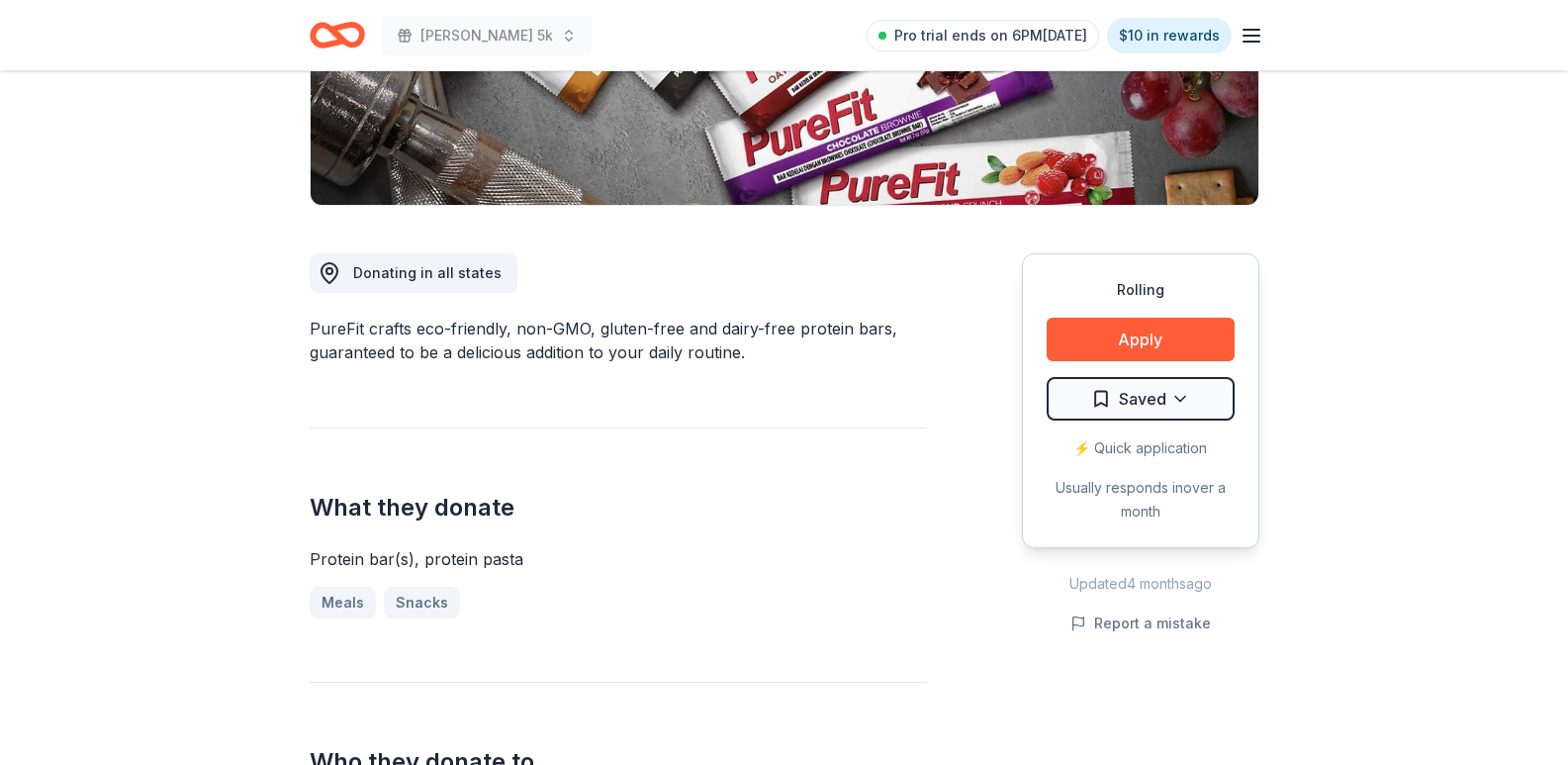
click at [317, 33] on icon "Home" at bounding box center [337, 35] width 56 height 47
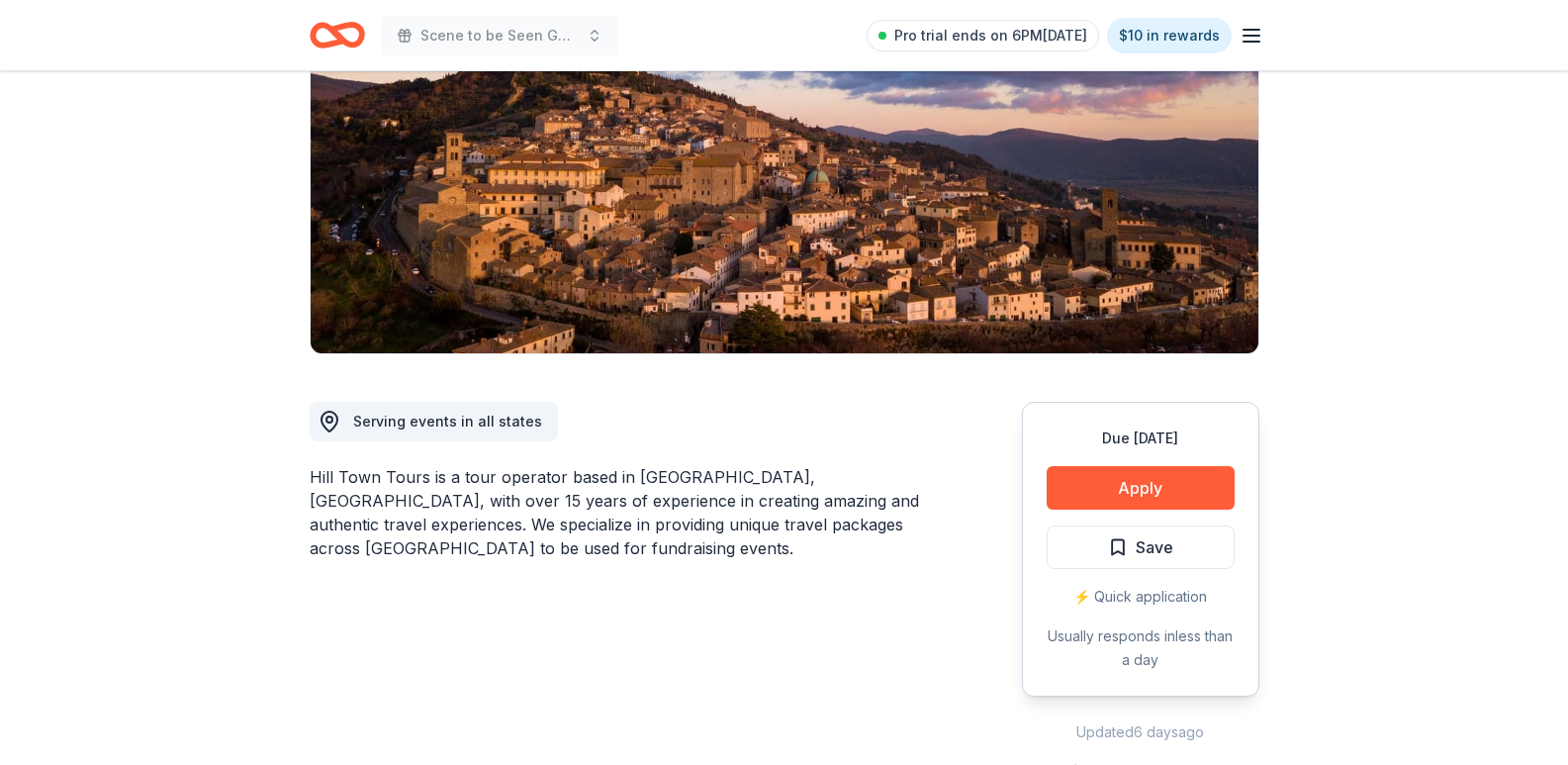
scroll to position [396, 0]
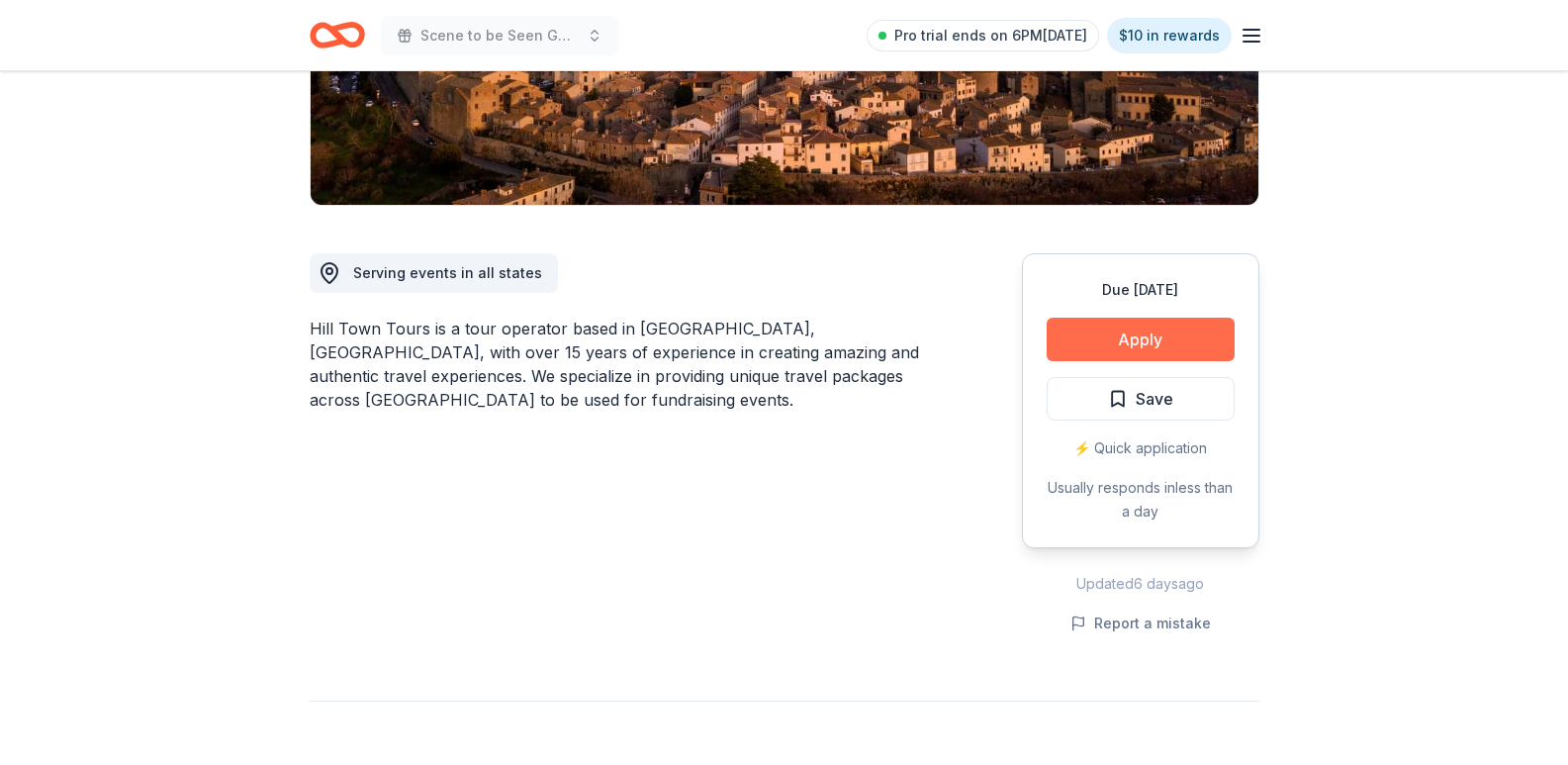
click at [1090, 351] on button "Apply" at bounding box center [1140, 339] width 188 height 44
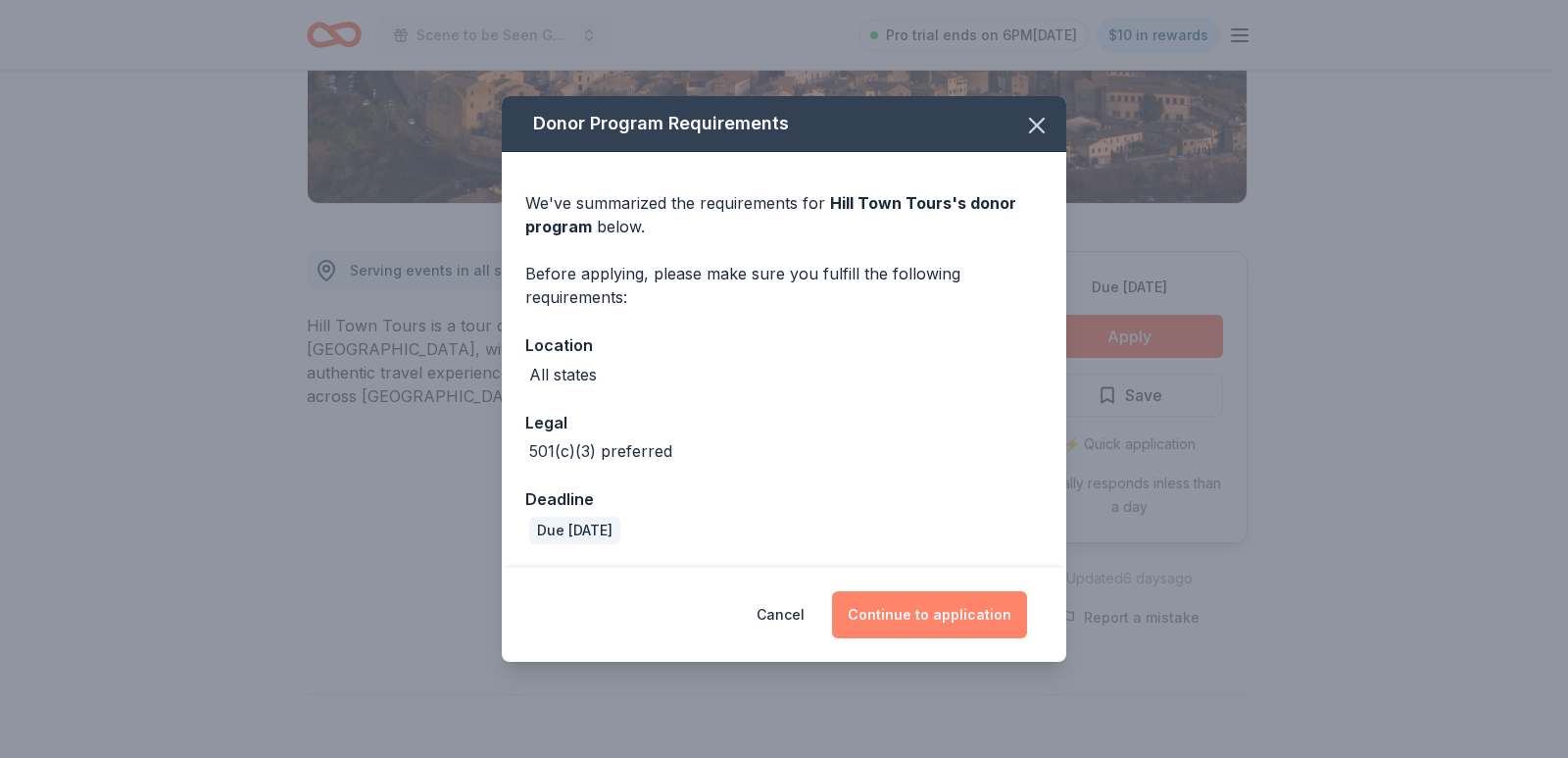
click at [907, 618] on button "Continue to application" at bounding box center [929, 615] width 195 height 47
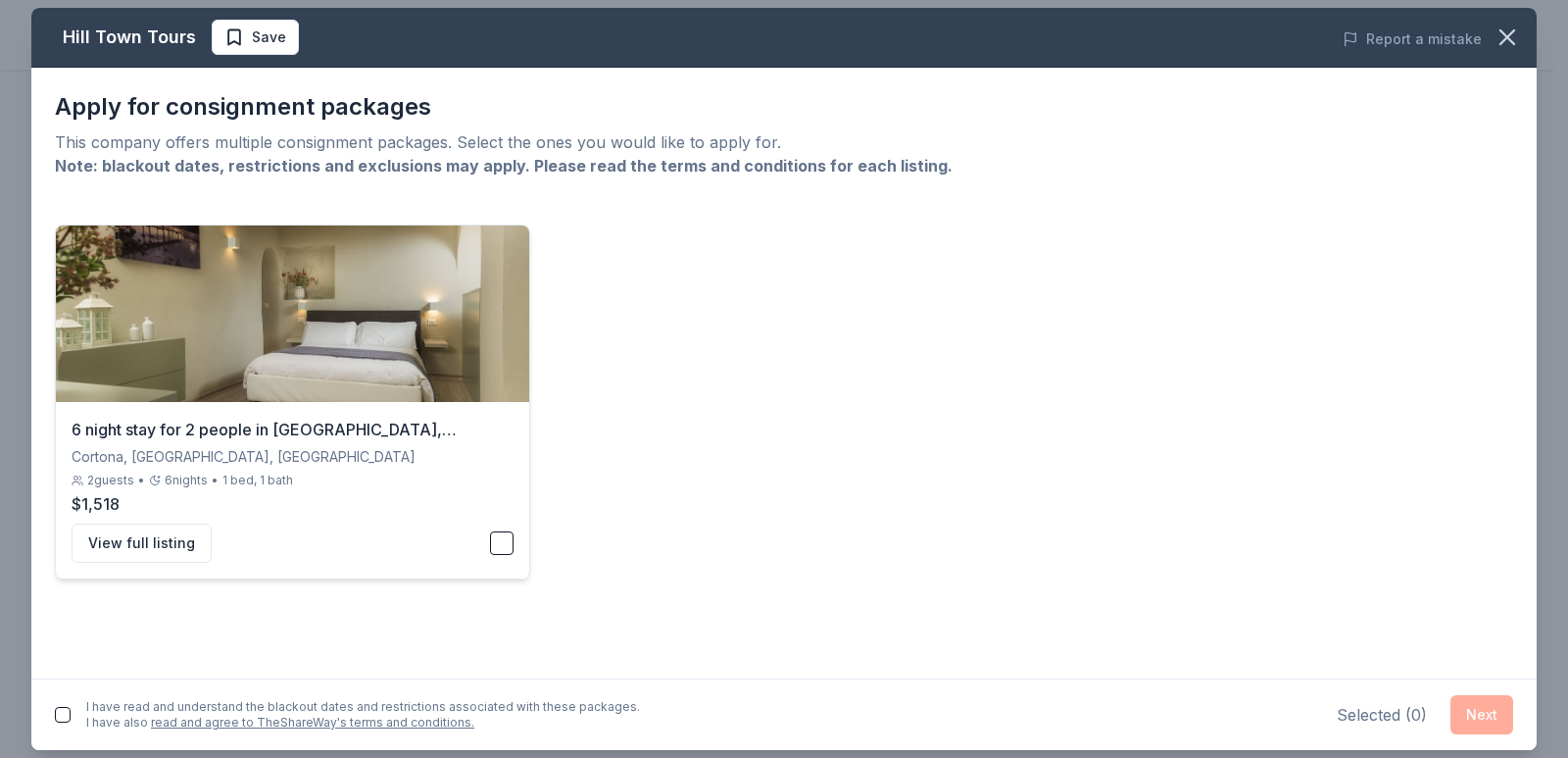
click at [389, 441] on div "6 night stay for 2 people in Cortona, Tuscany Cortona, Tuscany, Italy 2 guests …" at bounding box center [293, 490] width 473 height 176
click at [1491, 40] on button "button" at bounding box center [1507, 37] width 43 height 43
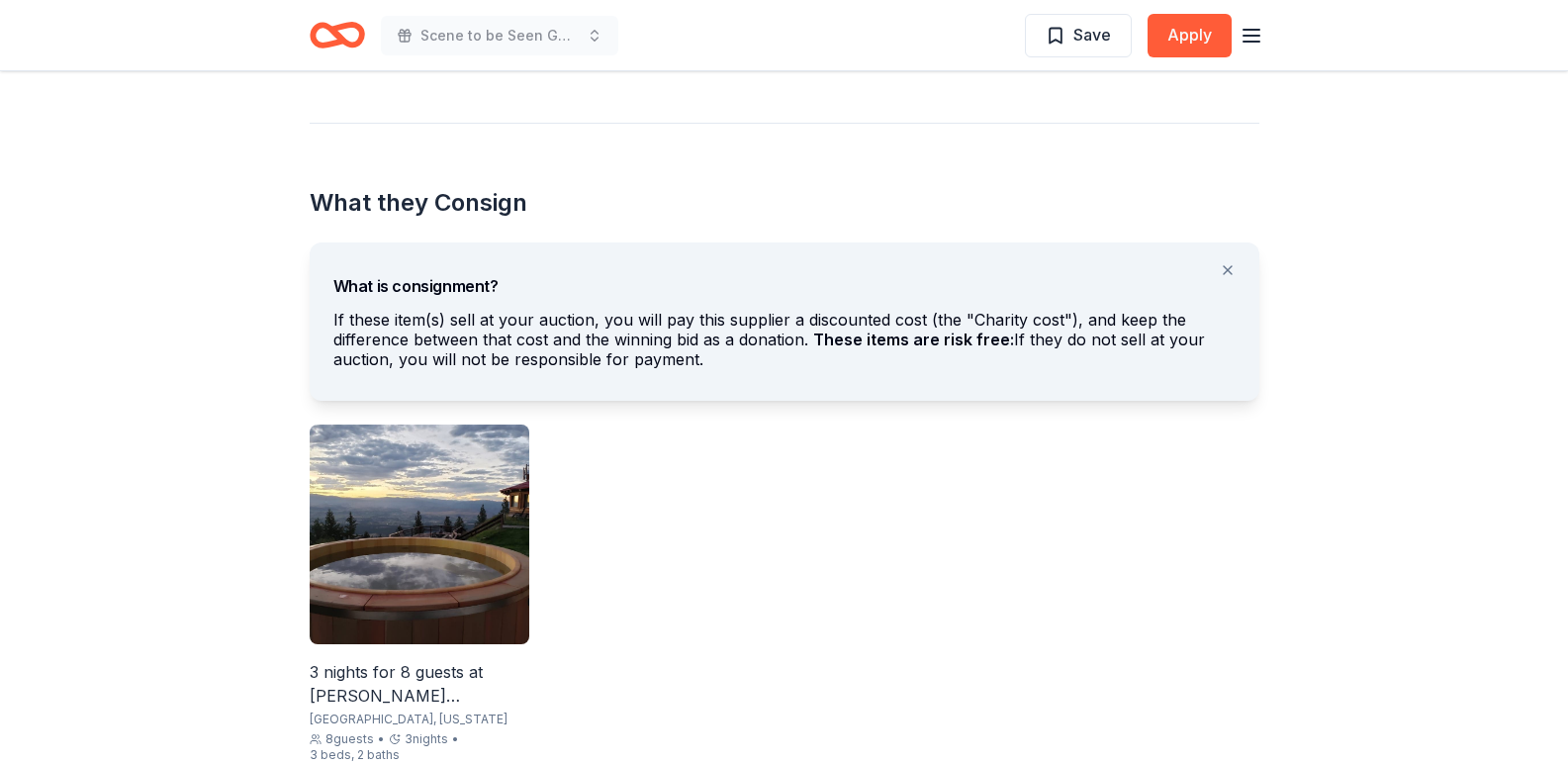
scroll to position [1088, 0]
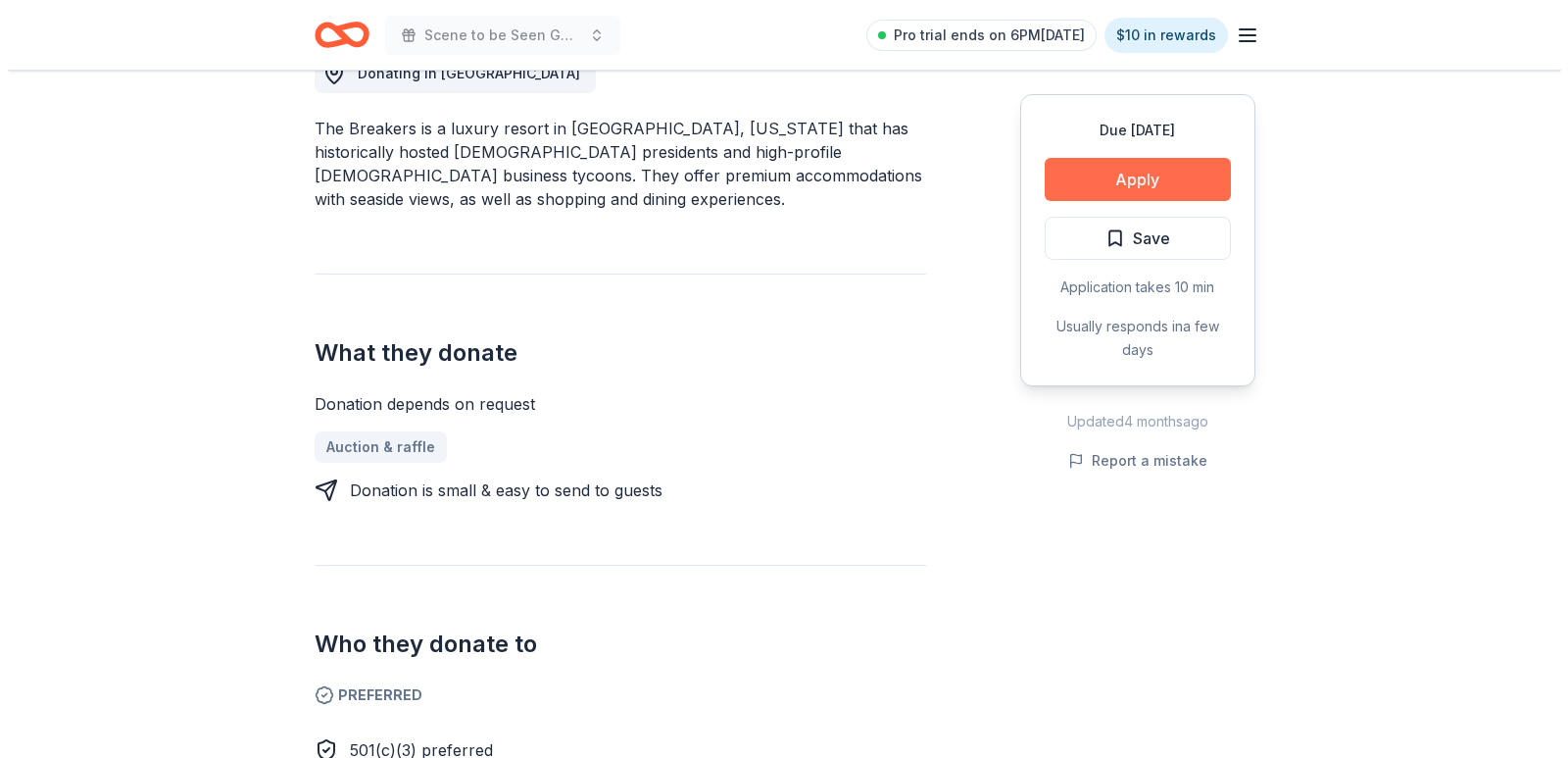
scroll to position [588, 0]
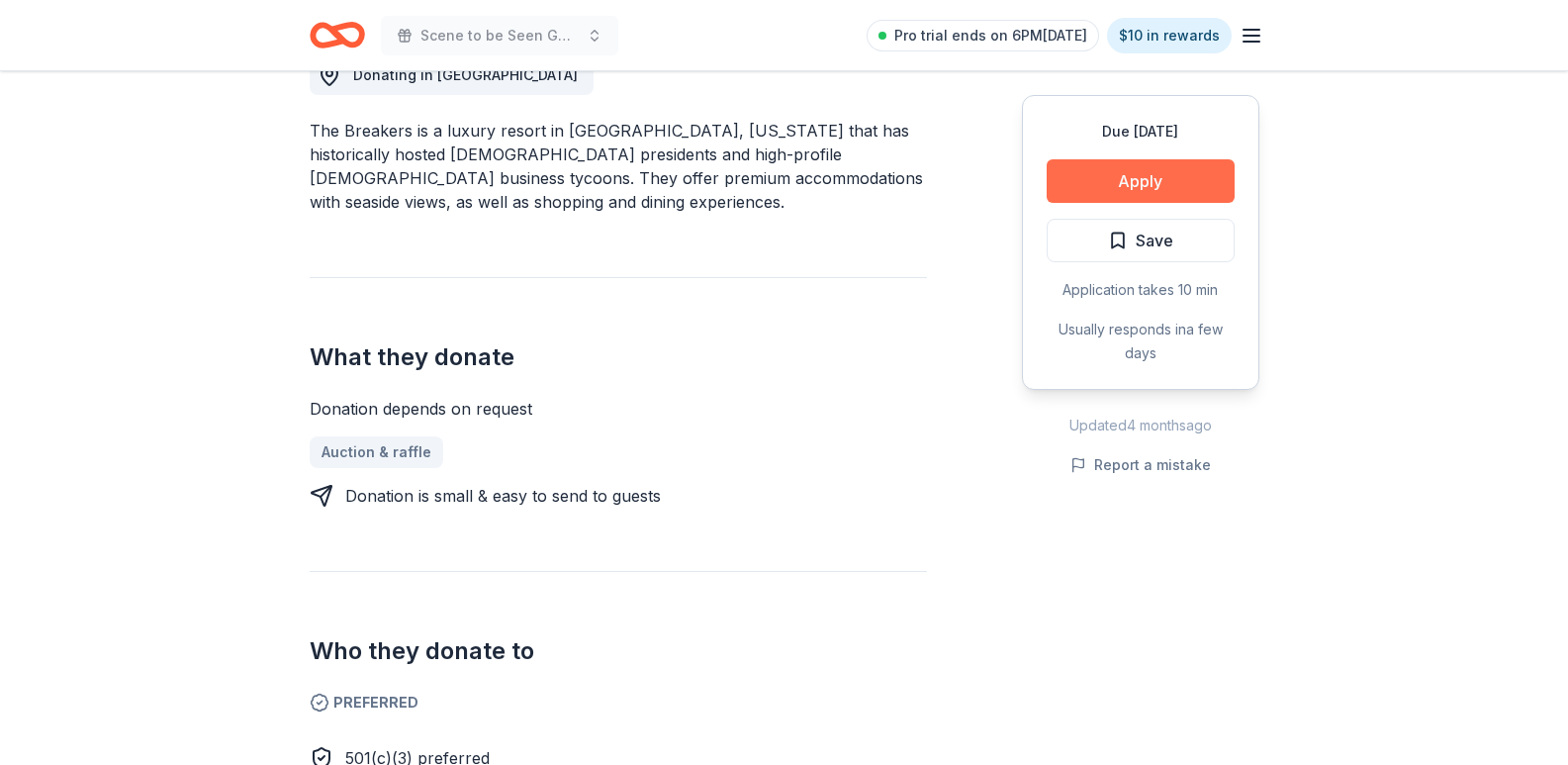
click at [1119, 166] on button "Apply" at bounding box center [1140, 181] width 188 height 44
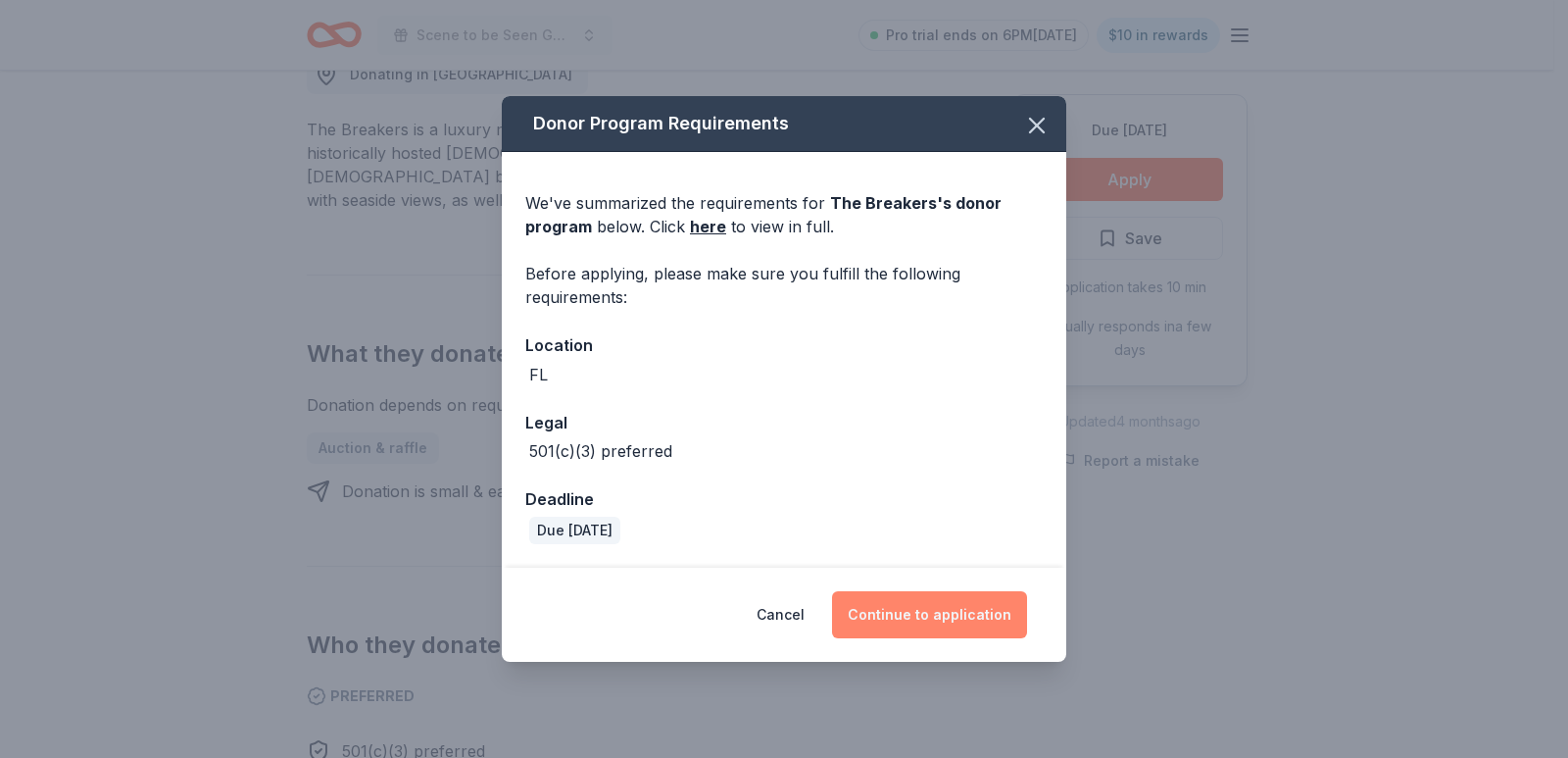
click at [872, 618] on button "Continue to application" at bounding box center [929, 615] width 195 height 47
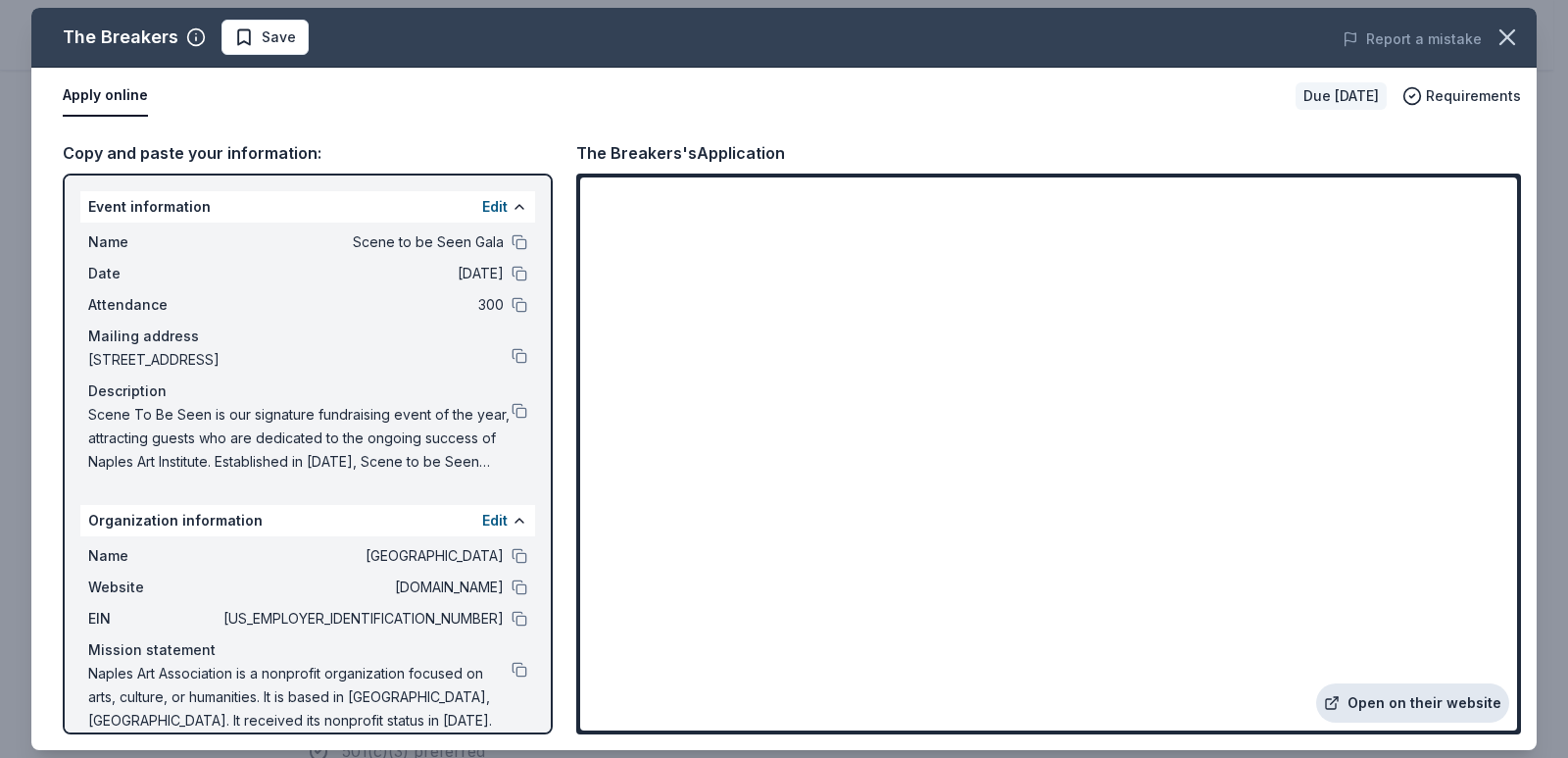
click at [1385, 704] on link "Open on their website" at bounding box center [1412, 703] width 193 height 39
click at [245, 42] on span "Save" at bounding box center [265, 37] width 62 height 24
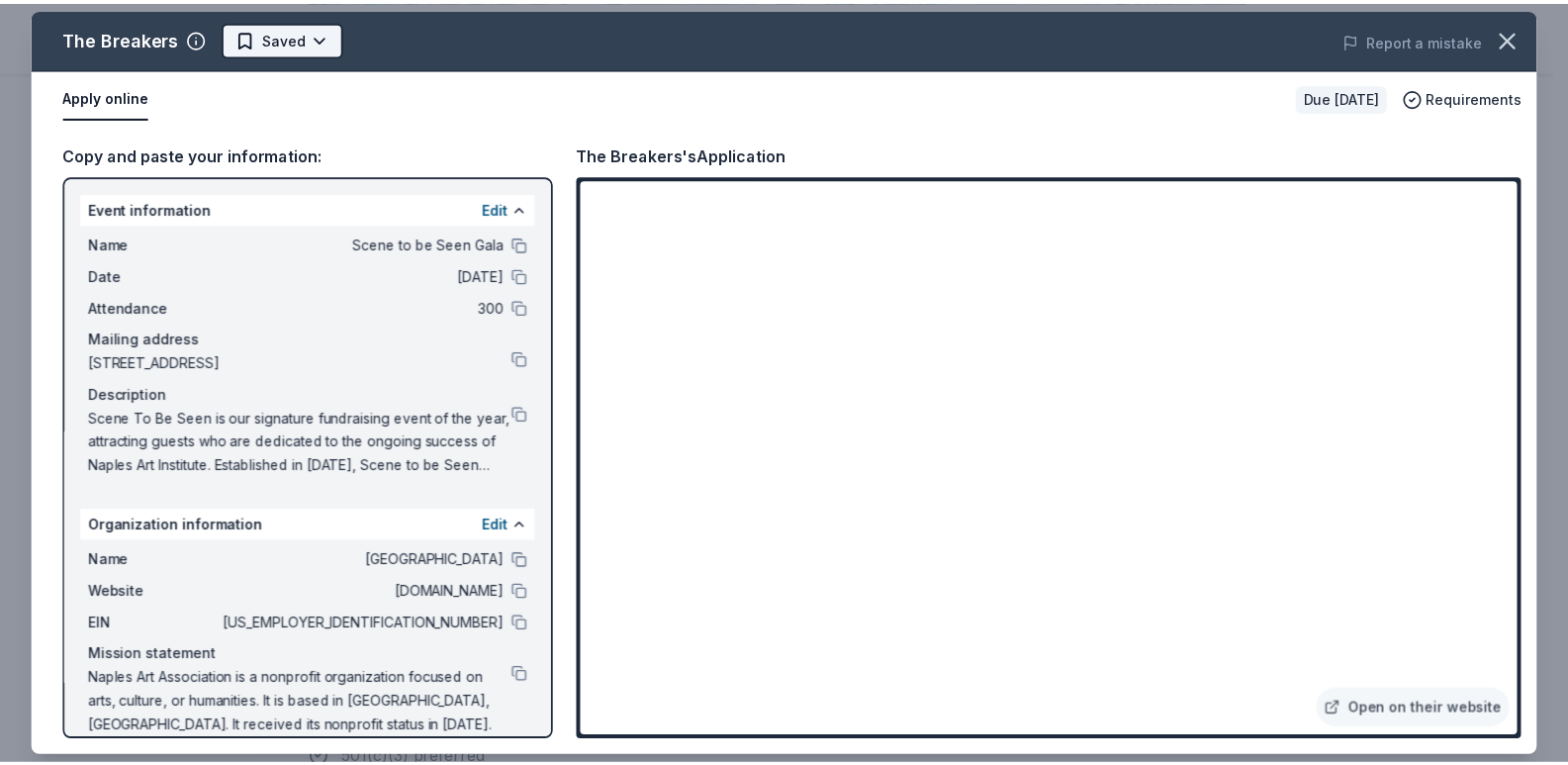
scroll to position [0, 0]
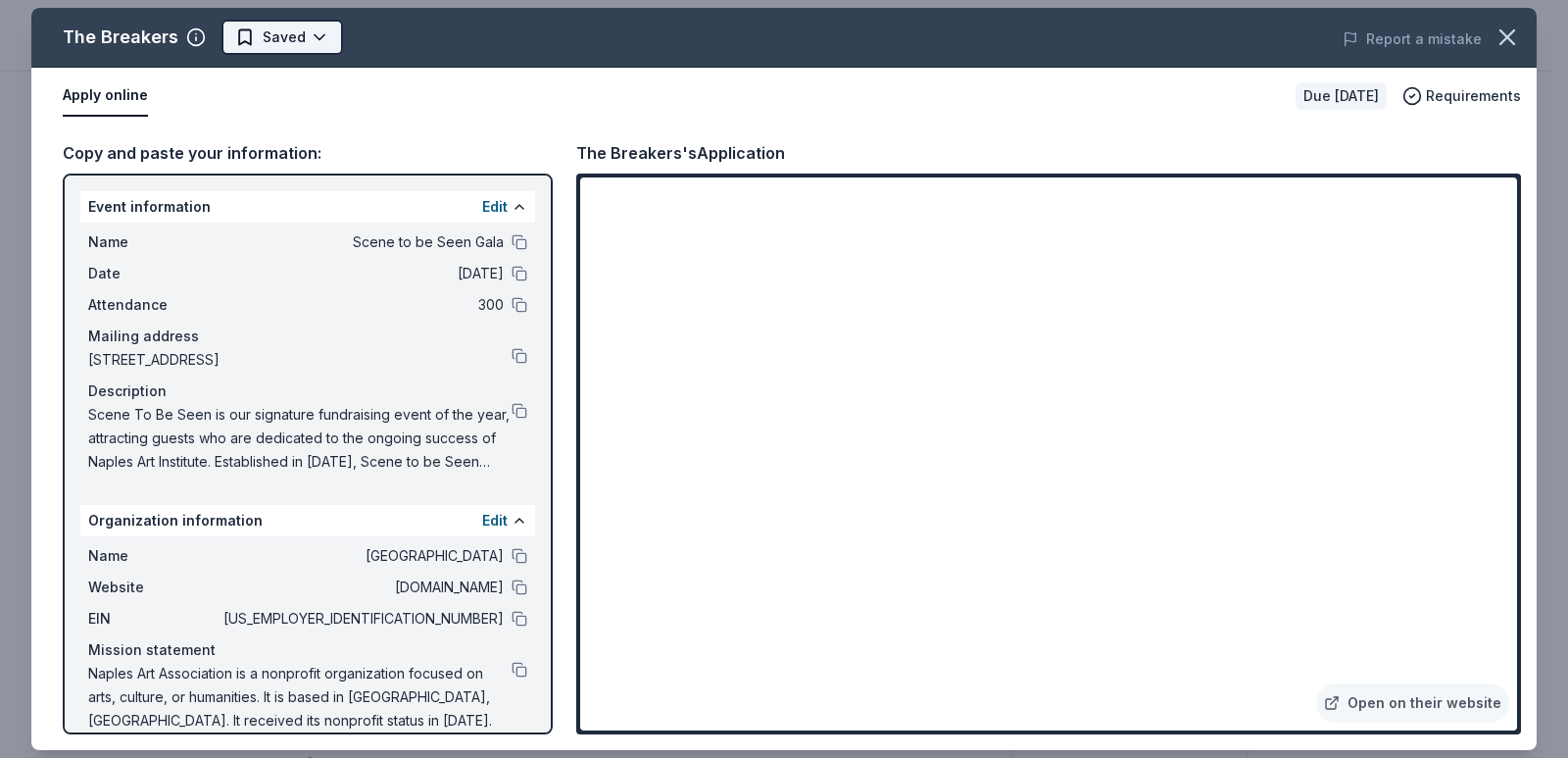
click at [335, 49] on html "Scene to be Seen Gala Pro trial ends on 6PM, 10/16 $10 in rewards Due in 61 day…" at bounding box center [784, 379] width 1568 height 758
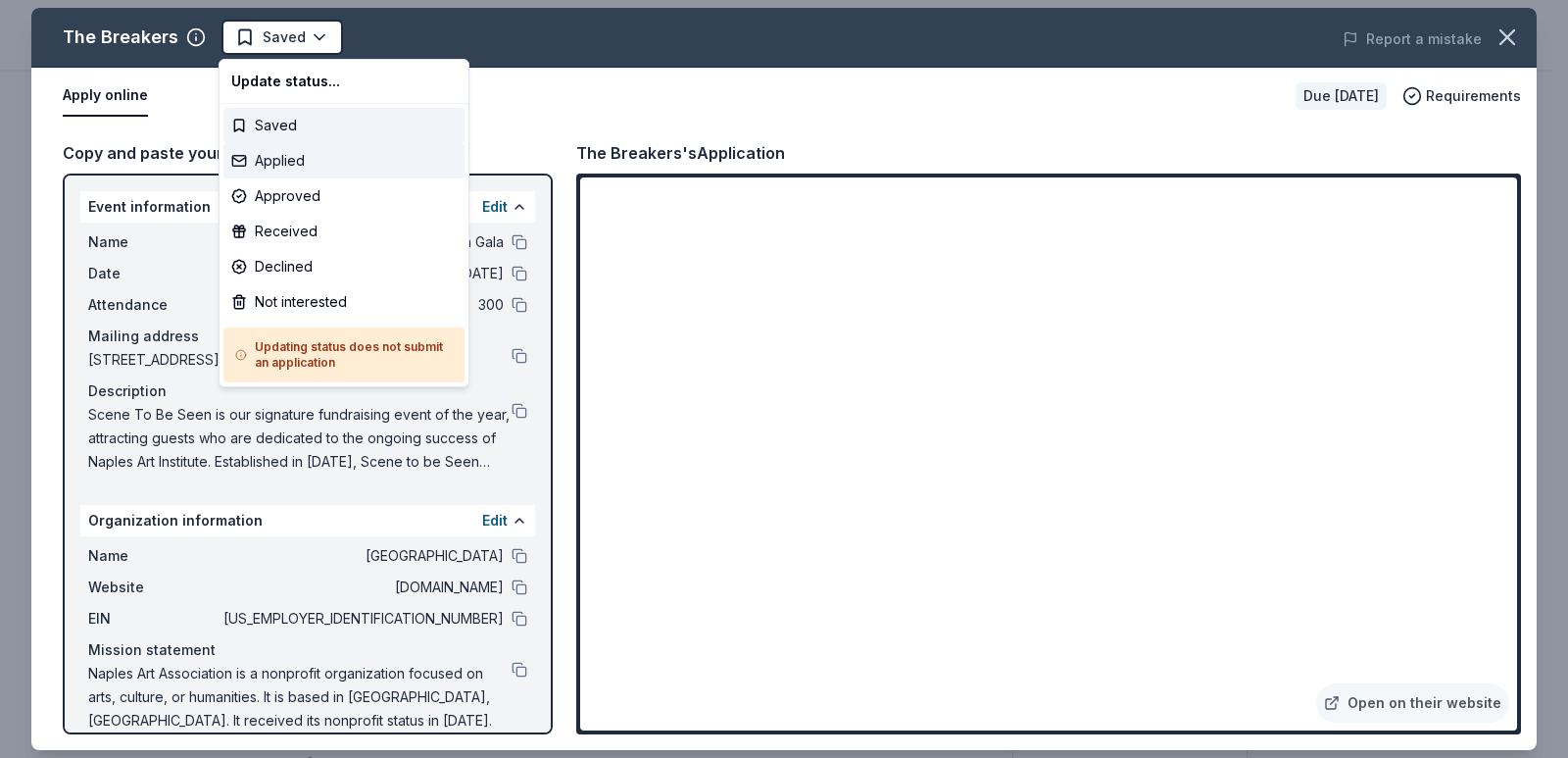
click at [308, 157] on div "Applied" at bounding box center [344, 161] width 241 height 35
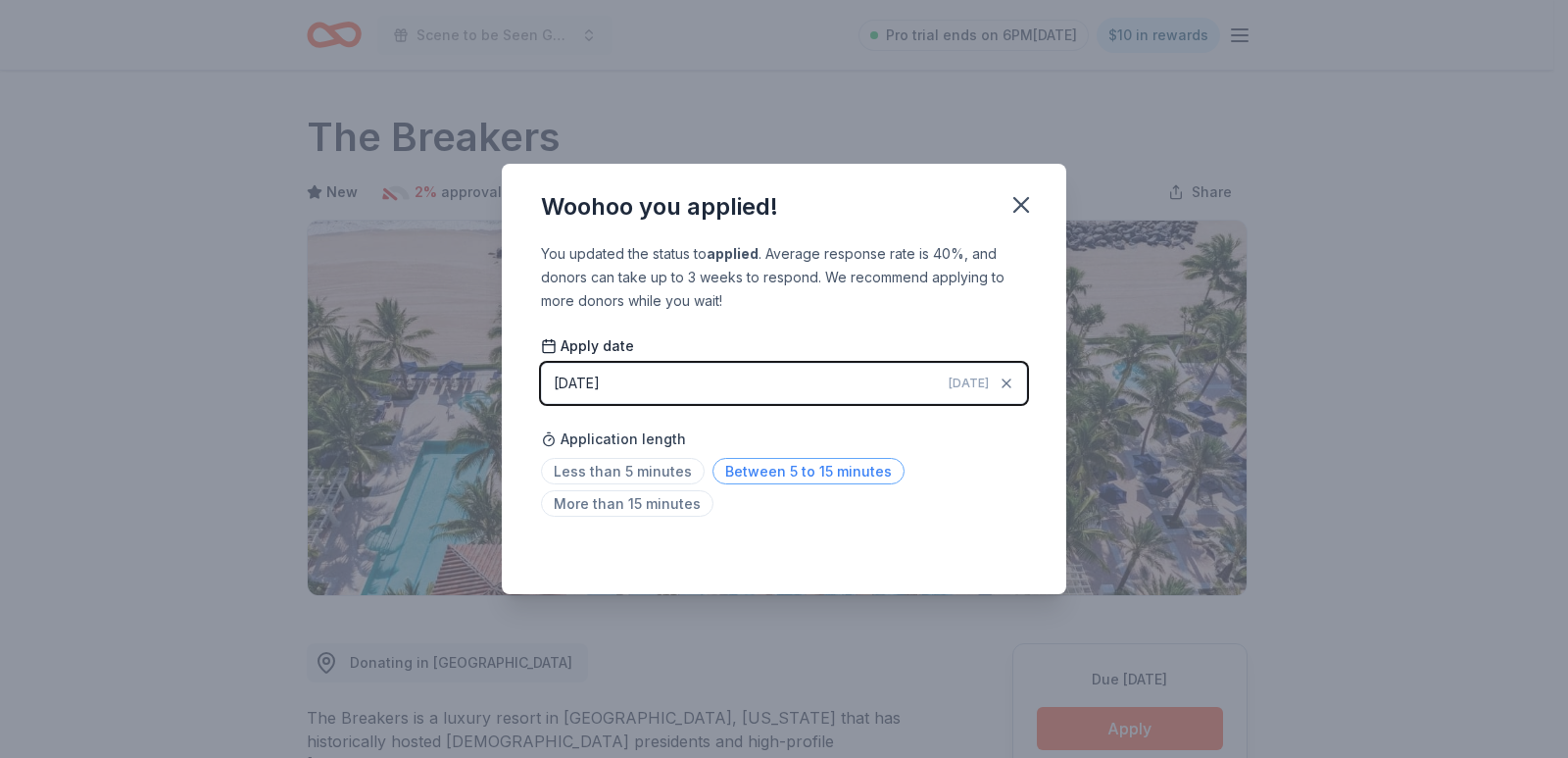
click at [851, 472] on span "Between 5 to 15 minutes" at bounding box center [808, 470] width 192 height 27
click at [1005, 543] on div "Saved" at bounding box center [784, 551] width 486 height 24
drag, startPoint x: 960, startPoint y: 215, endPoint x: 993, endPoint y: 200, distance: 36.2
click at [968, 207] on div "Woohoo you applied!" at bounding box center [784, 203] width 565 height 79
click at [1013, 200] on icon "button" at bounding box center [1021, 205] width 28 height 28
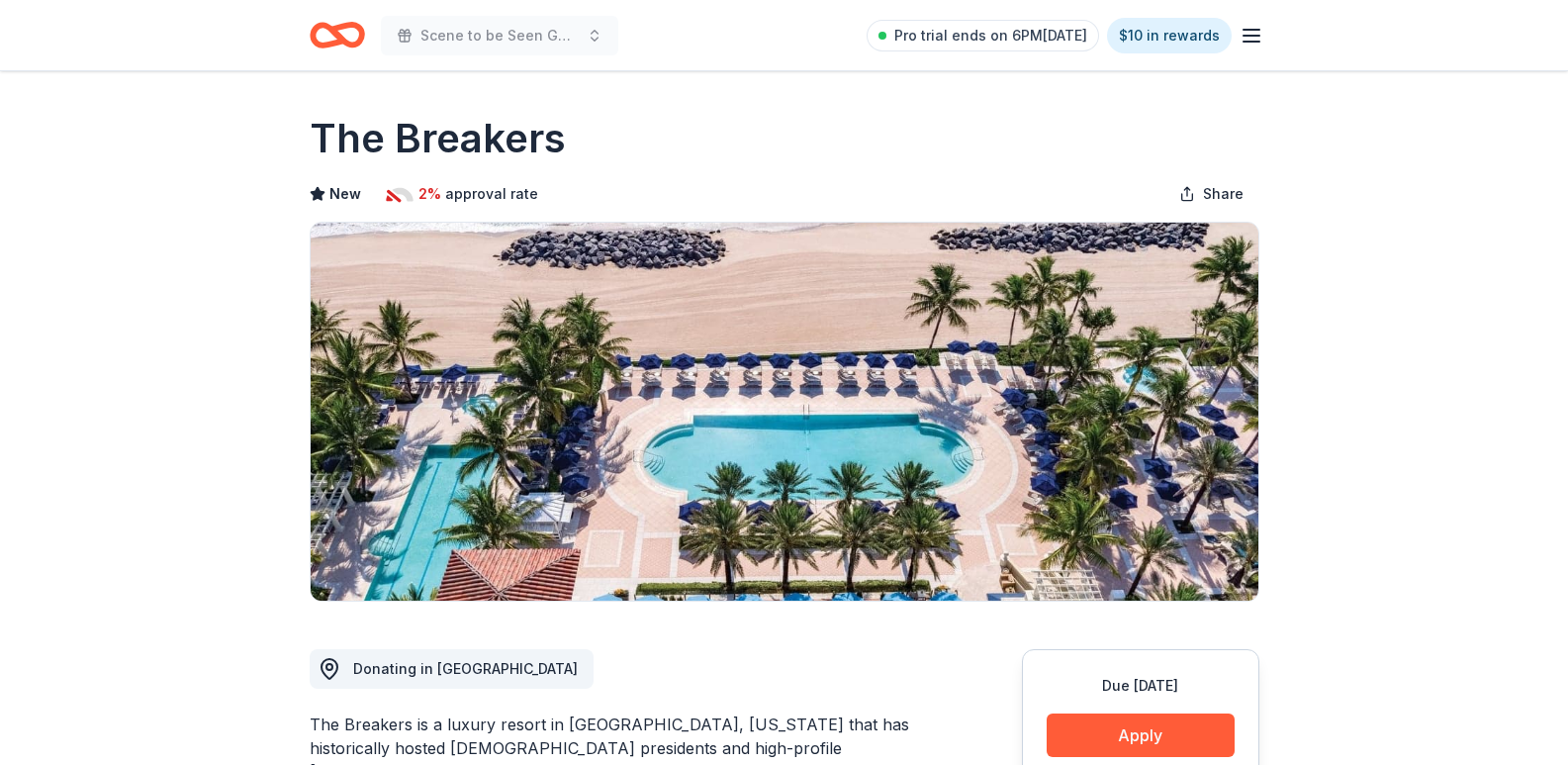
click at [345, 36] on icon "Home" at bounding box center [337, 35] width 56 height 47
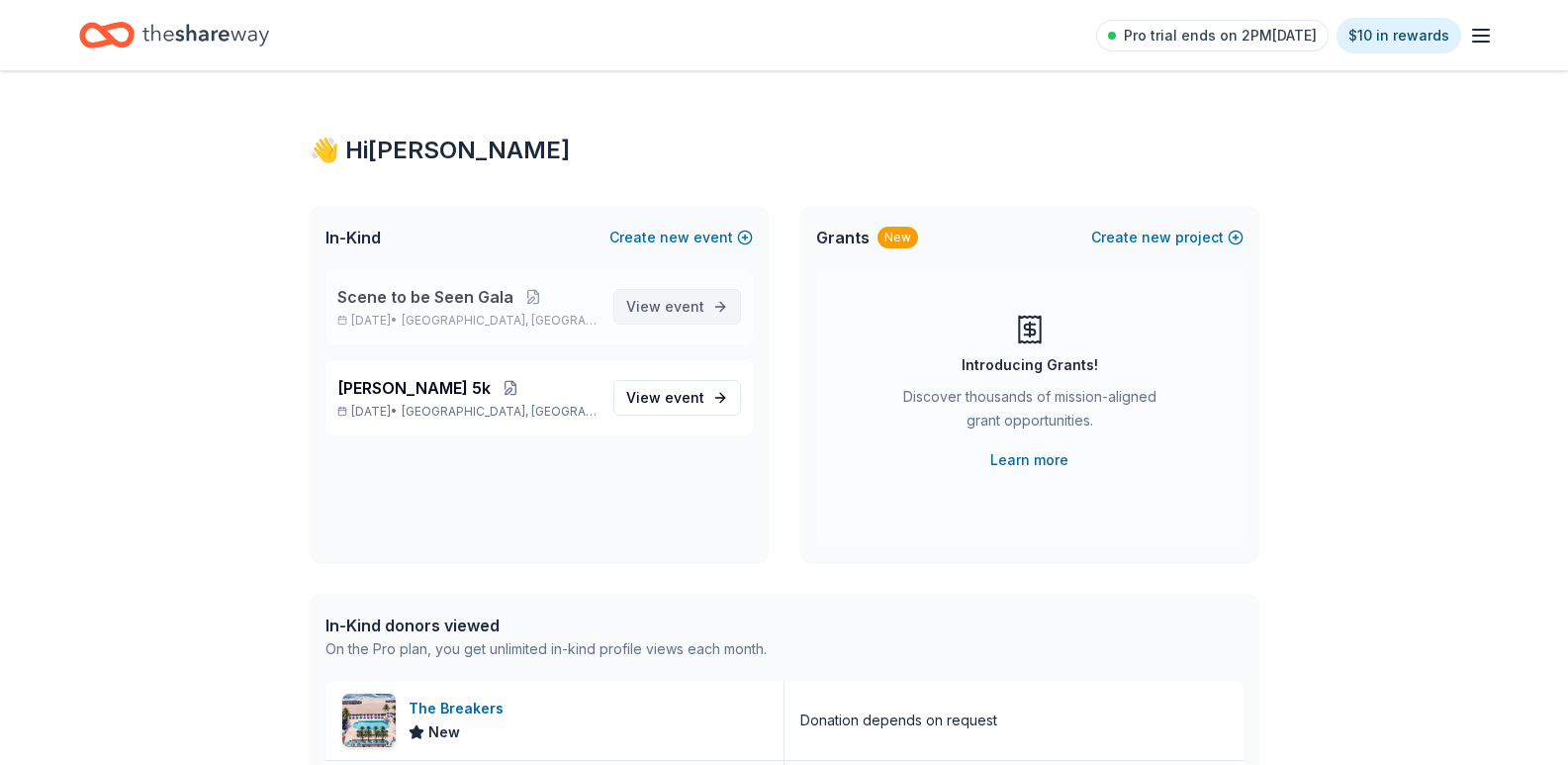
click at [698, 315] on span "View event" at bounding box center [665, 306] width 79 height 24
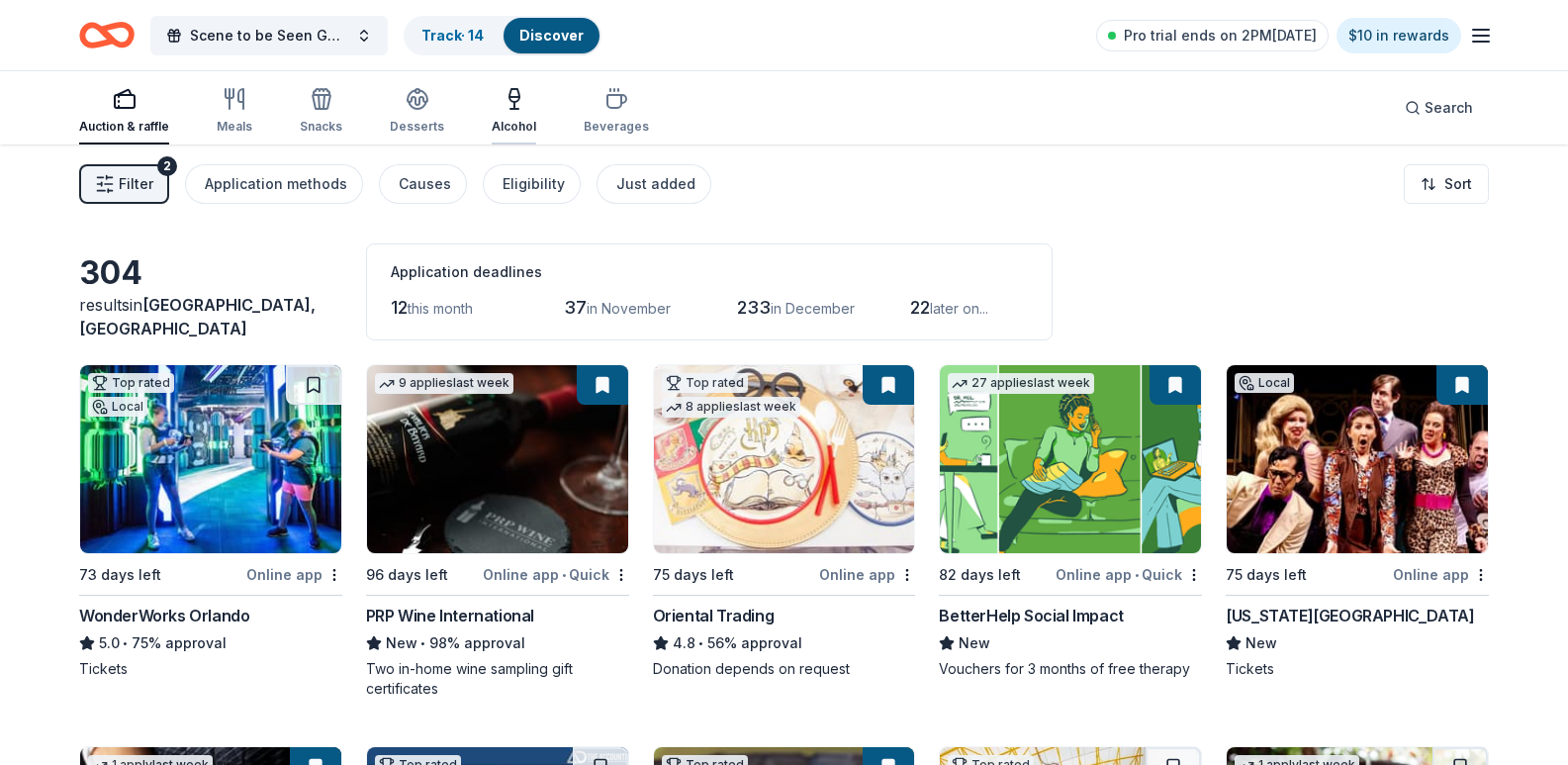
click at [502, 97] on icon "button" at bounding box center [514, 99] width 24 height 24
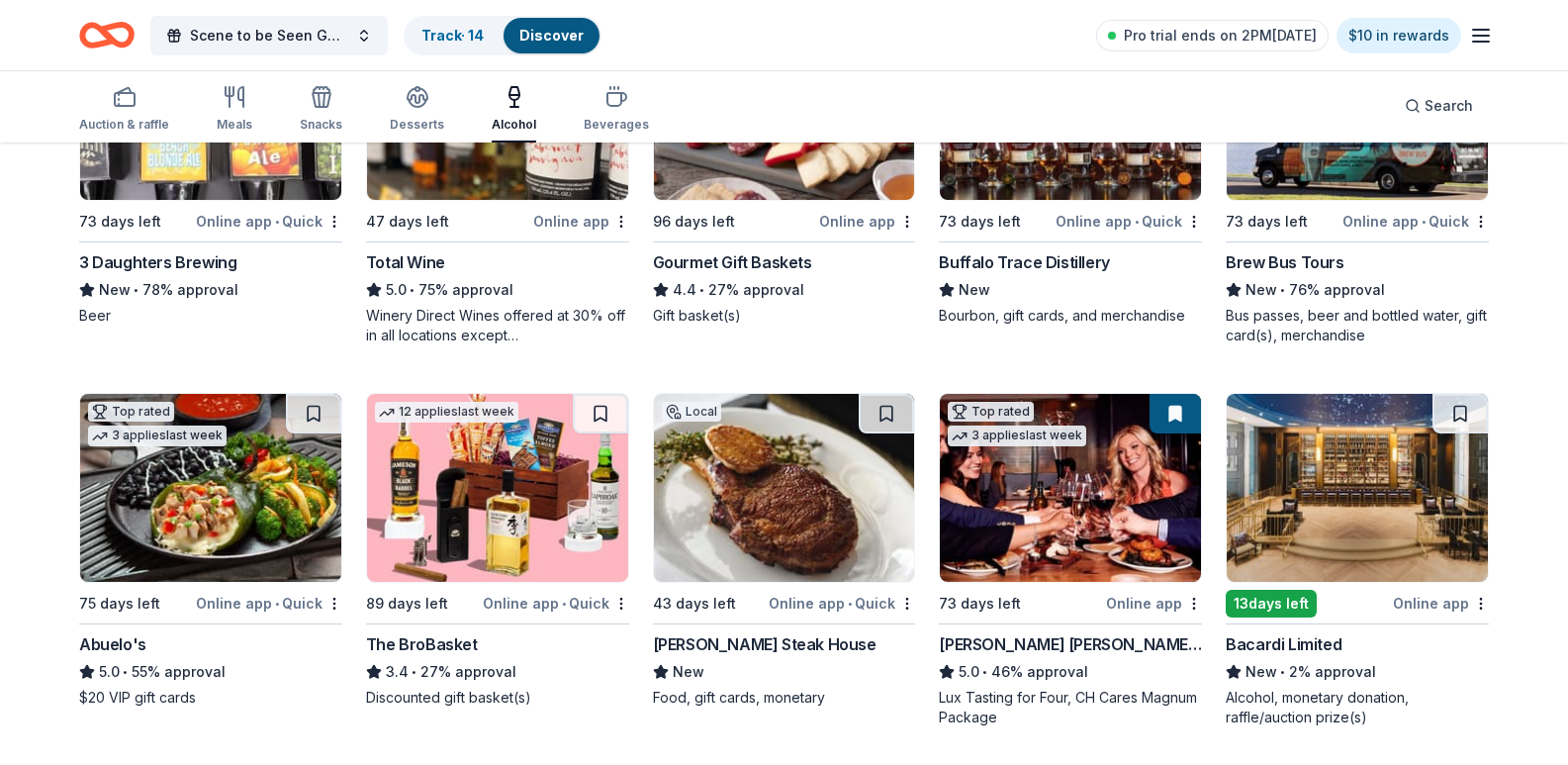
scroll to position [452, 0]
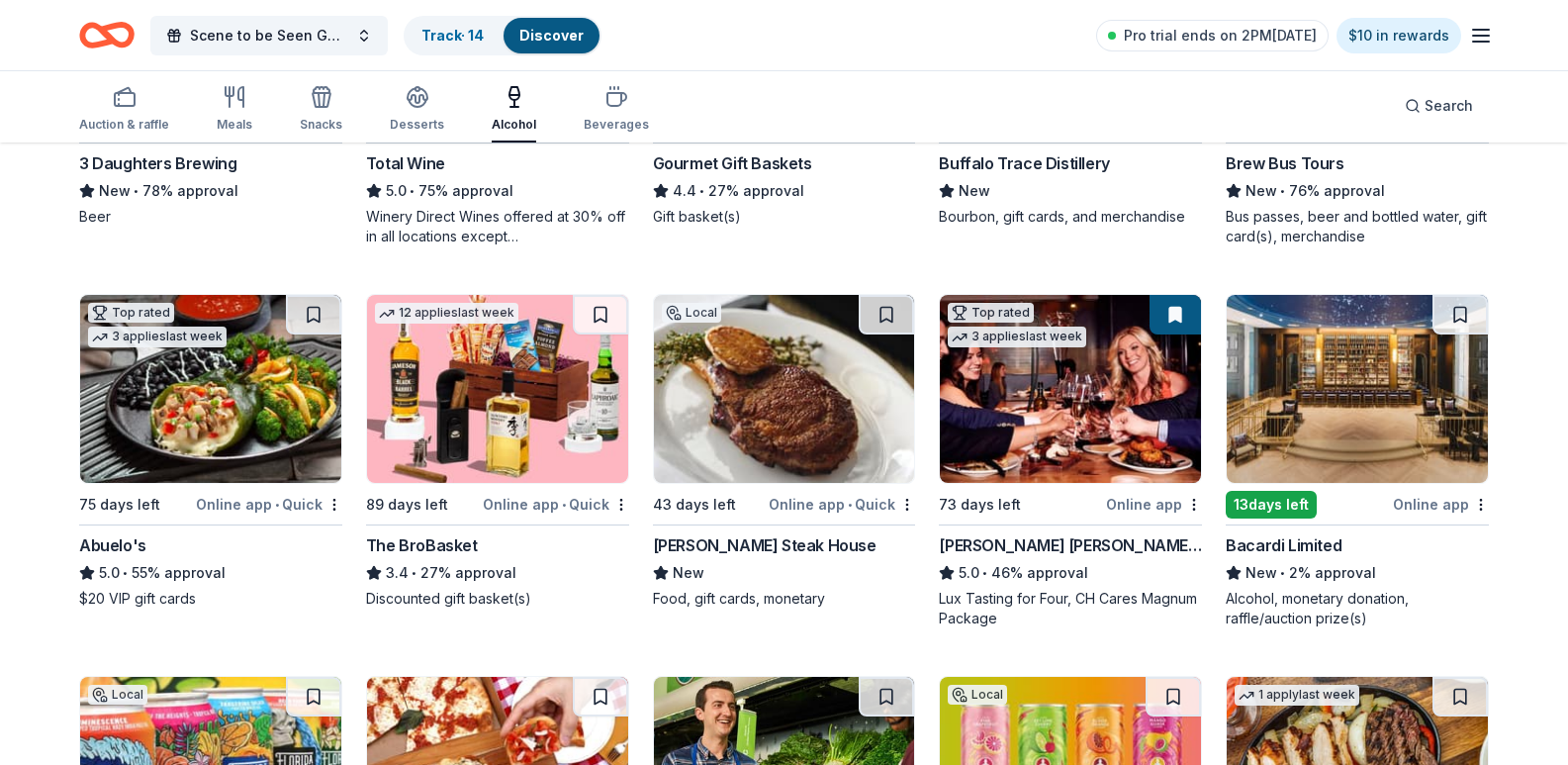
click at [1325, 557] on div "Bacardi Limited" at bounding box center [1283, 545] width 115 height 24
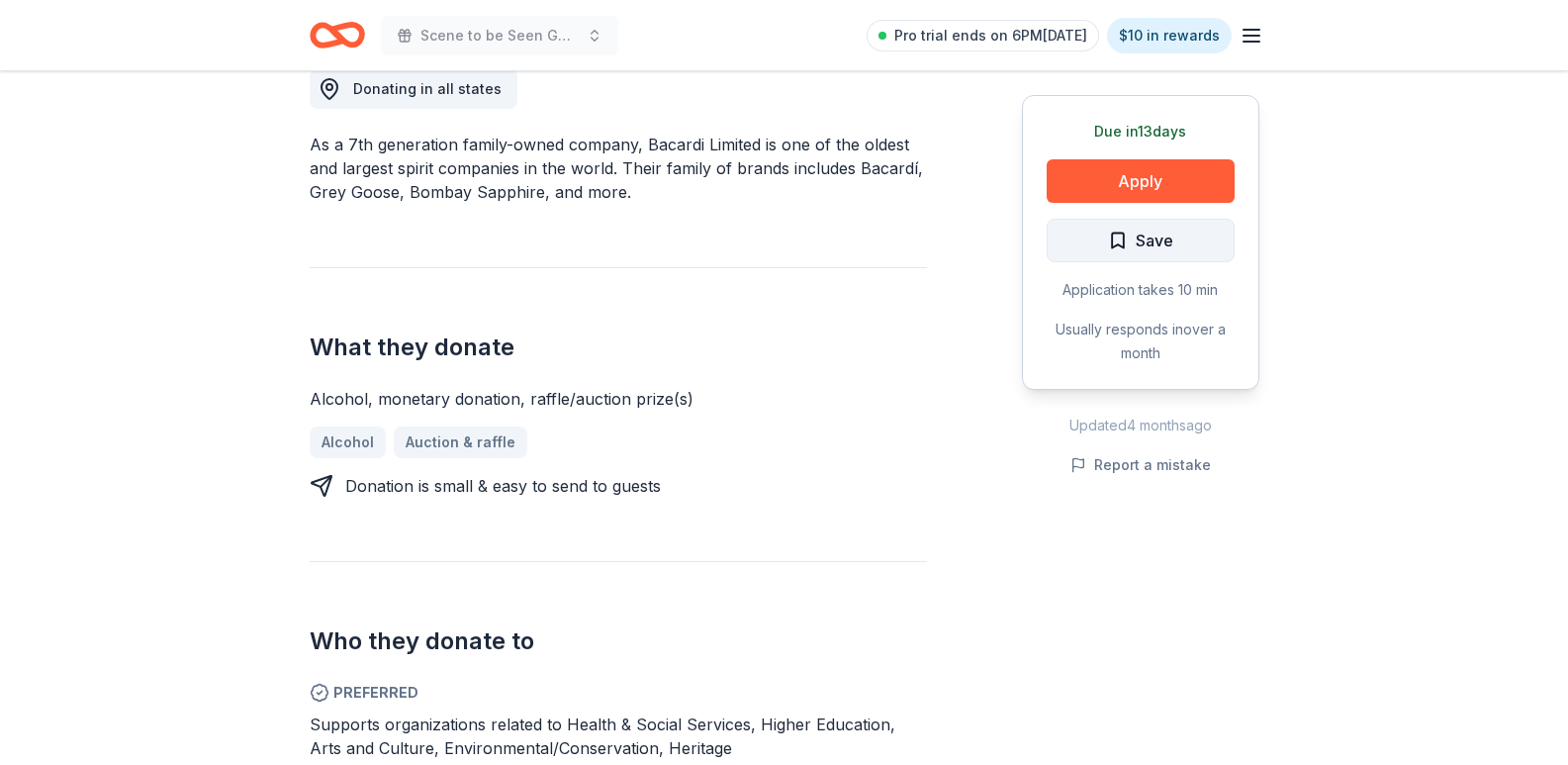
scroll to position [594, 0]
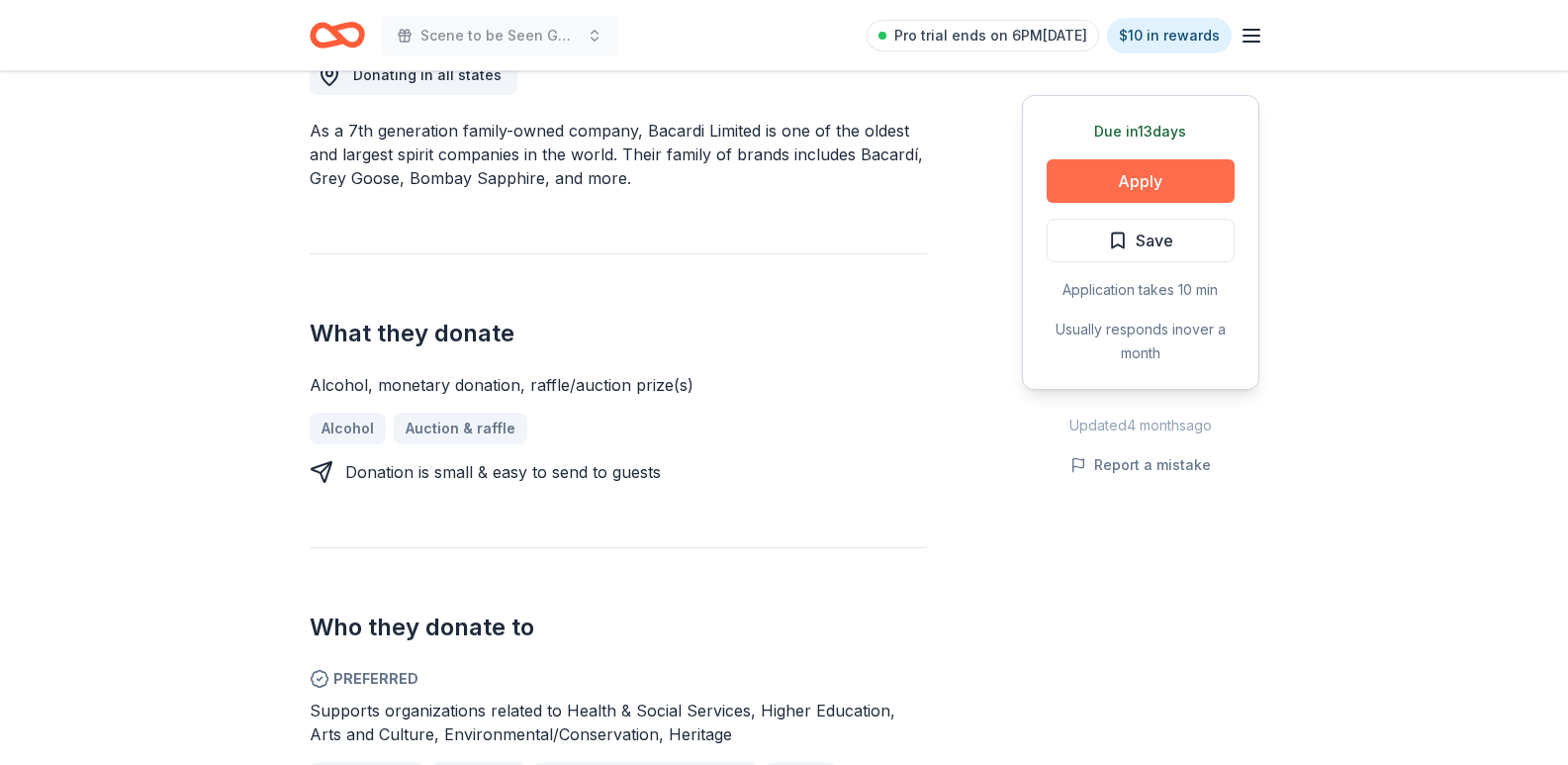
click at [1092, 183] on button "Apply" at bounding box center [1140, 181] width 188 height 44
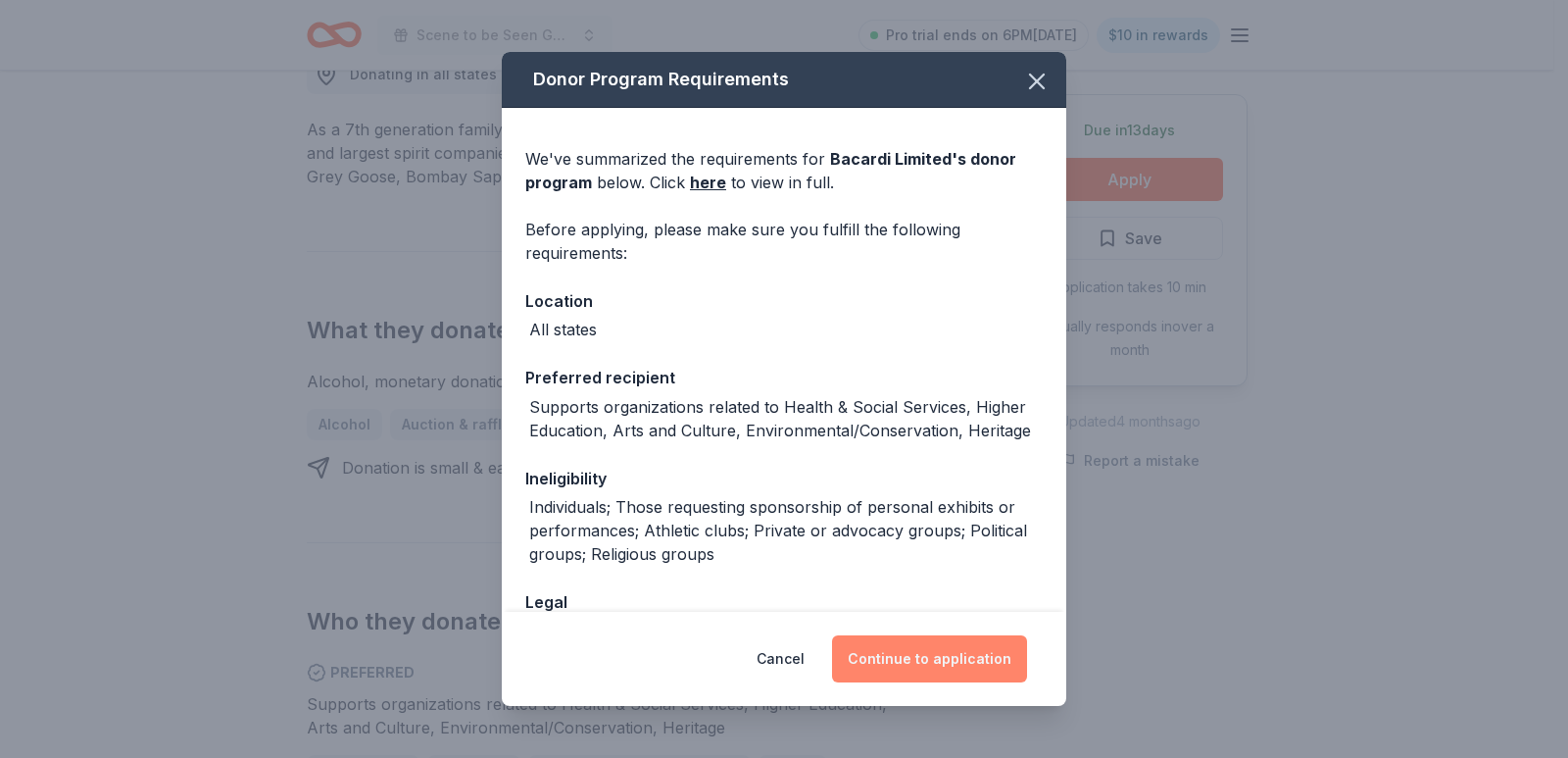
click at [912, 653] on button "Continue to application" at bounding box center [929, 658] width 195 height 47
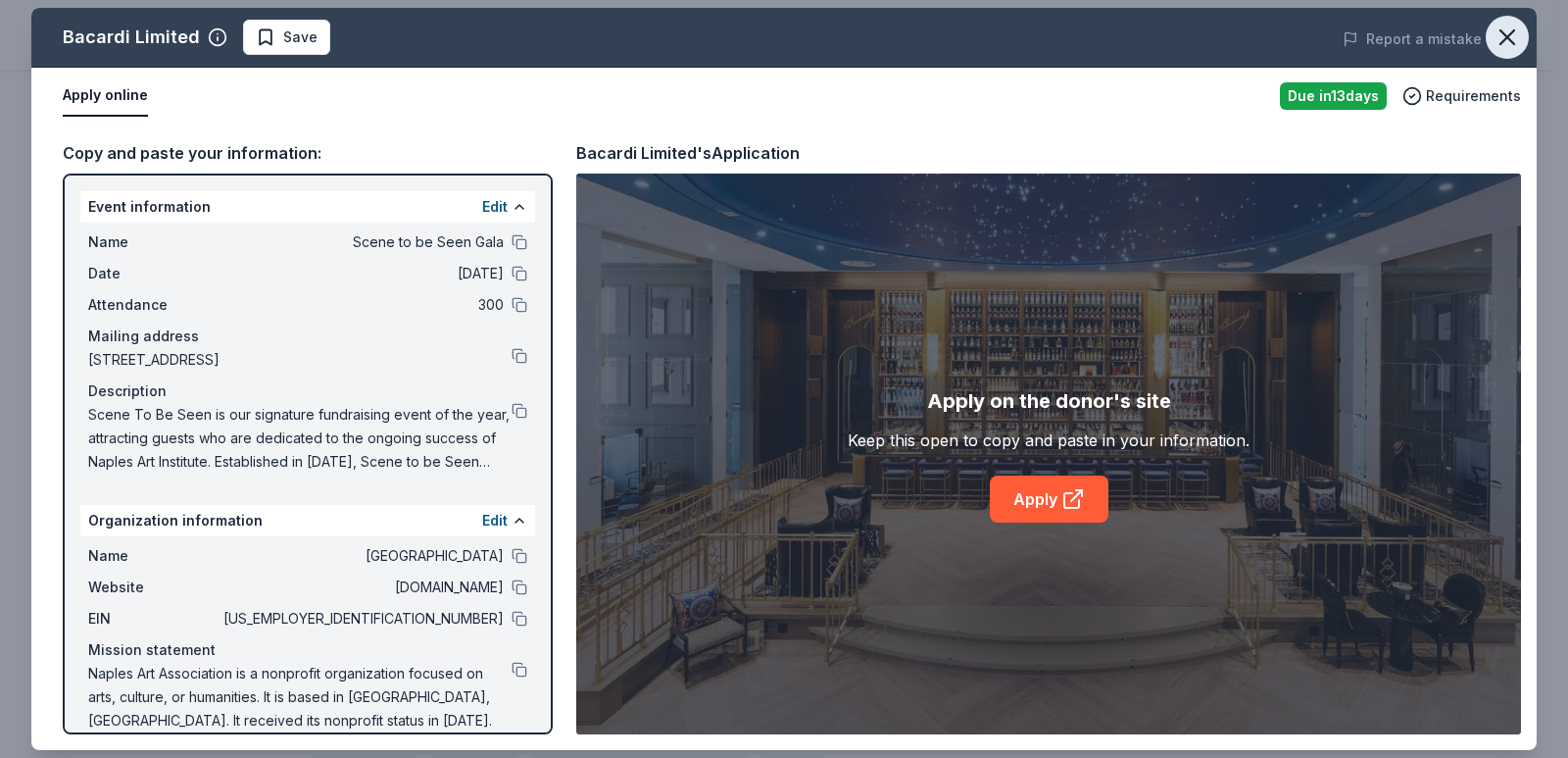
click at [1520, 35] on icon "button" at bounding box center [1507, 37] width 28 height 28
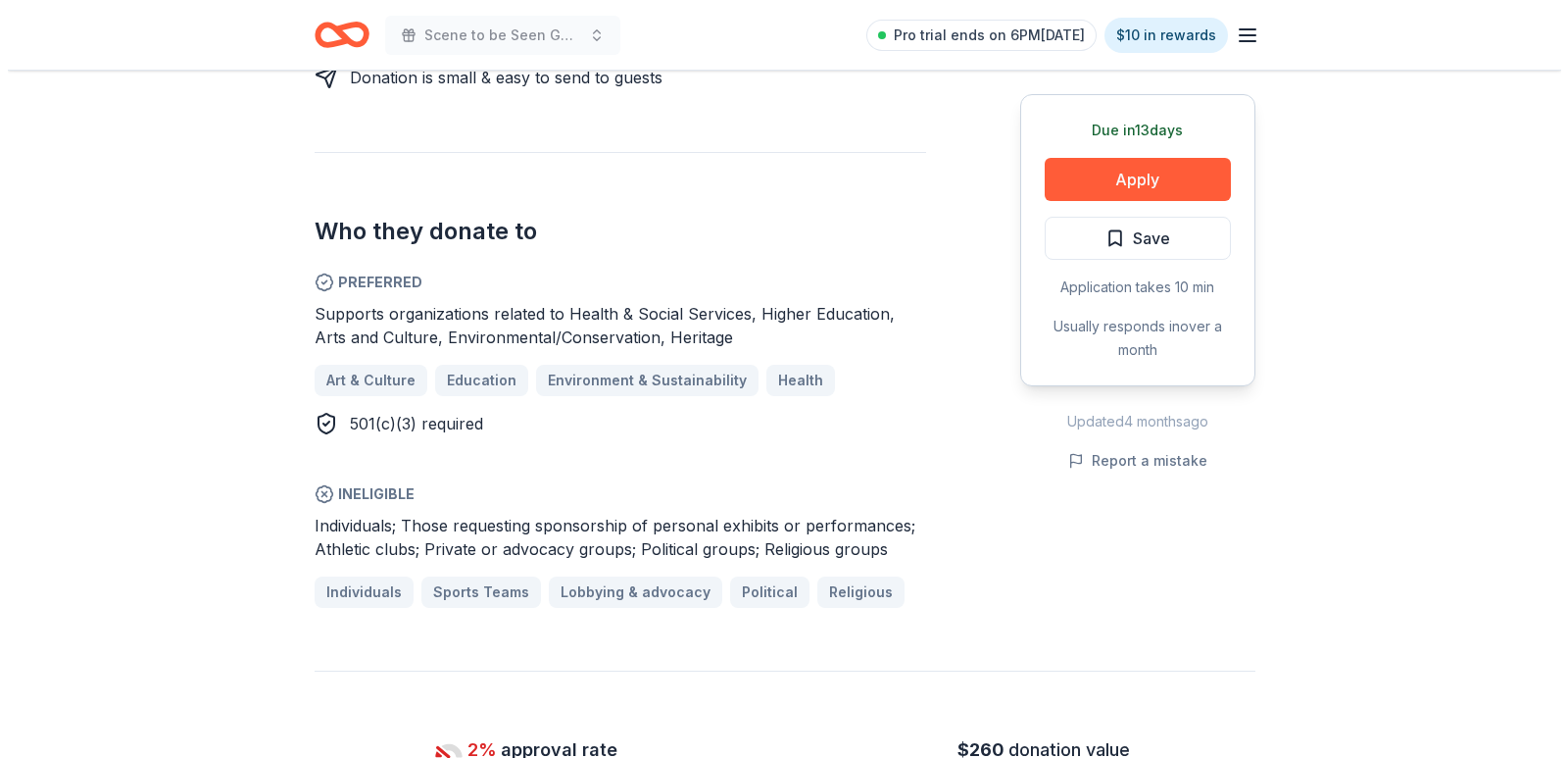
scroll to position [980, 0]
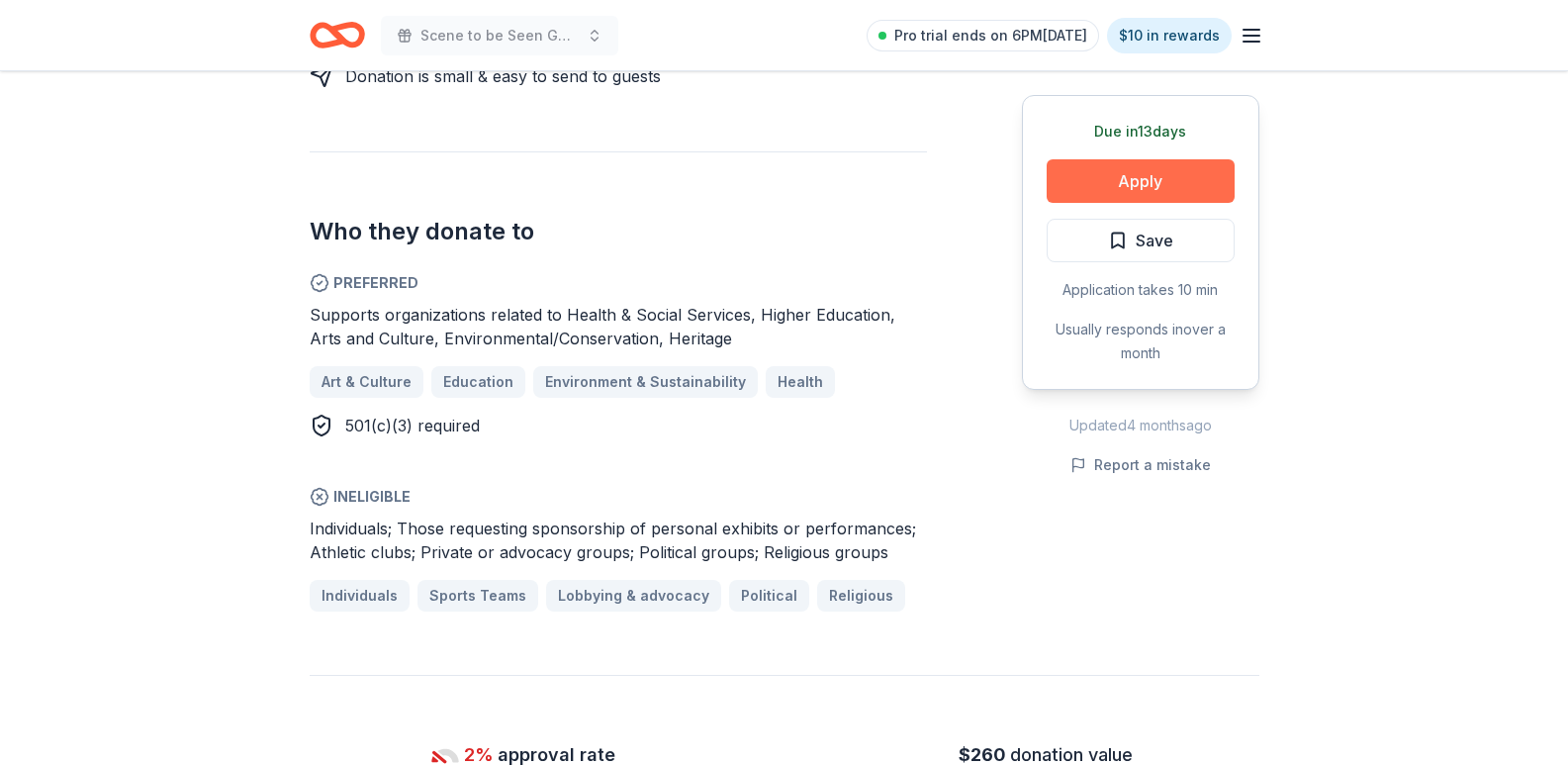
click at [1155, 174] on button "Apply" at bounding box center [1140, 181] width 188 height 44
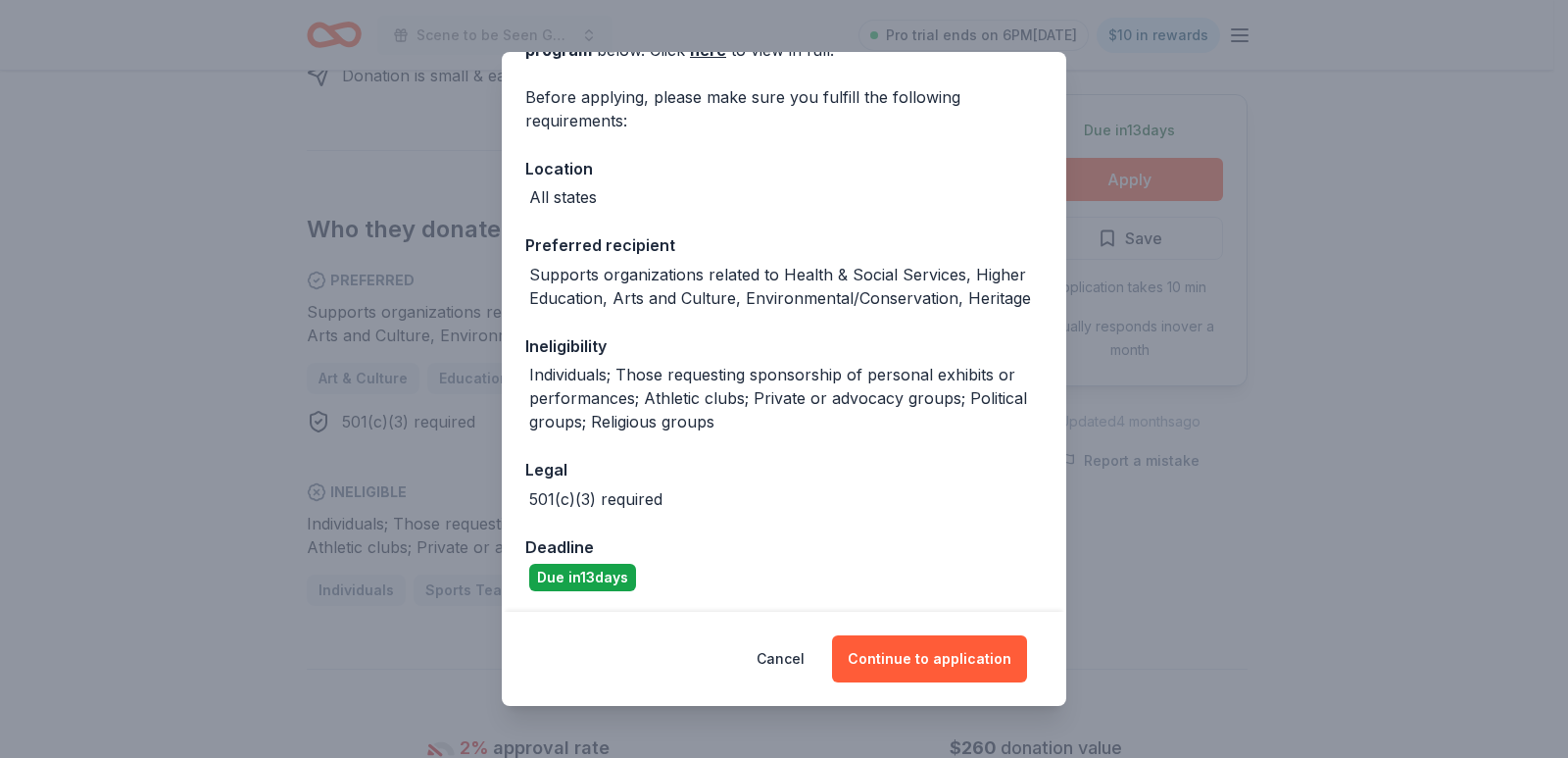
scroll to position [135, 0]
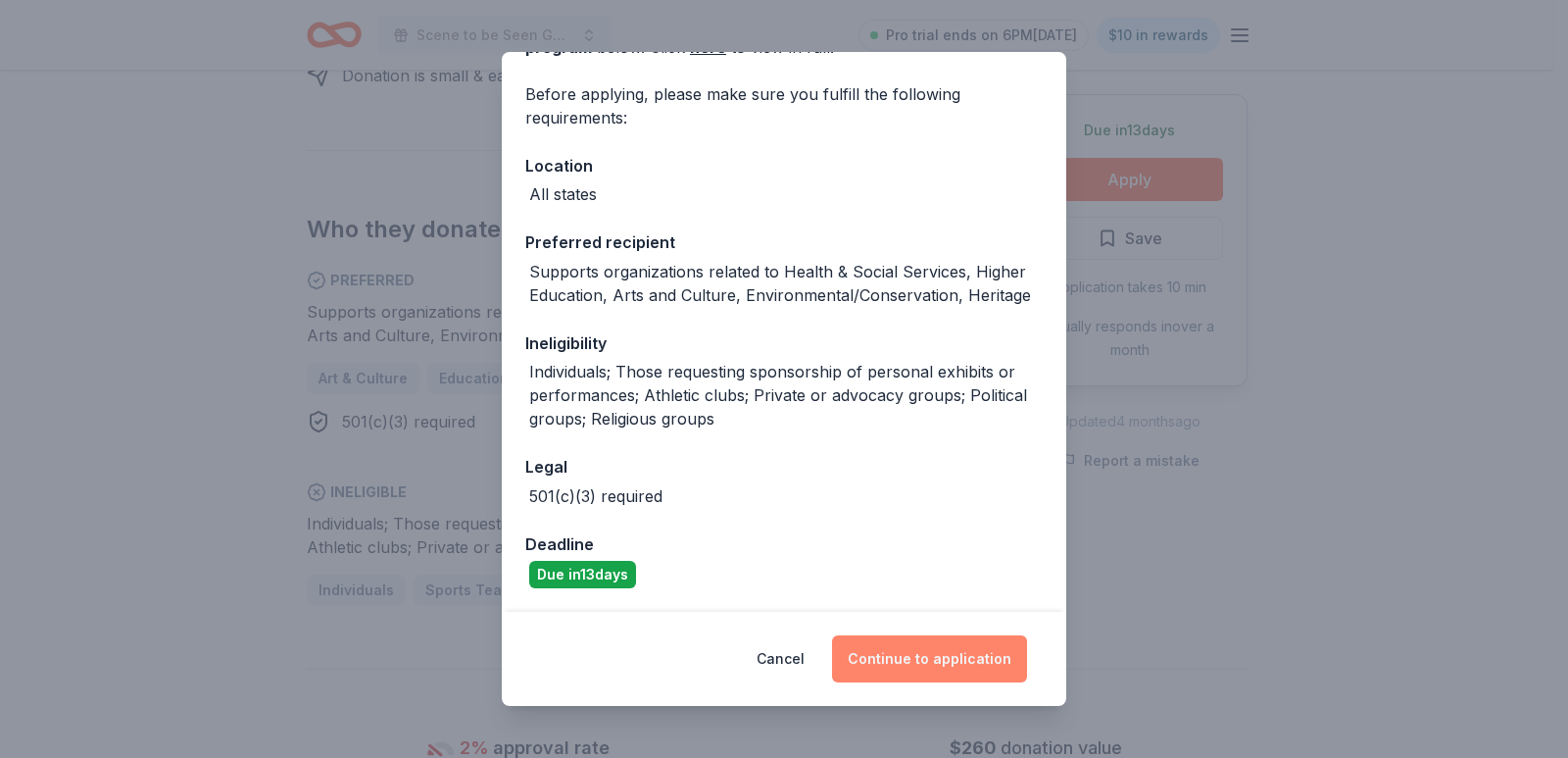
click at [933, 642] on button "Continue to application" at bounding box center [929, 658] width 195 height 47
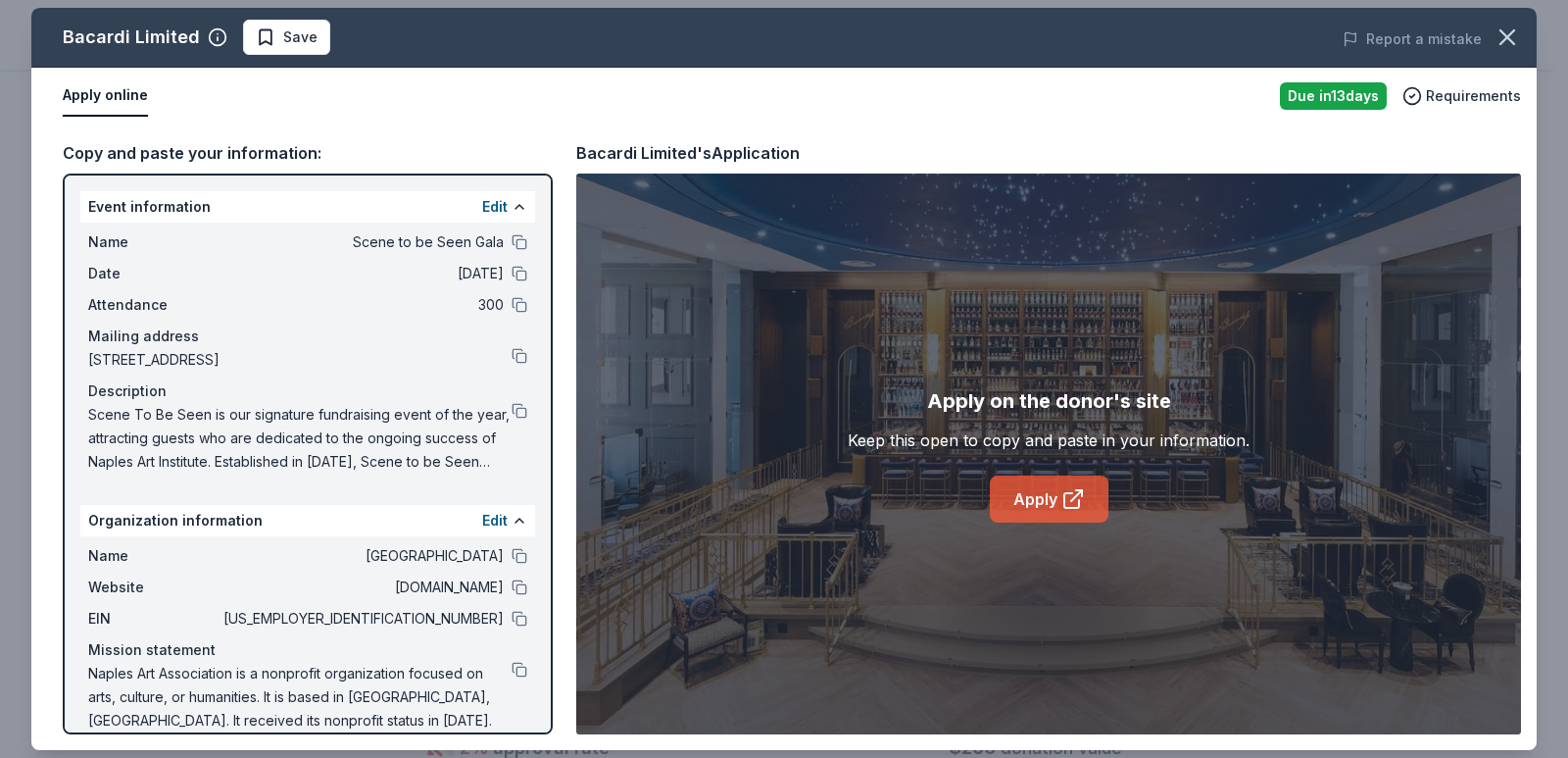
click at [1043, 507] on link "Apply" at bounding box center [1049, 499] width 118 height 47
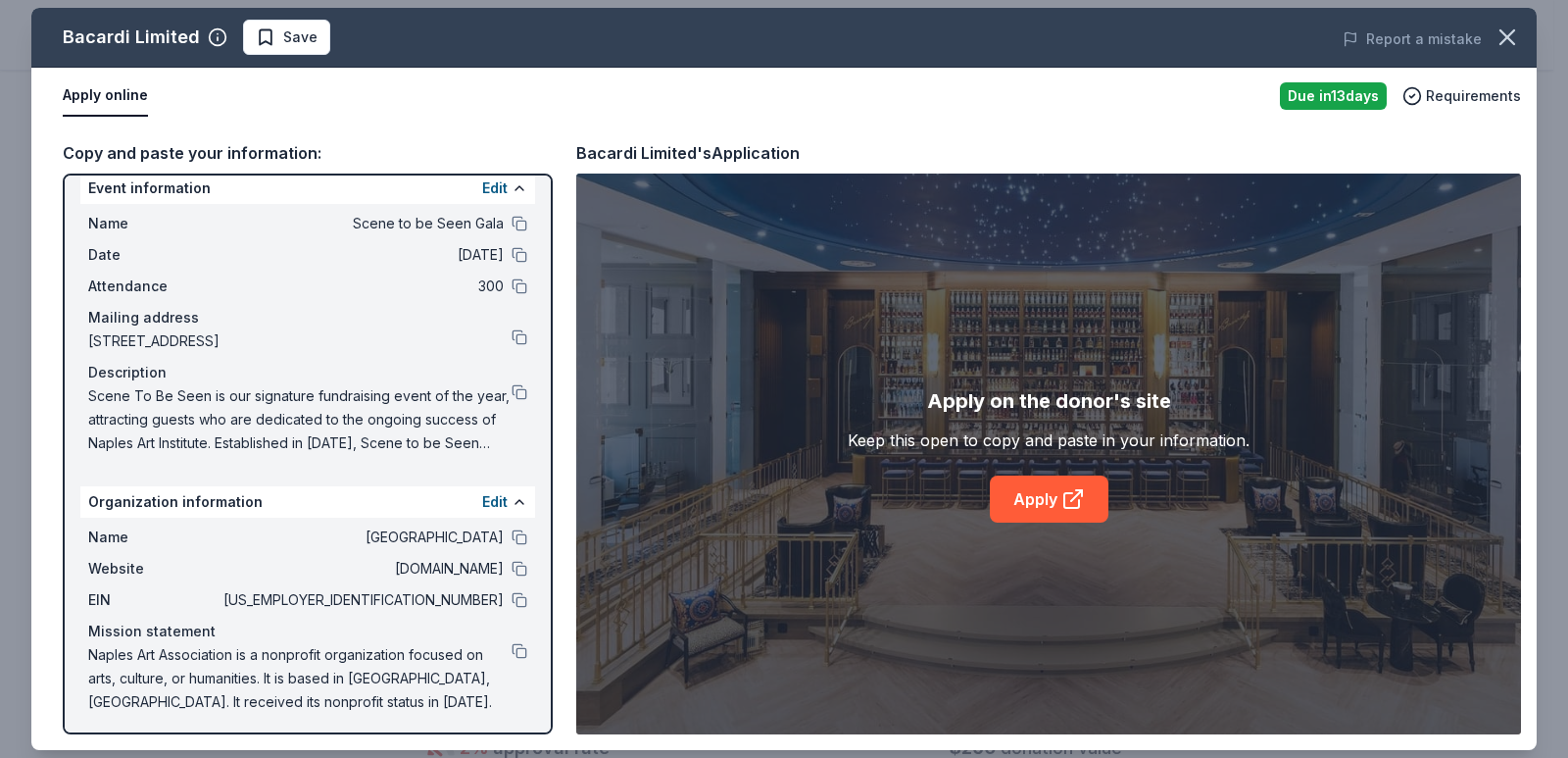
scroll to position [24, 0]
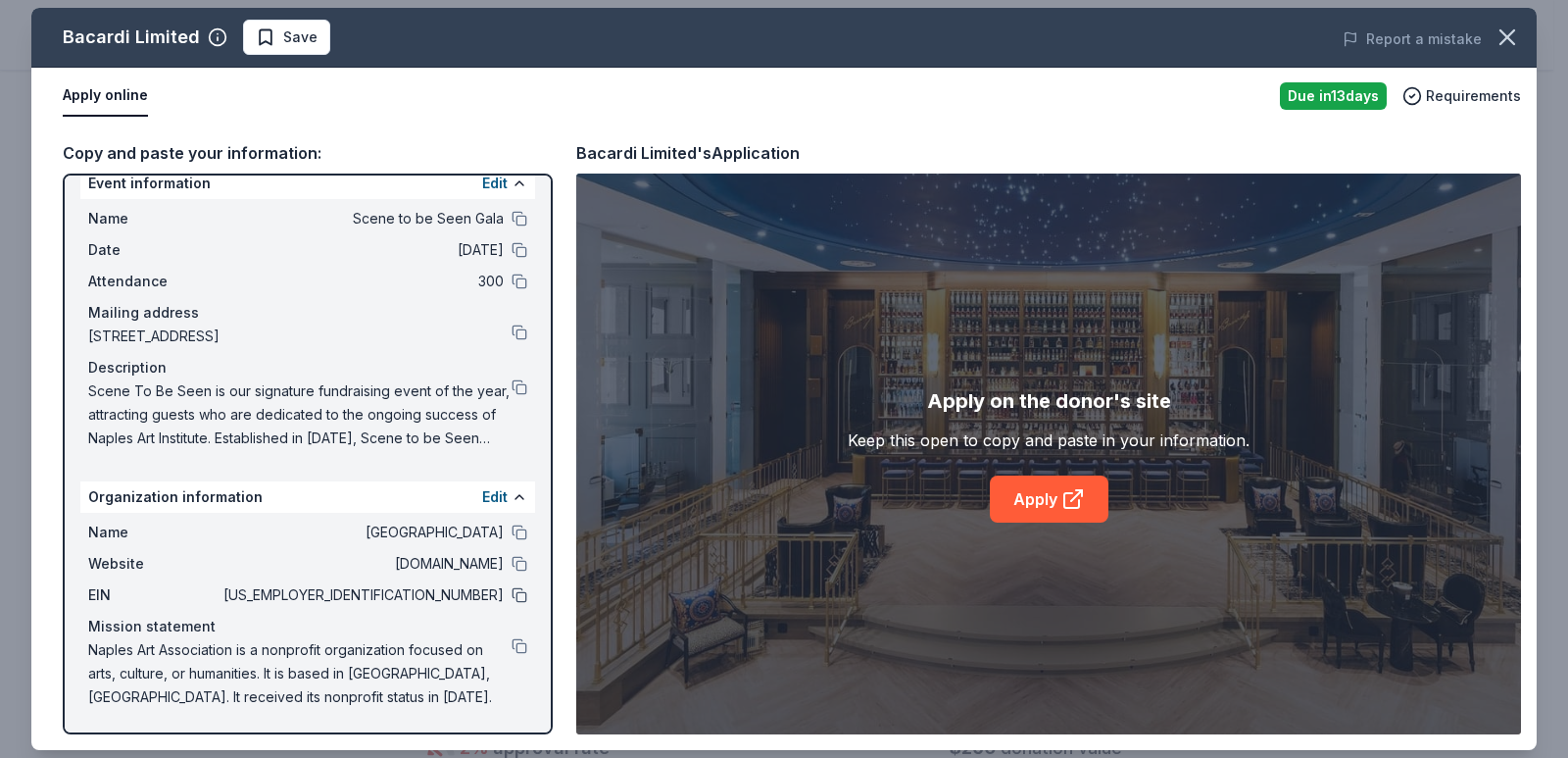
click at [511, 599] on button at bounding box center [519, 595] width 16 height 16
click at [293, 45] on span "Save" at bounding box center [300, 37] width 34 height 24
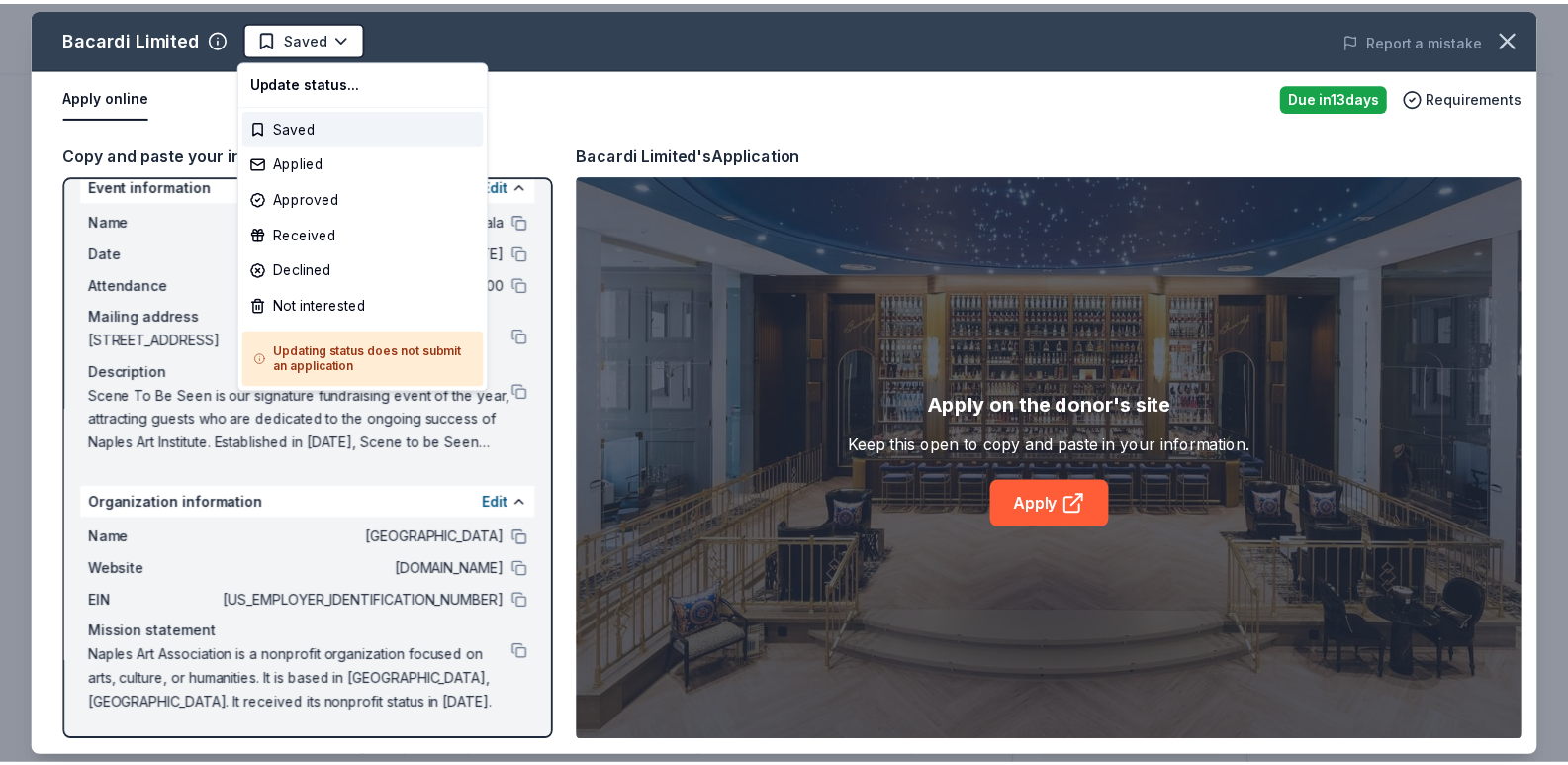
scroll to position [0, 0]
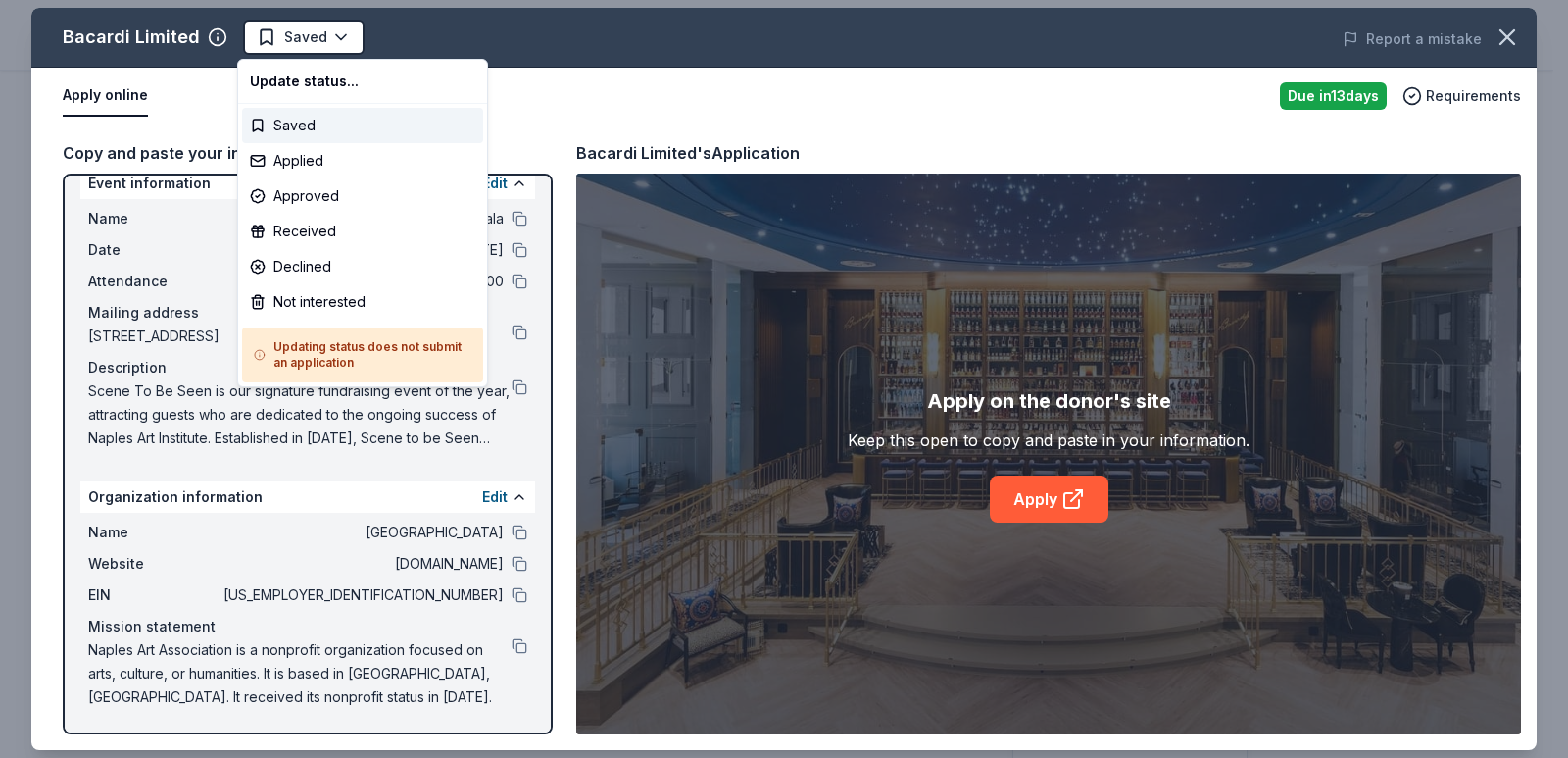
click at [585, 101] on html "Scene to be Seen Gala Pro trial ends on 6PM, 10/16 $10 in rewards Due in 13 day…" at bounding box center [784, 379] width 1568 height 758
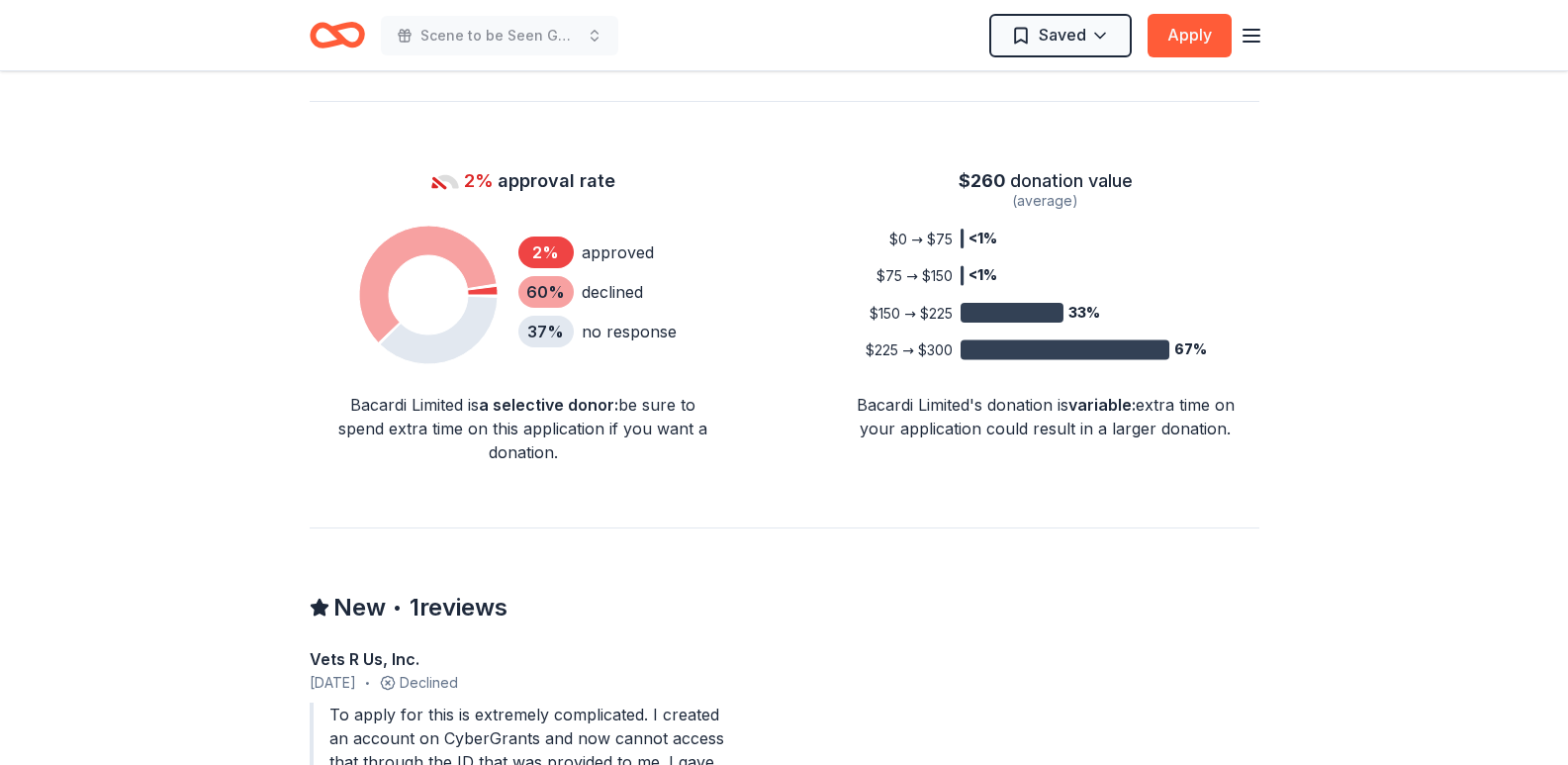
scroll to position [1583, 0]
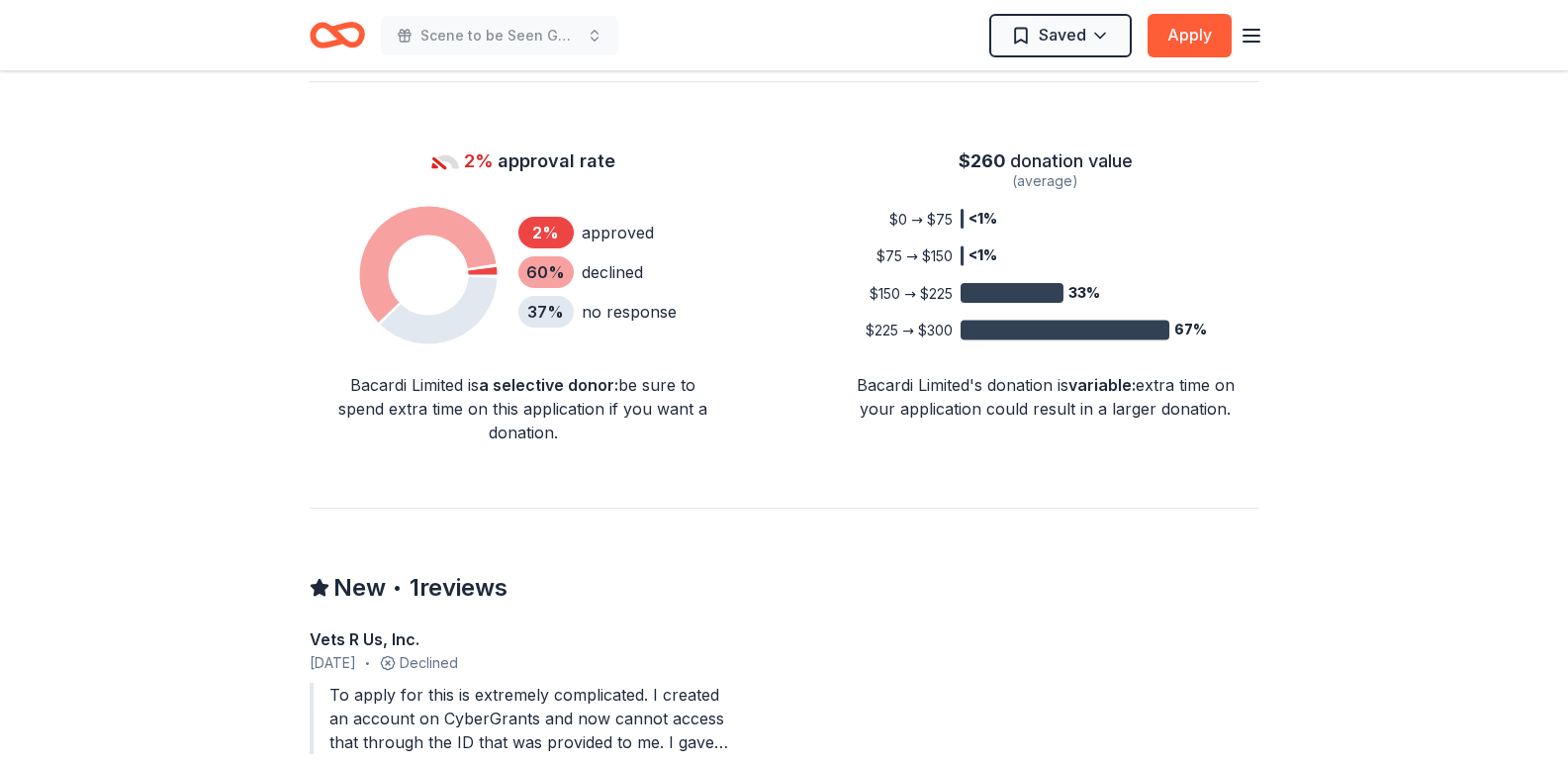
click at [337, 42] on icon "Home" at bounding box center [327, 35] width 31 height 20
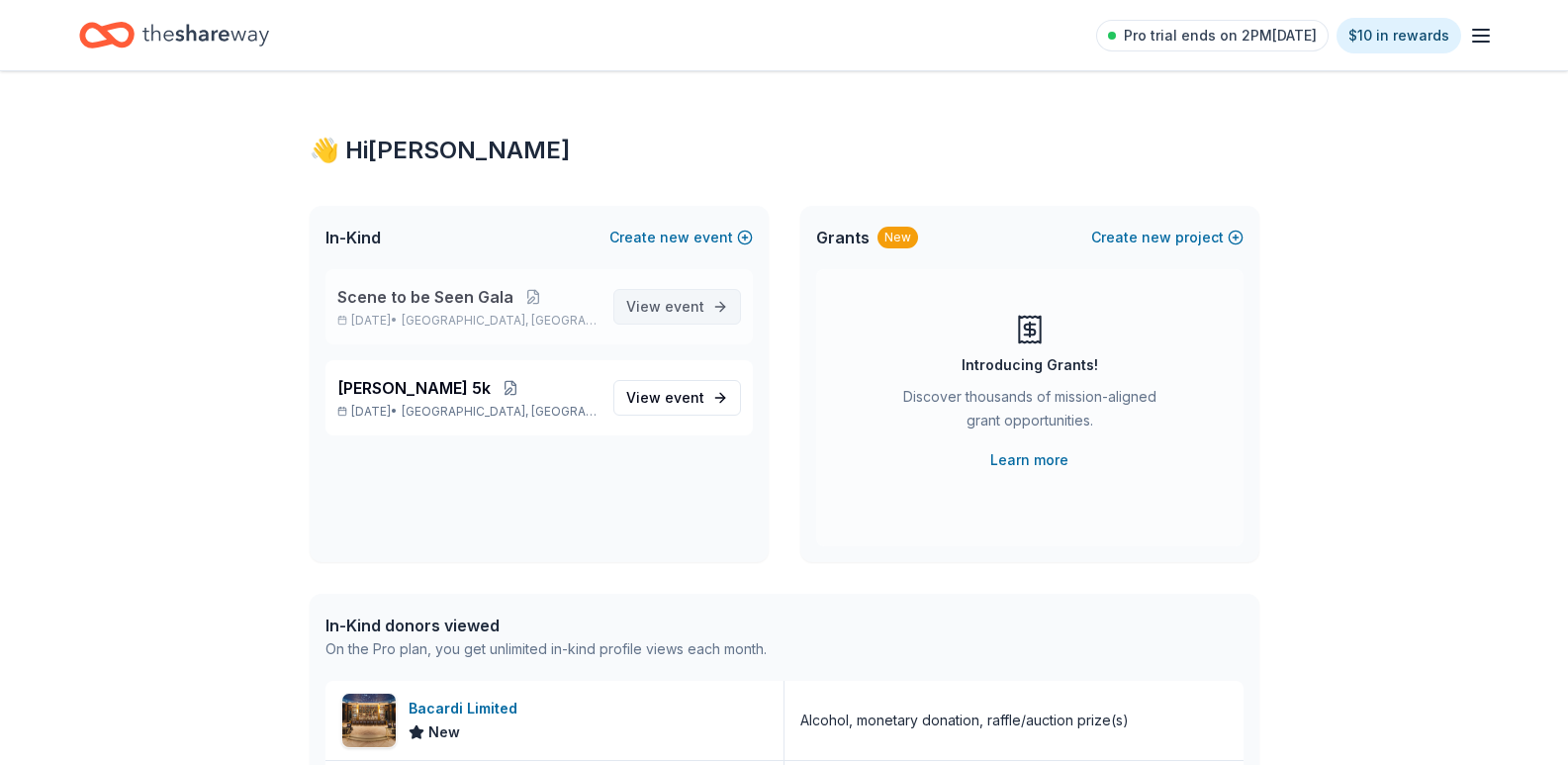
click at [683, 312] on span "event" at bounding box center [685, 305] width 40 height 17
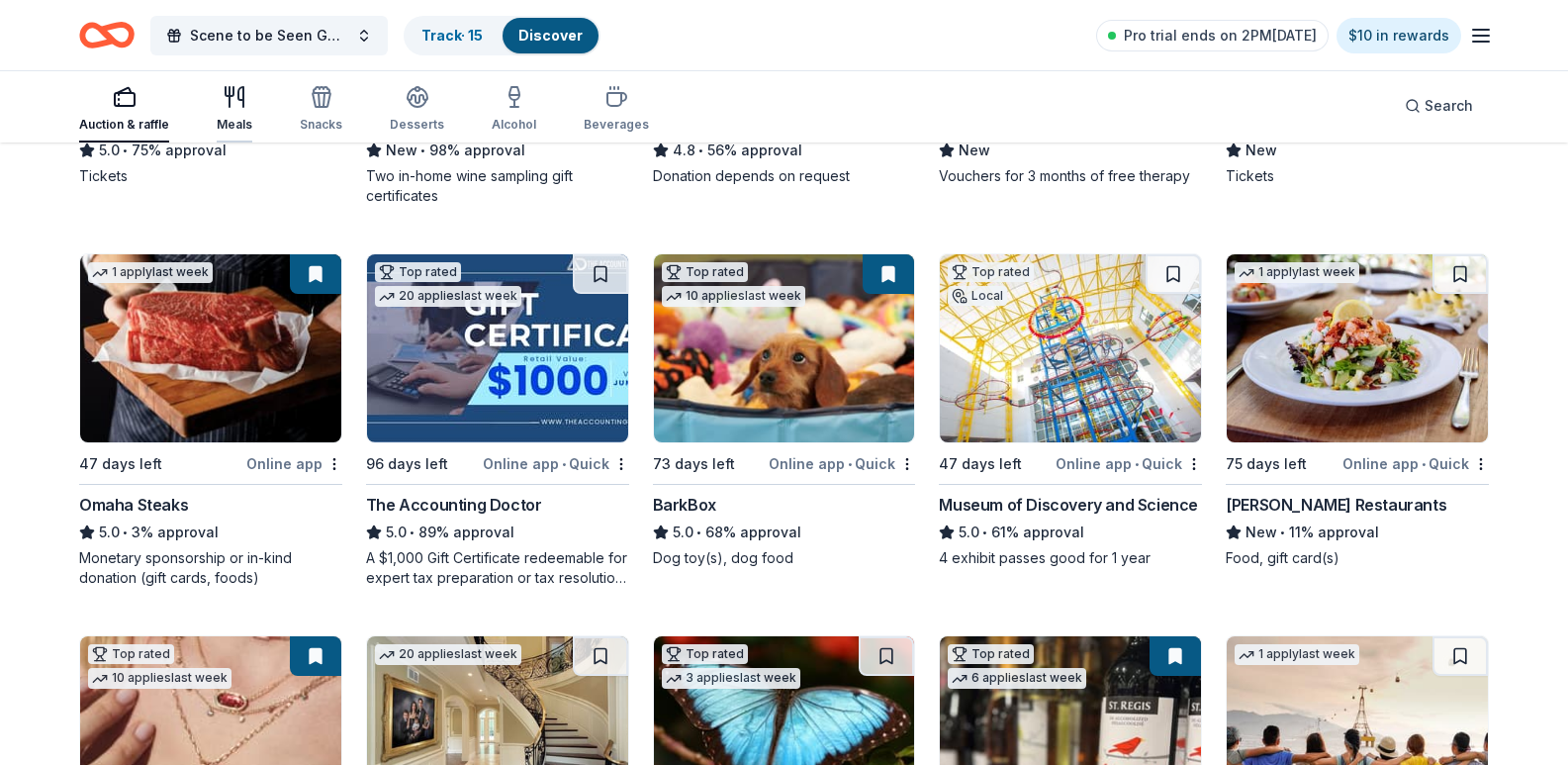
scroll to position [494, 0]
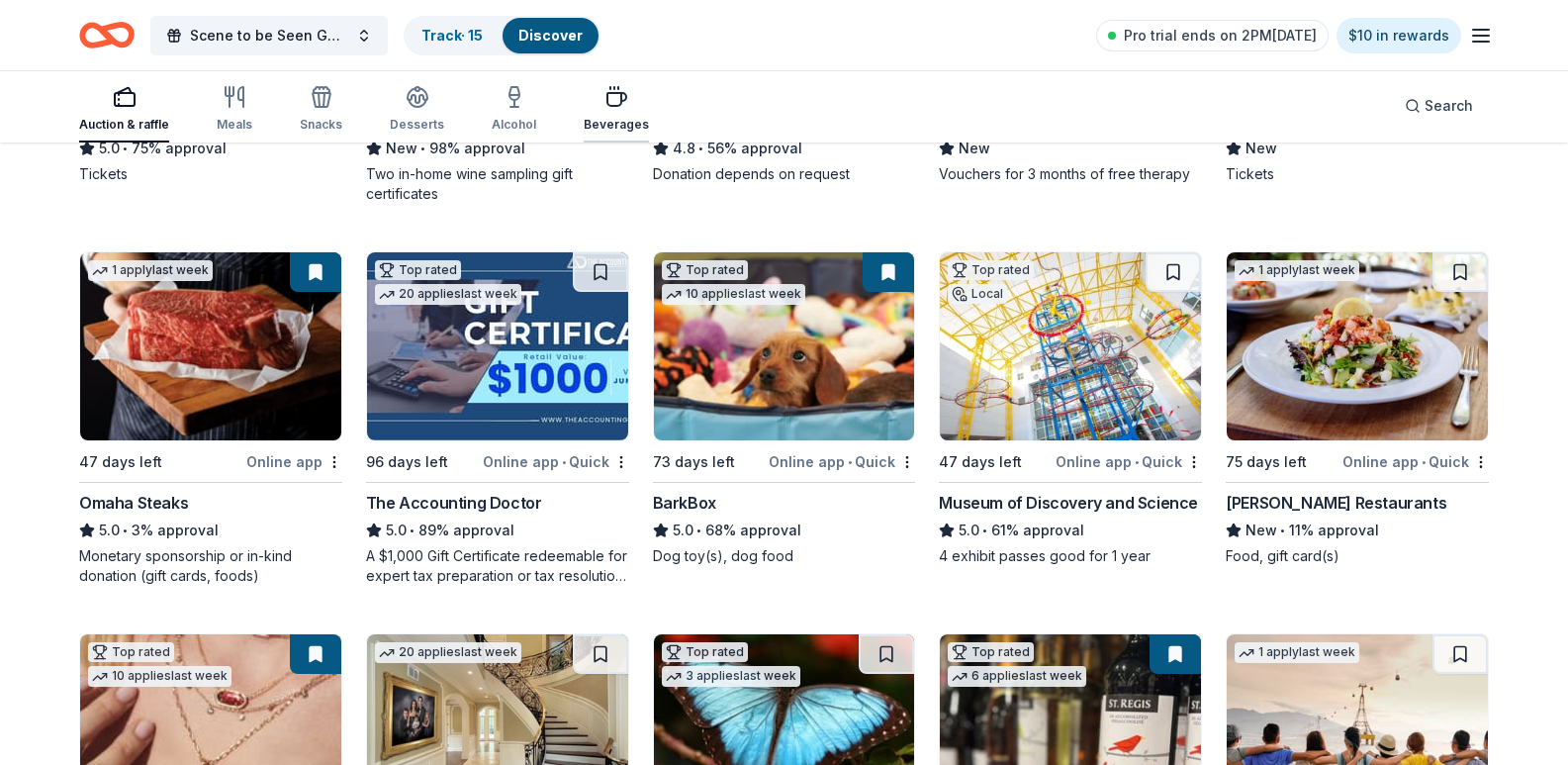
click at [584, 107] on div "button" at bounding box center [617, 97] width 66 height 24
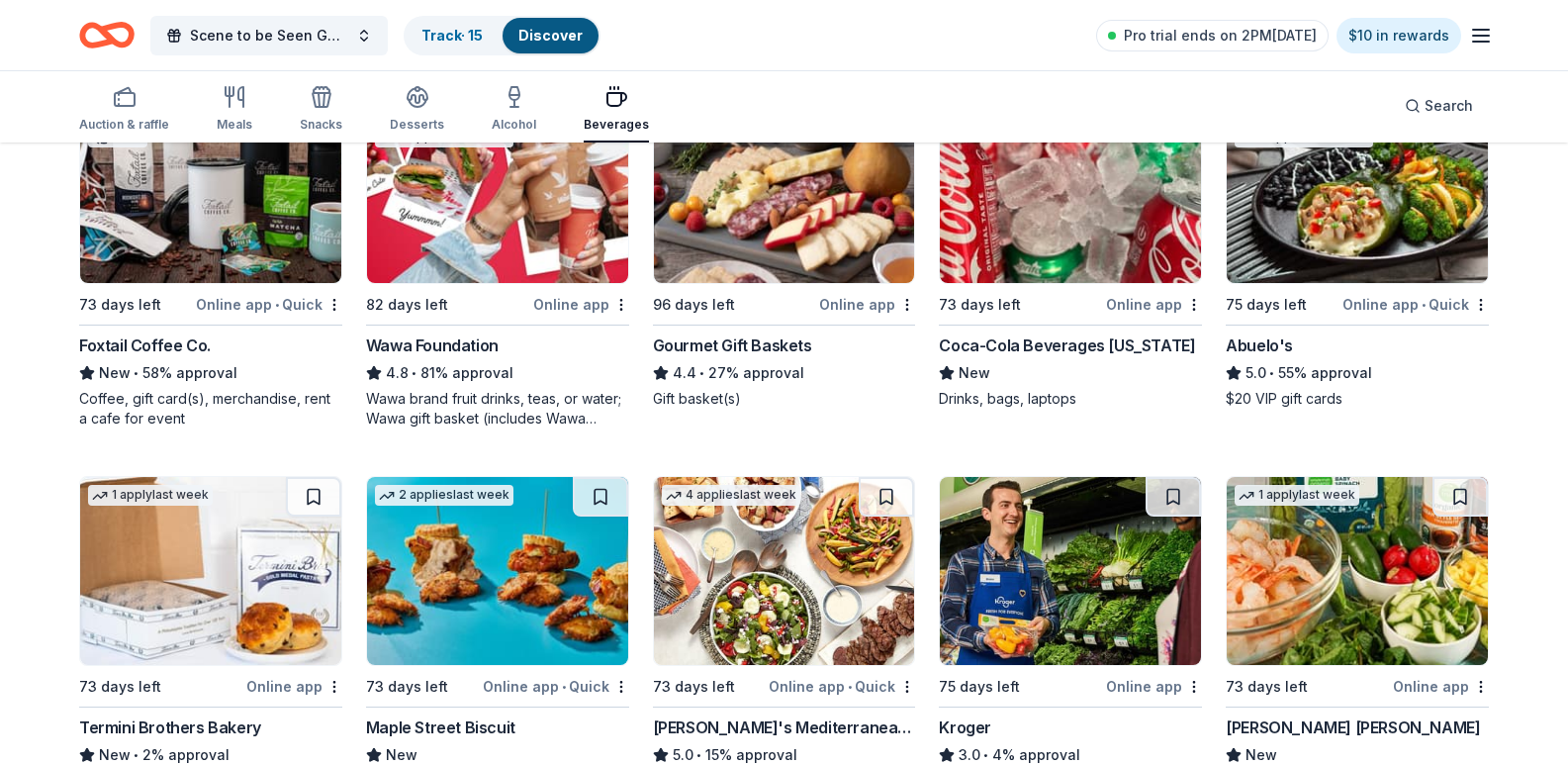
scroll to position [296, 0]
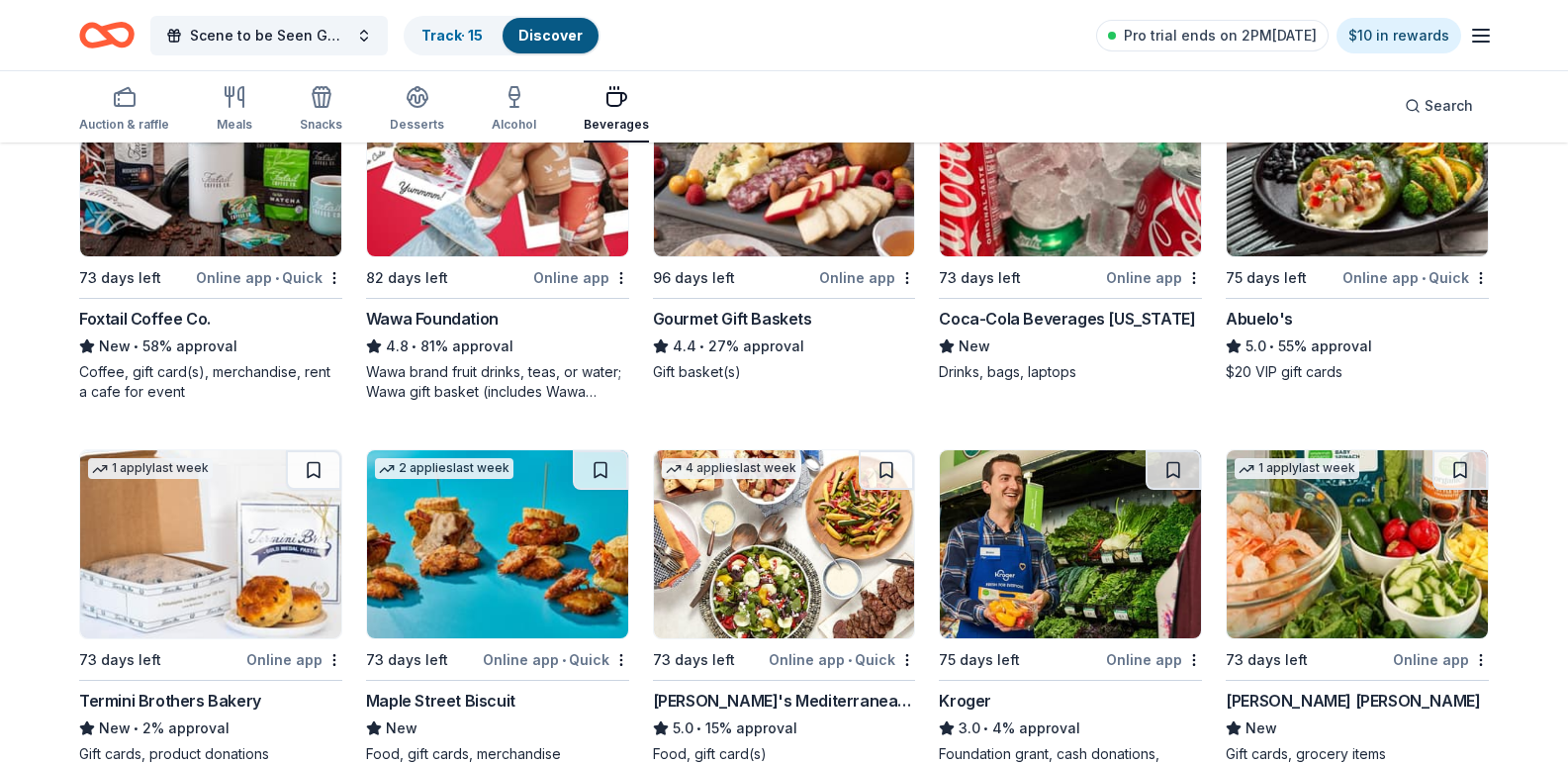
click at [1092, 289] on div "73 days left" at bounding box center [1021, 277] width 163 height 25
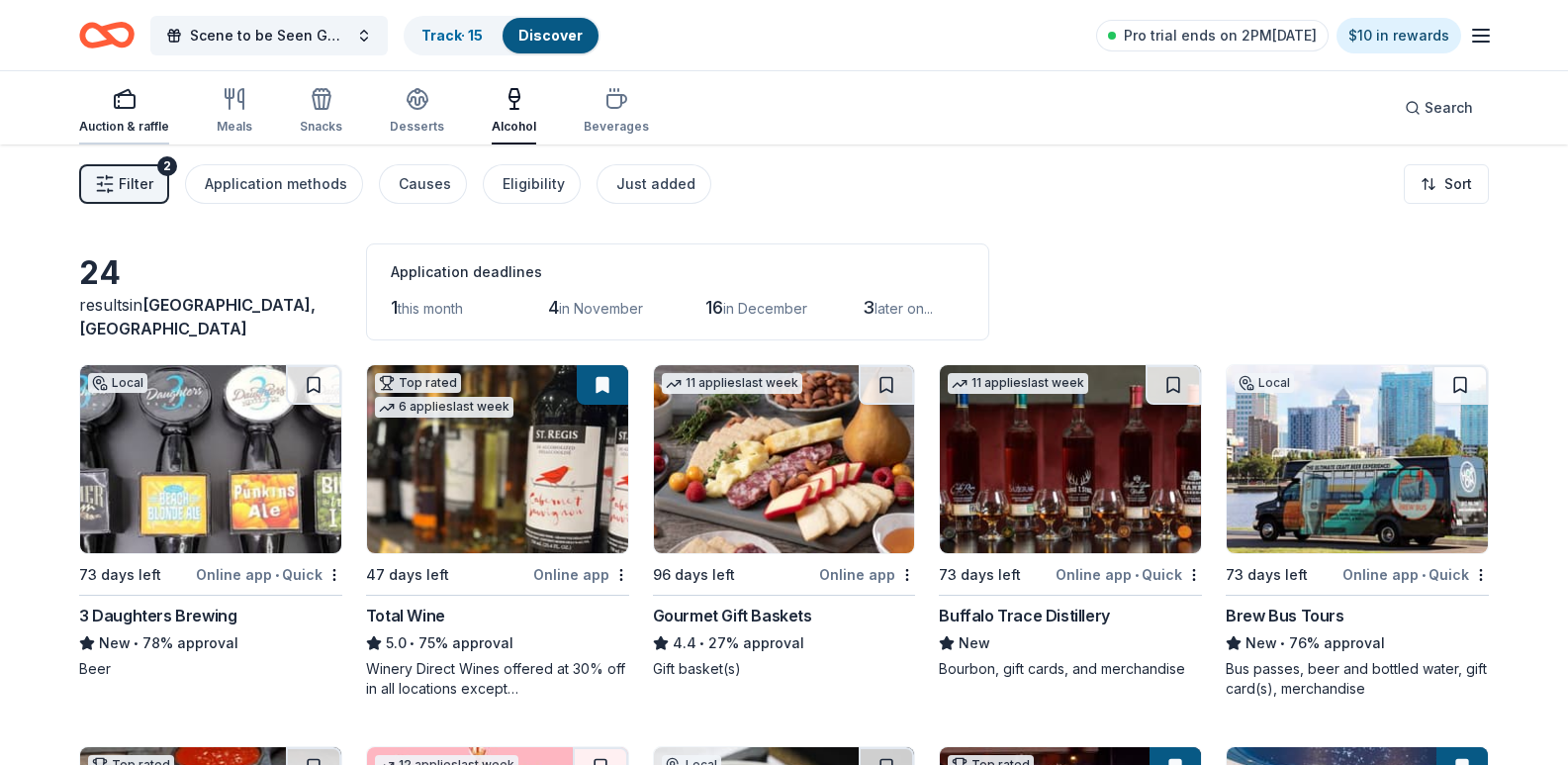
click at [149, 106] on div "button" at bounding box center [124, 99] width 90 height 24
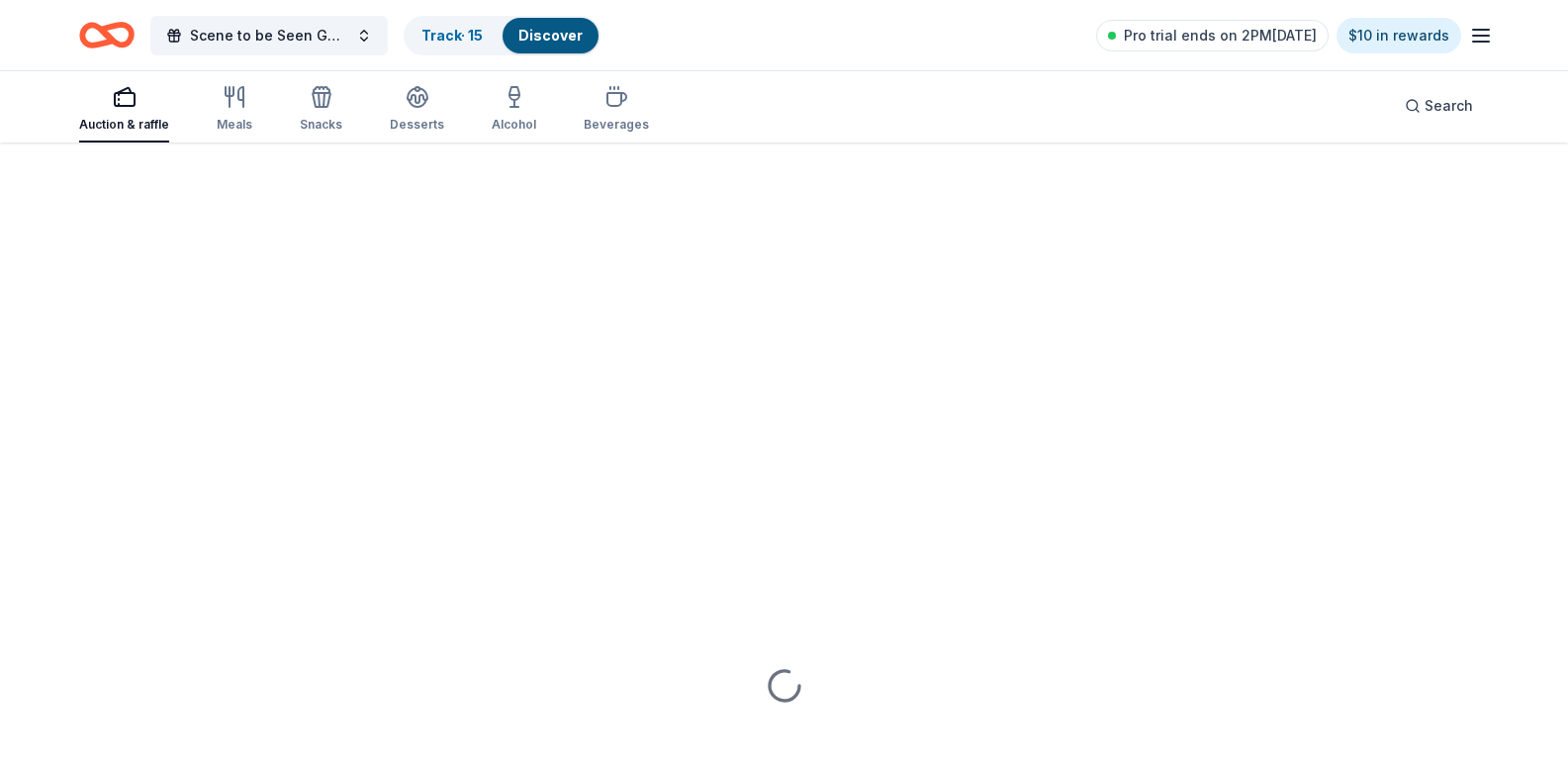
scroll to position [6560, 0]
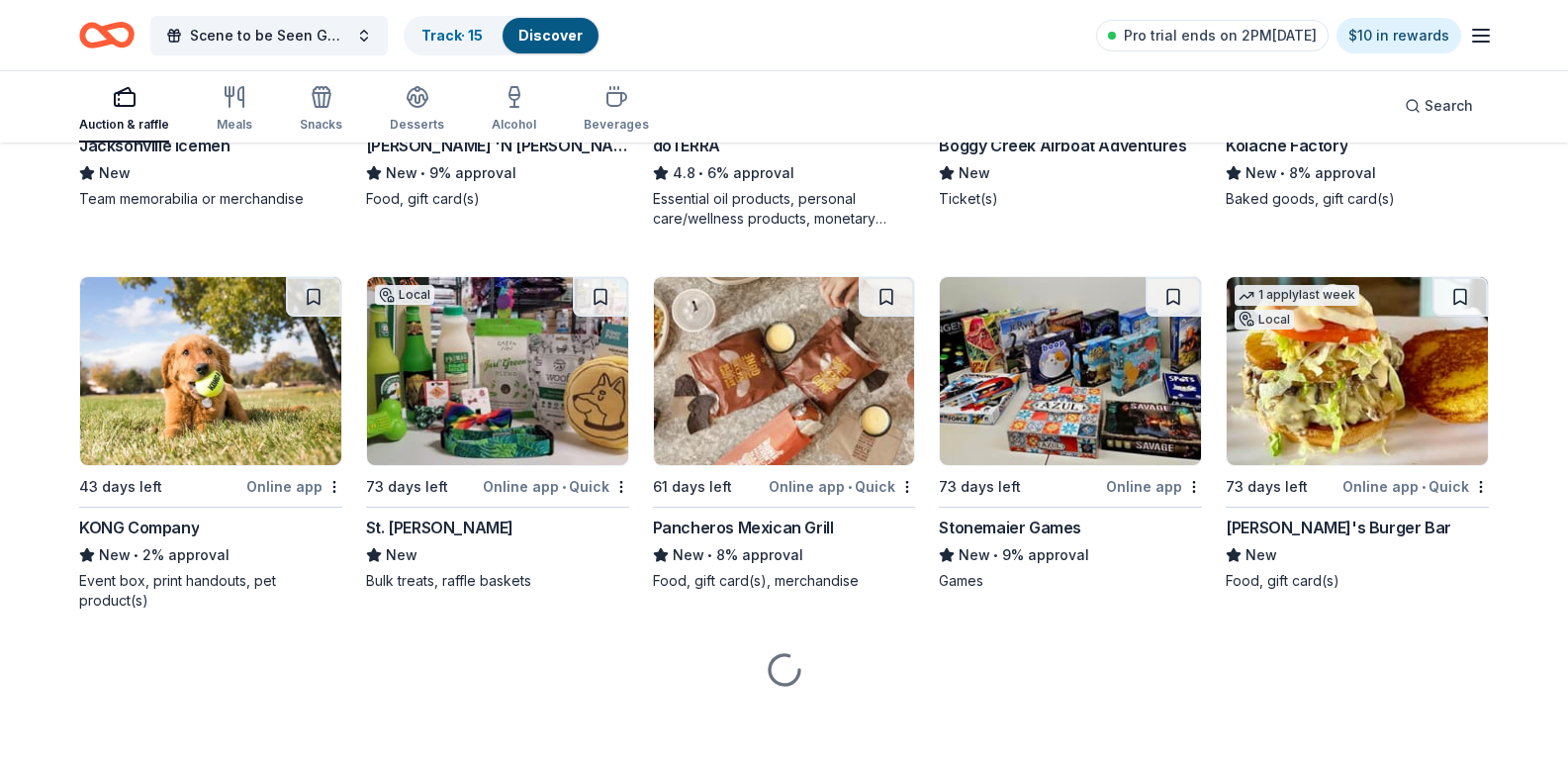
drag, startPoint x: 1354, startPoint y: 346, endPoint x: 994, endPoint y: 447, distance: 373.9
drag, startPoint x: 994, startPoint y: 447, endPoint x: 1519, endPoint y: 407, distance: 526.5
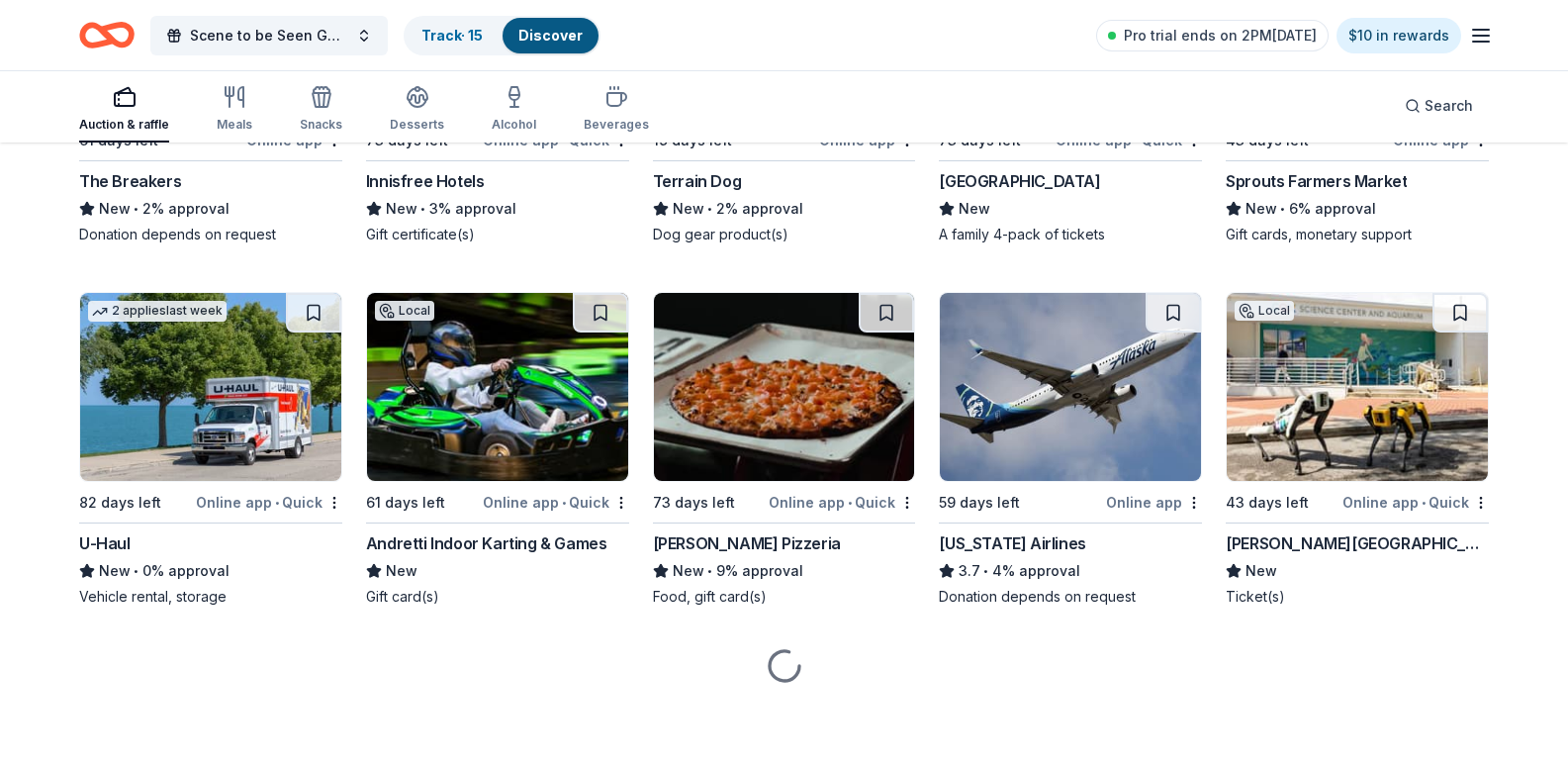
scroll to position [12166, 0]
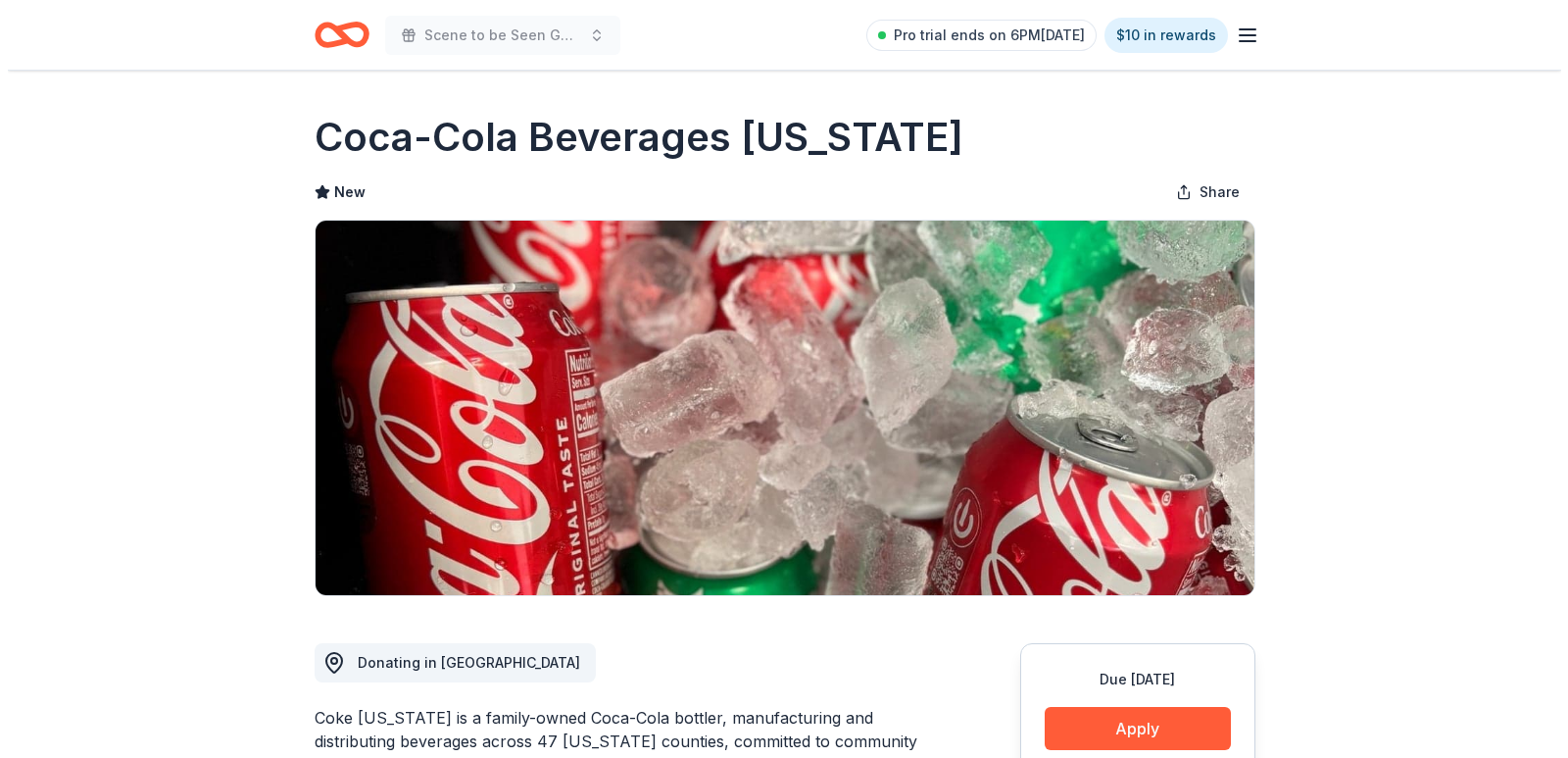
scroll to position [392, 0]
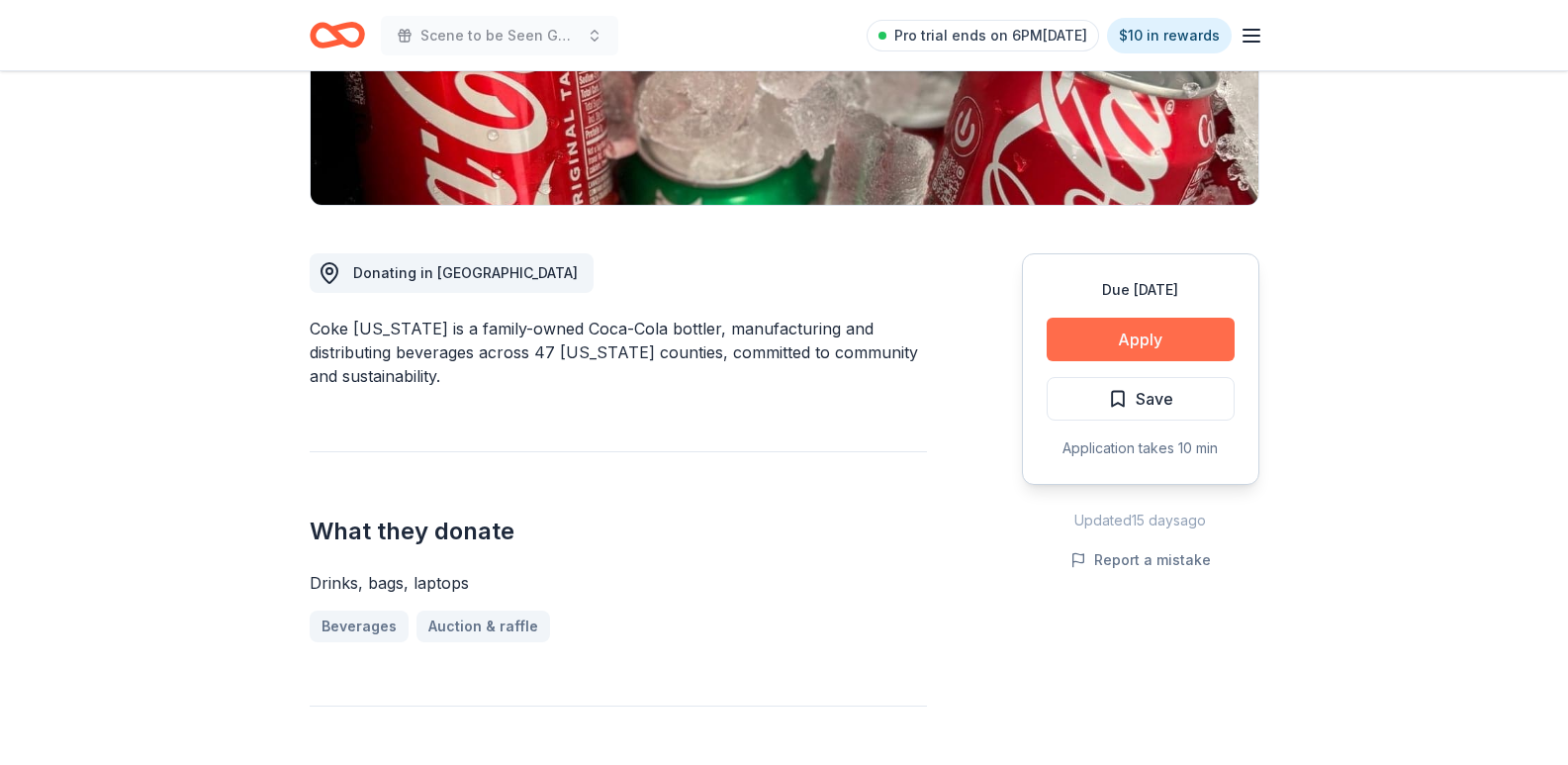
click at [1174, 317] on button "Apply" at bounding box center [1140, 339] width 188 height 44
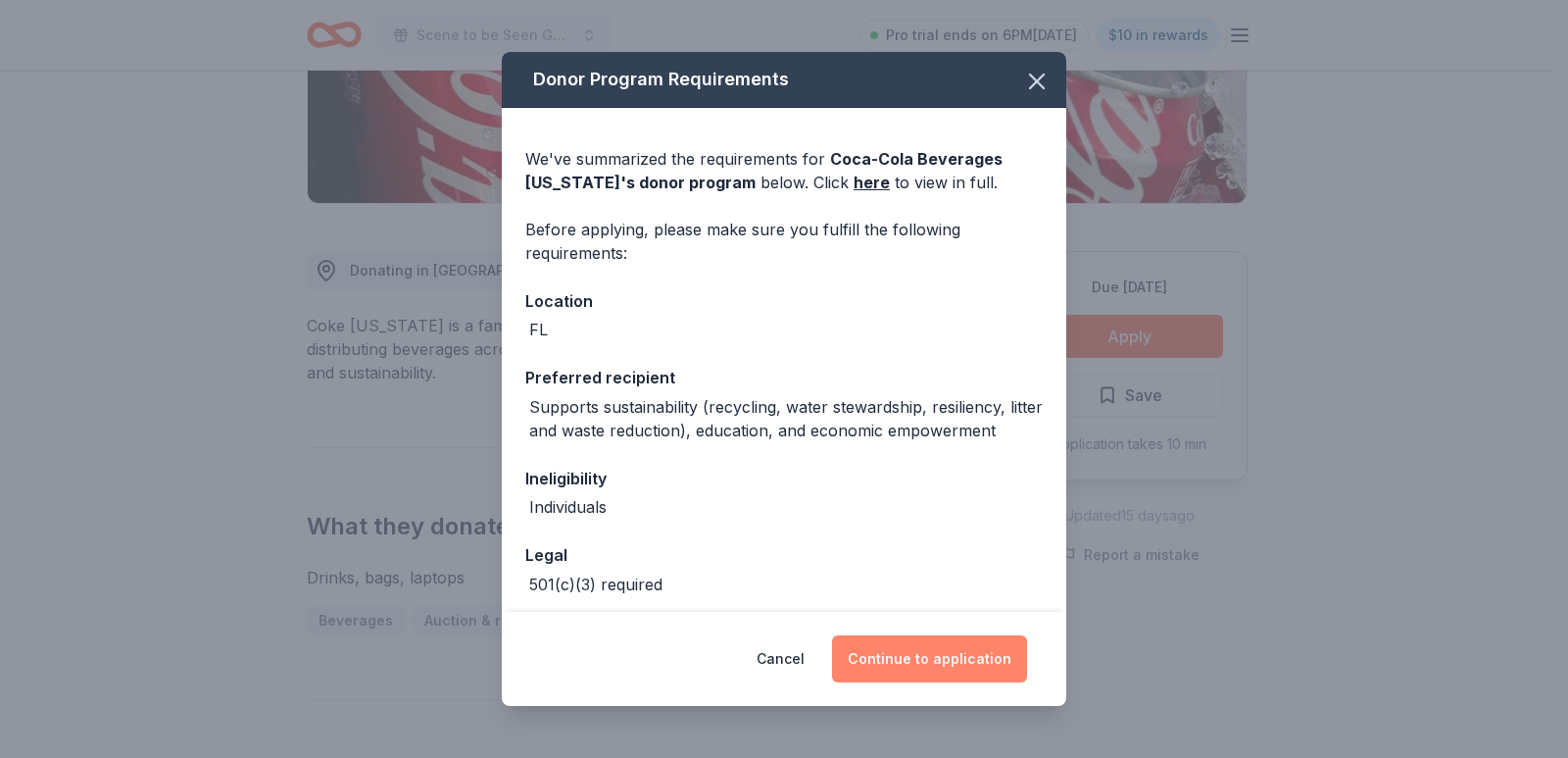
click at [889, 647] on button "Continue to application" at bounding box center [929, 658] width 195 height 47
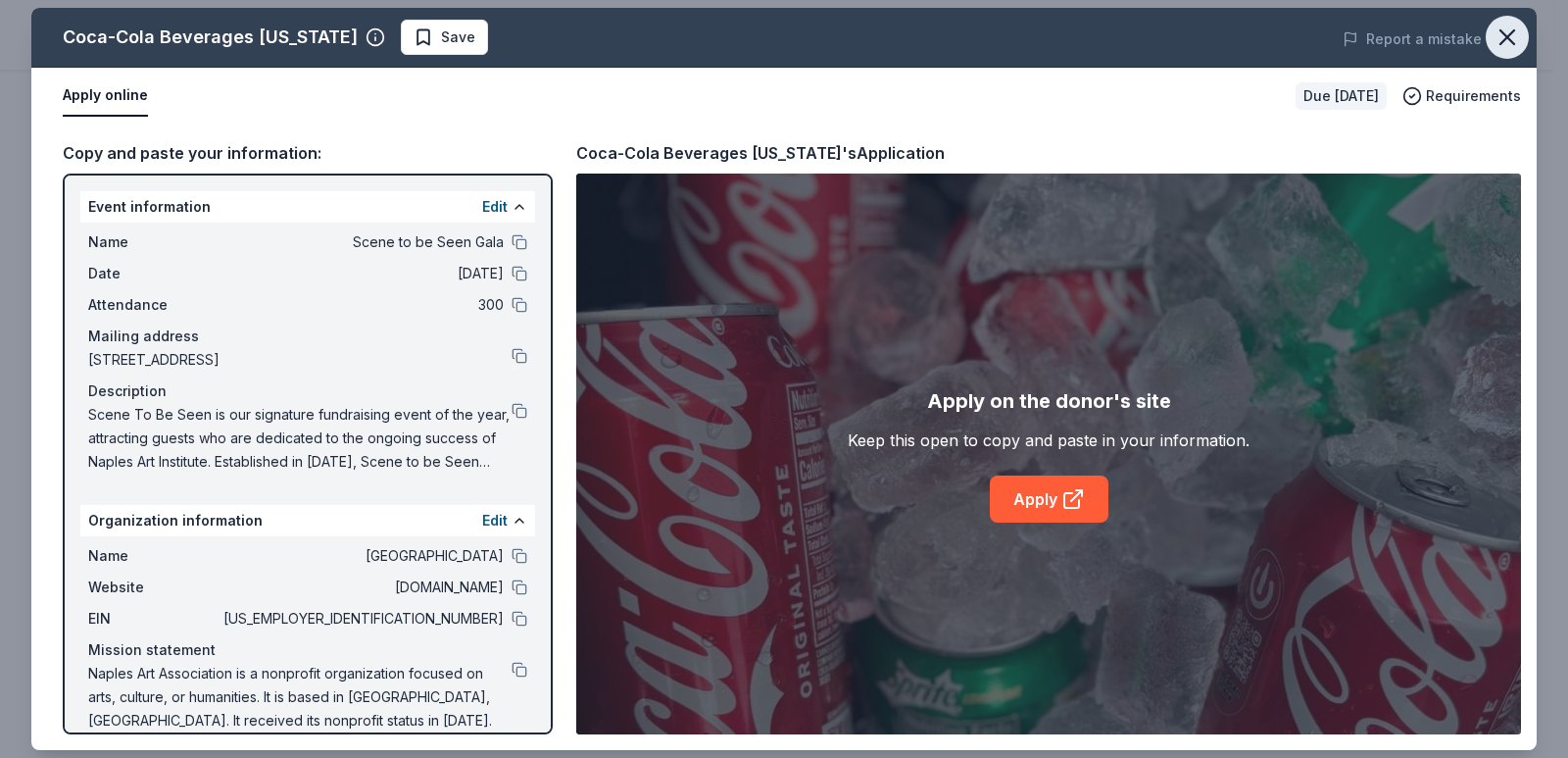
click at [1496, 30] on icon "button" at bounding box center [1507, 37] width 28 height 28
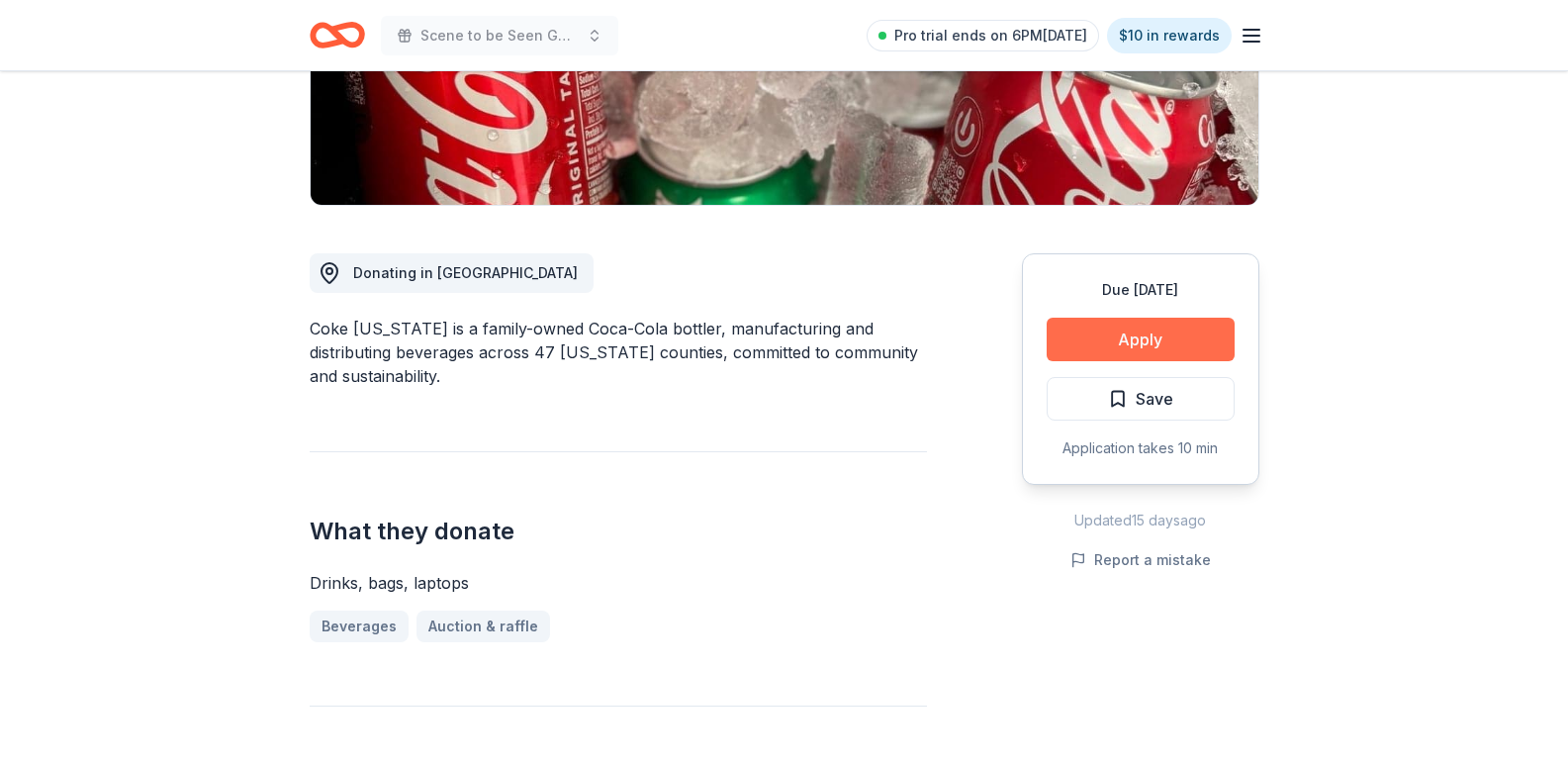
click at [1185, 328] on button "Apply" at bounding box center [1140, 339] width 188 height 44
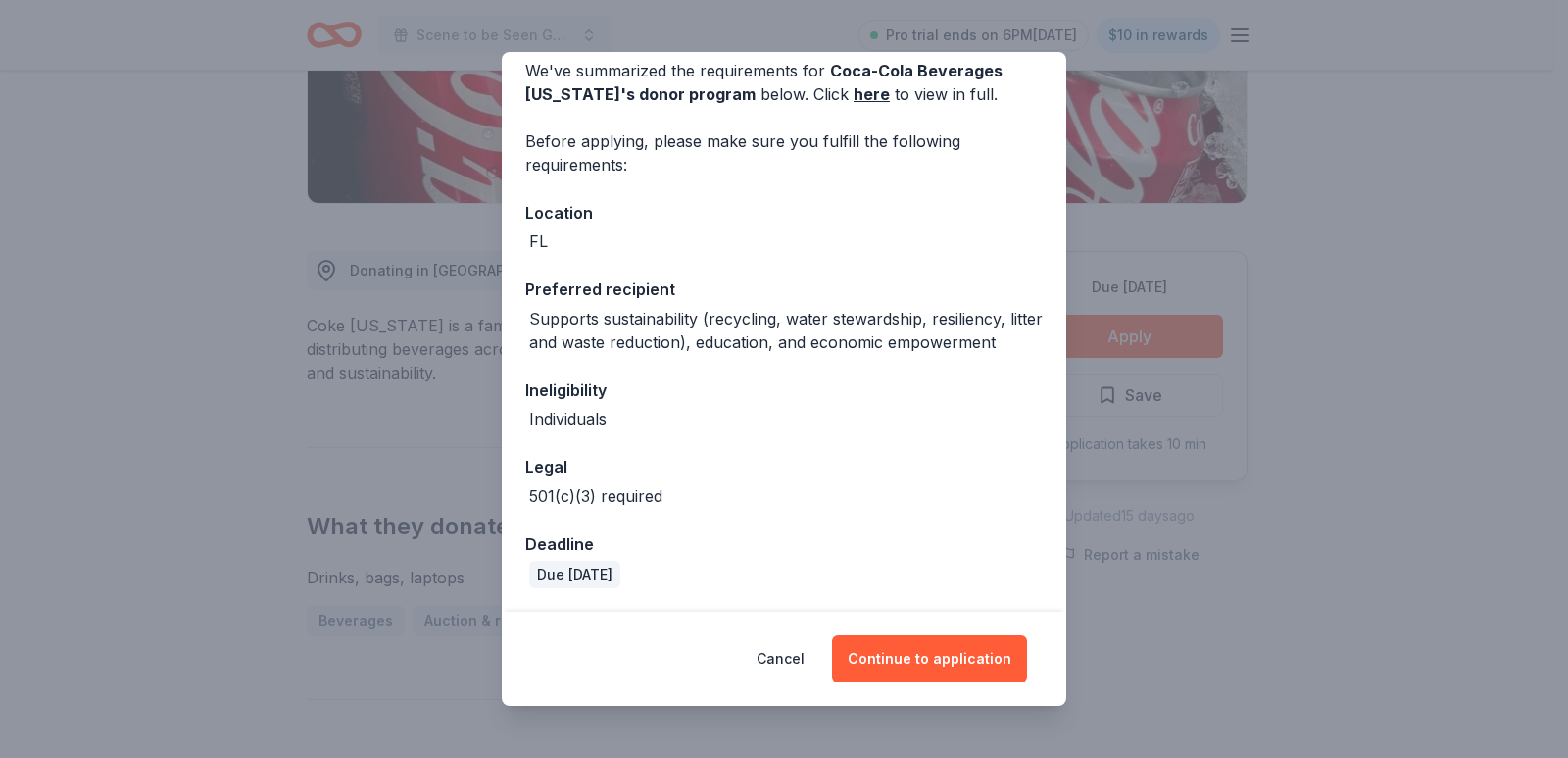
scroll to position [111, 0]
click at [888, 669] on button "Continue to application" at bounding box center [929, 658] width 195 height 47
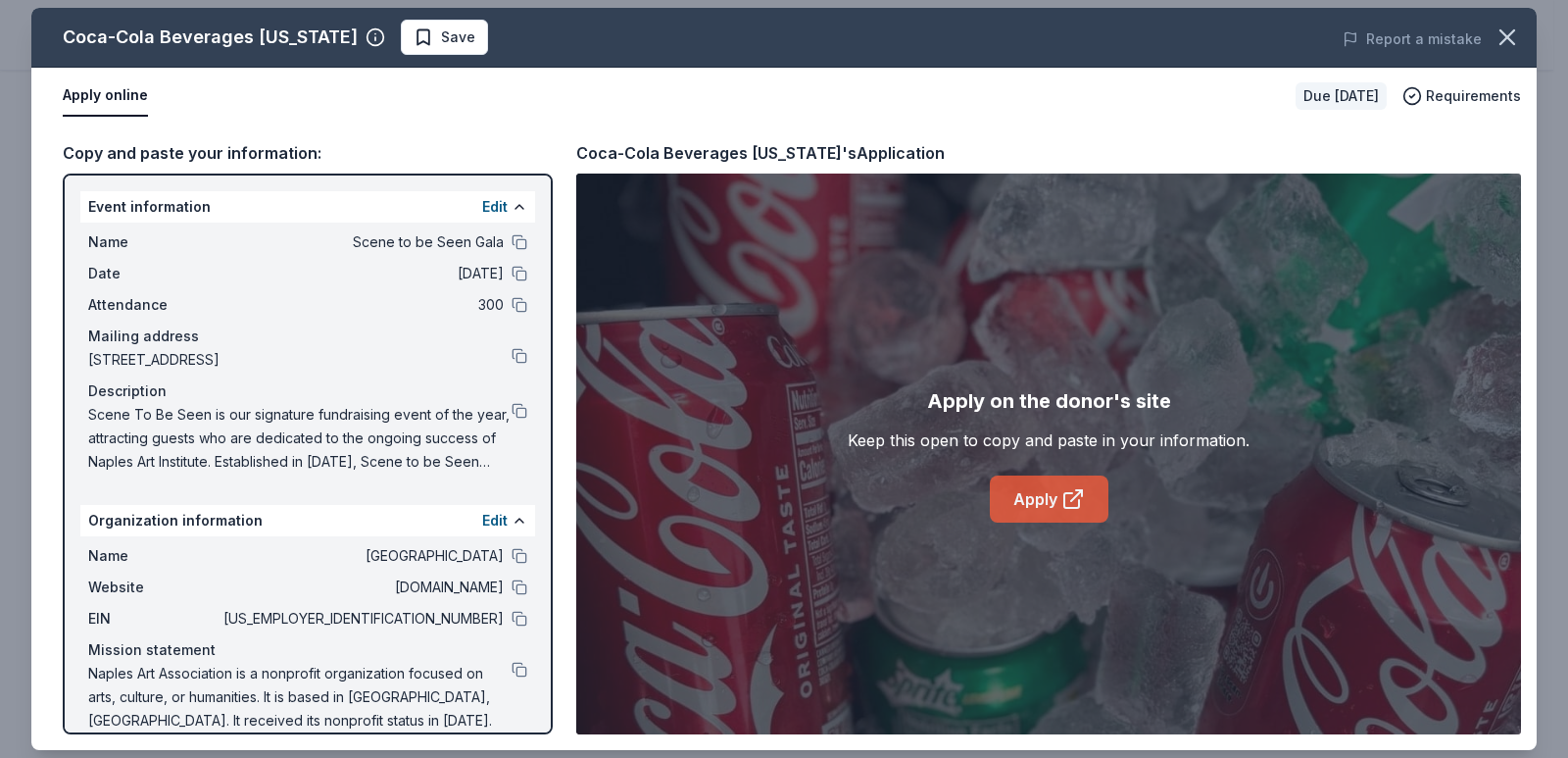
click at [1036, 498] on link "Apply" at bounding box center [1049, 499] width 118 height 47
